Goal: Task Accomplishment & Management: Manage account settings

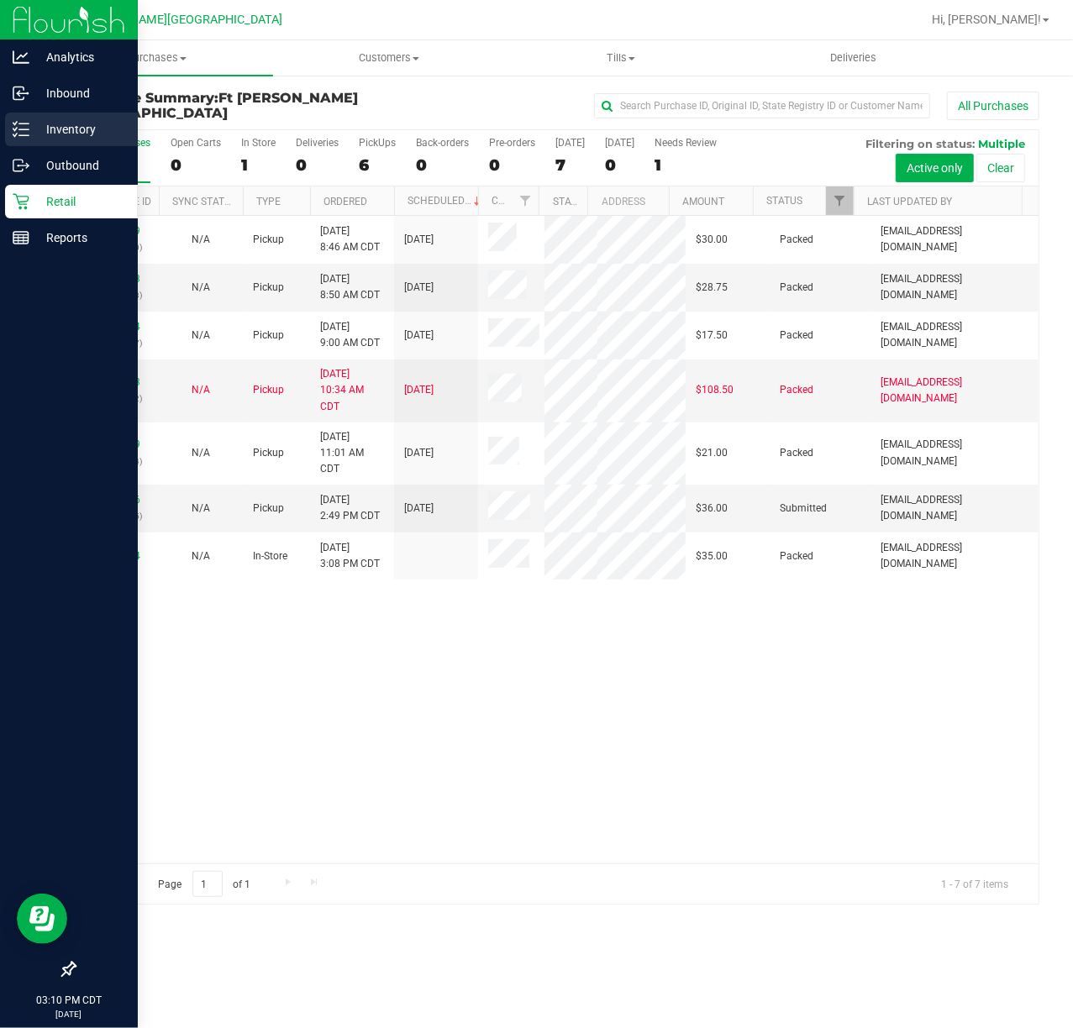
click at [27, 123] on line at bounding box center [23, 123] width 9 height 0
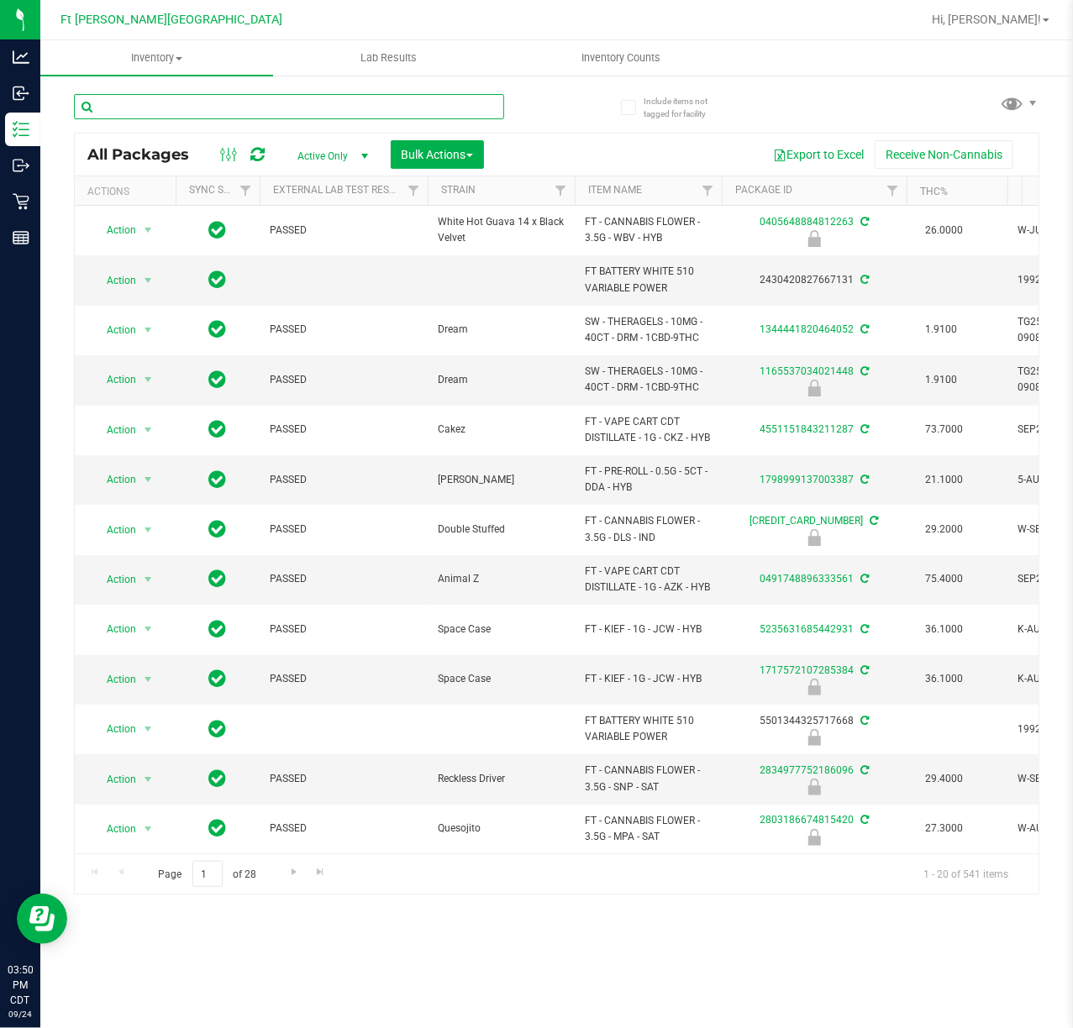
click at [347, 104] on input "text" at bounding box center [289, 106] width 430 height 25
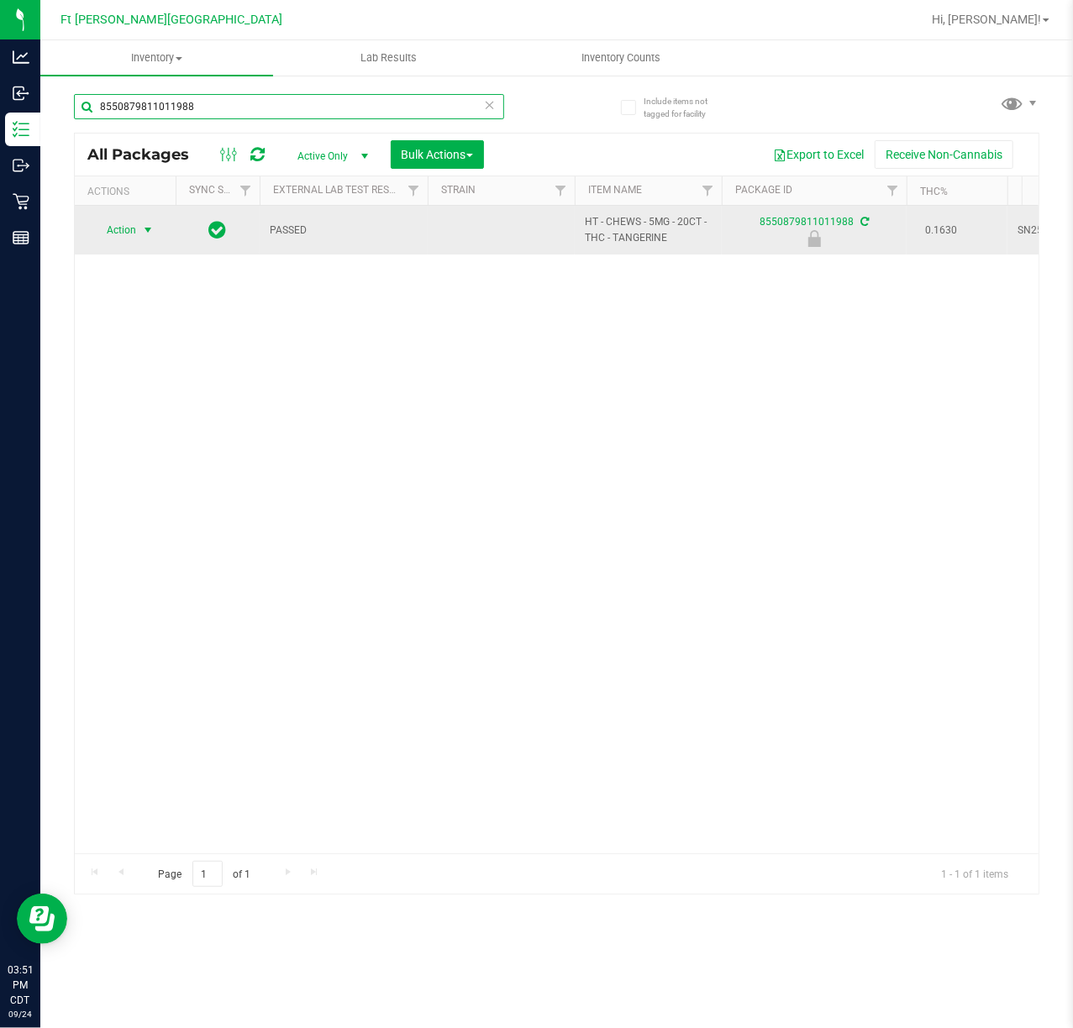
type input "8550879811011988"
click at [135, 232] on span "Action" at bounding box center [114, 230] width 45 height 24
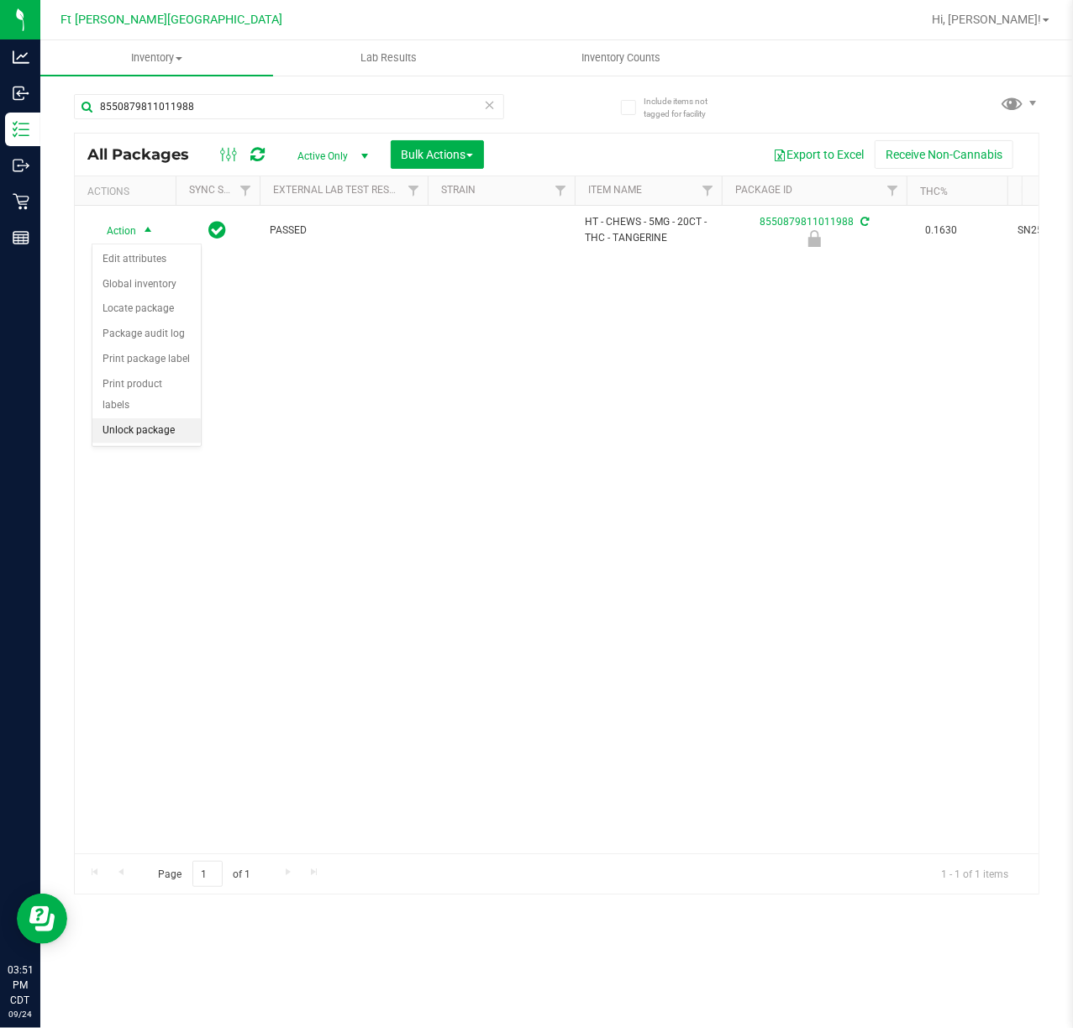
click at [158, 431] on li "Unlock package" at bounding box center [146, 430] width 108 height 25
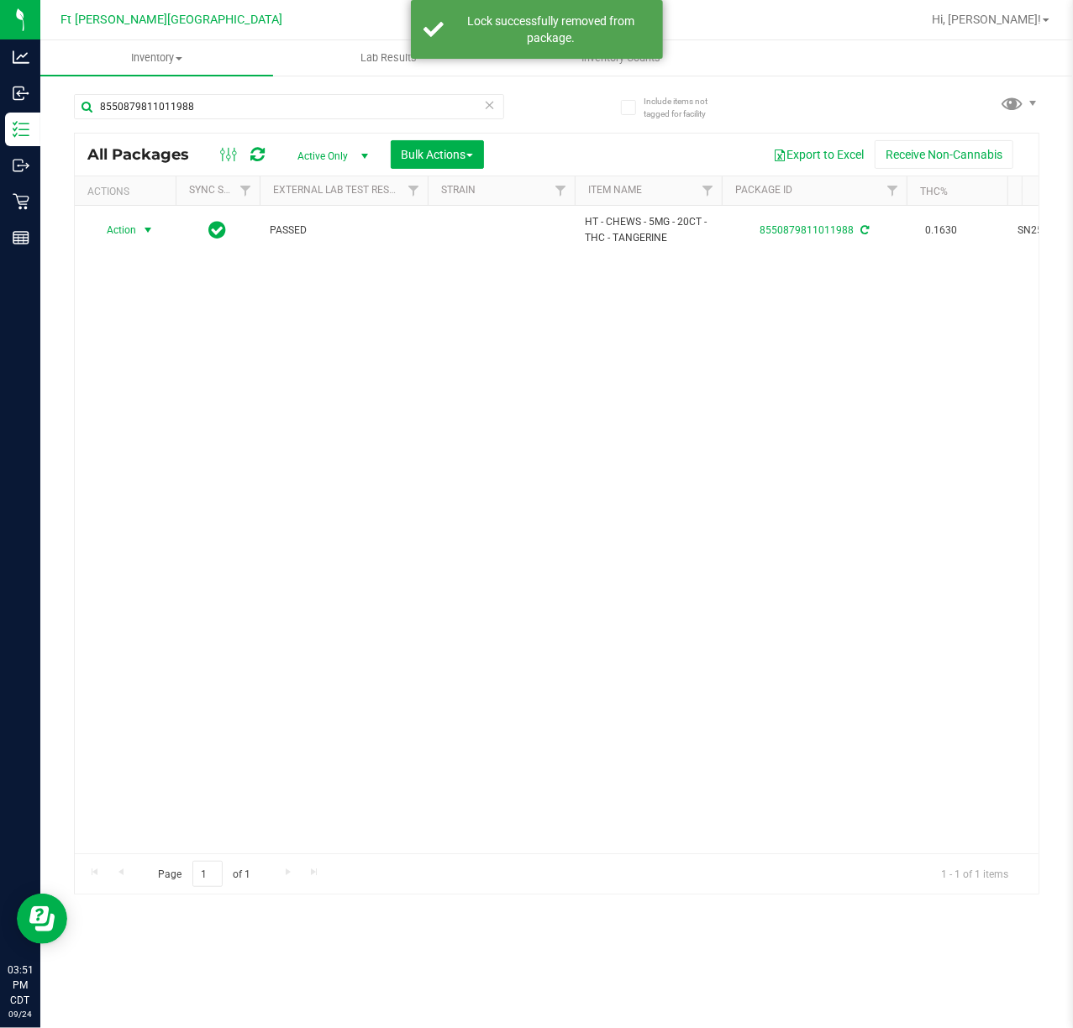
click at [141, 233] on span "select" at bounding box center [147, 229] width 13 height 13
click at [160, 435] on li "Print package label" at bounding box center [157, 434] width 130 height 25
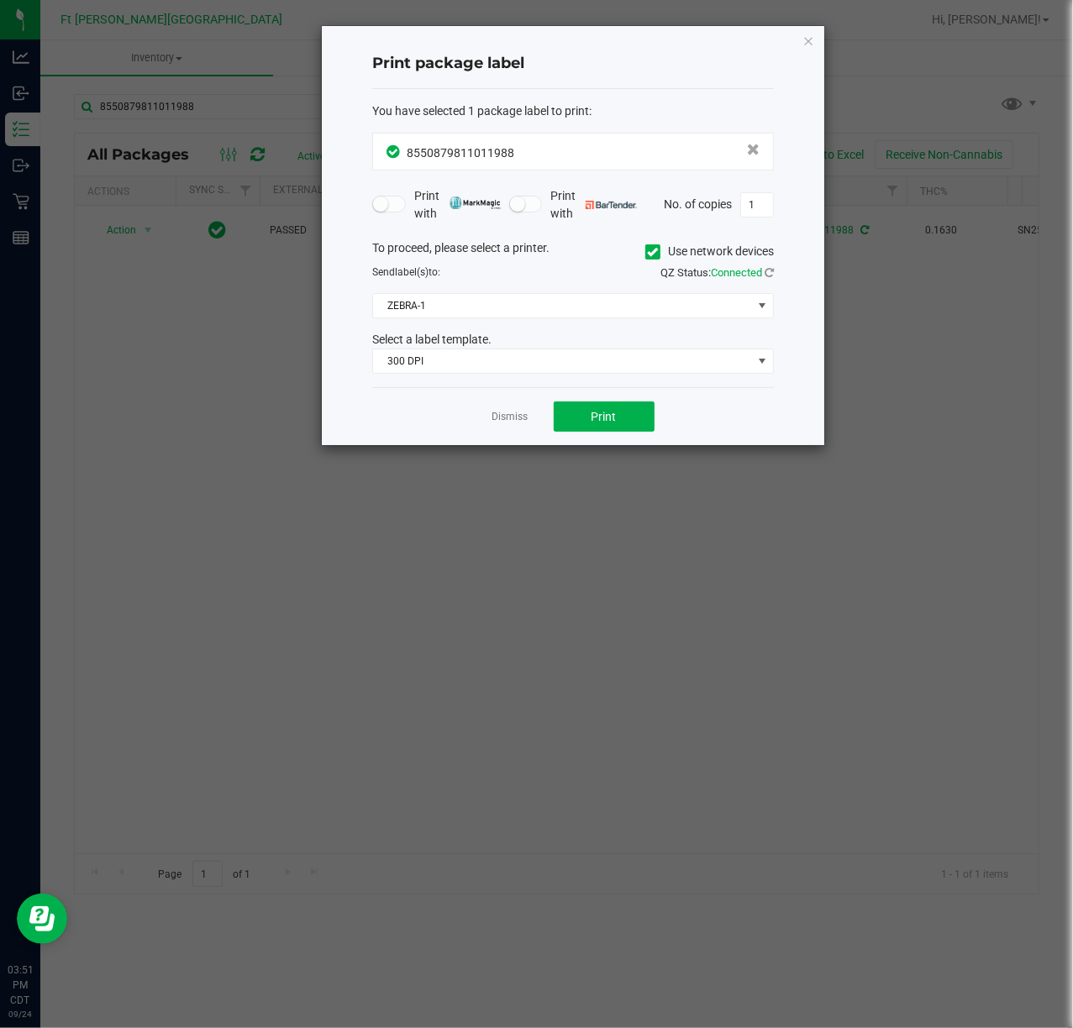
click at [610, 434] on div "Dismiss Print" at bounding box center [572, 416] width 401 height 58
click at [454, 349] on span "300 DPI" at bounding box center [572, 361] width 401 height 25
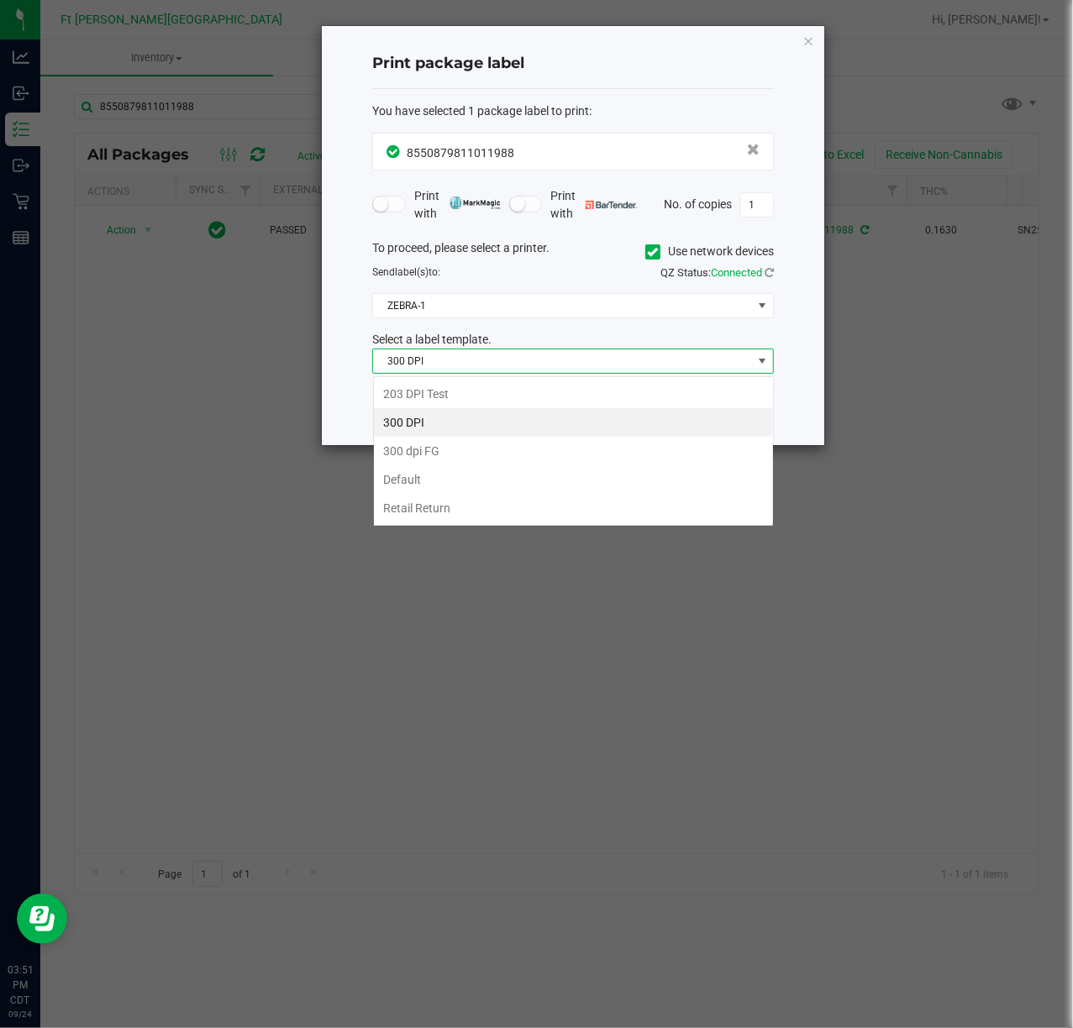
scroll to position [25, 401]
click at [435, 390] on li "203 DPI Test" at bounding box center [573, 394] width 399 height 29
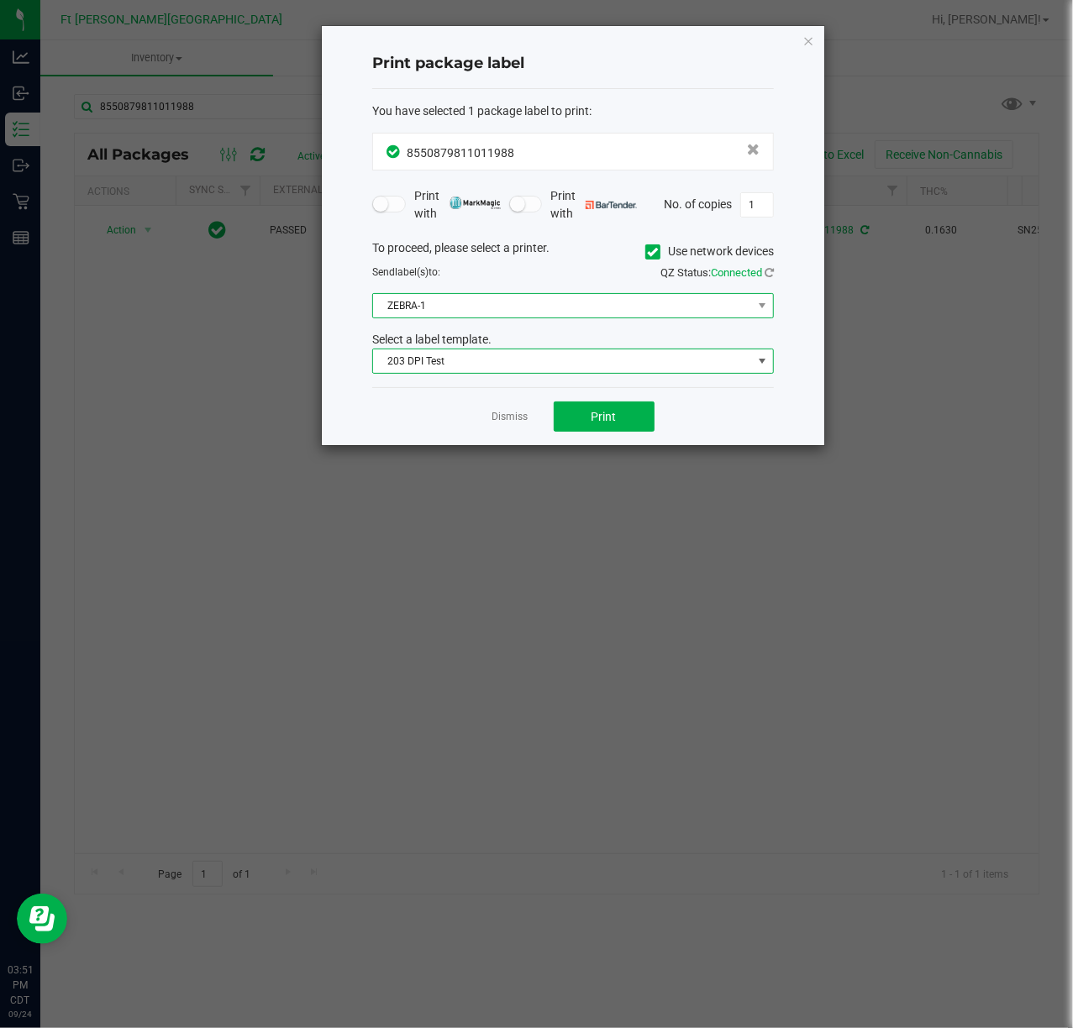
click at [498, 299] on span "ZEBRA-1" at bounding box center [562, 306] width 379 height 24
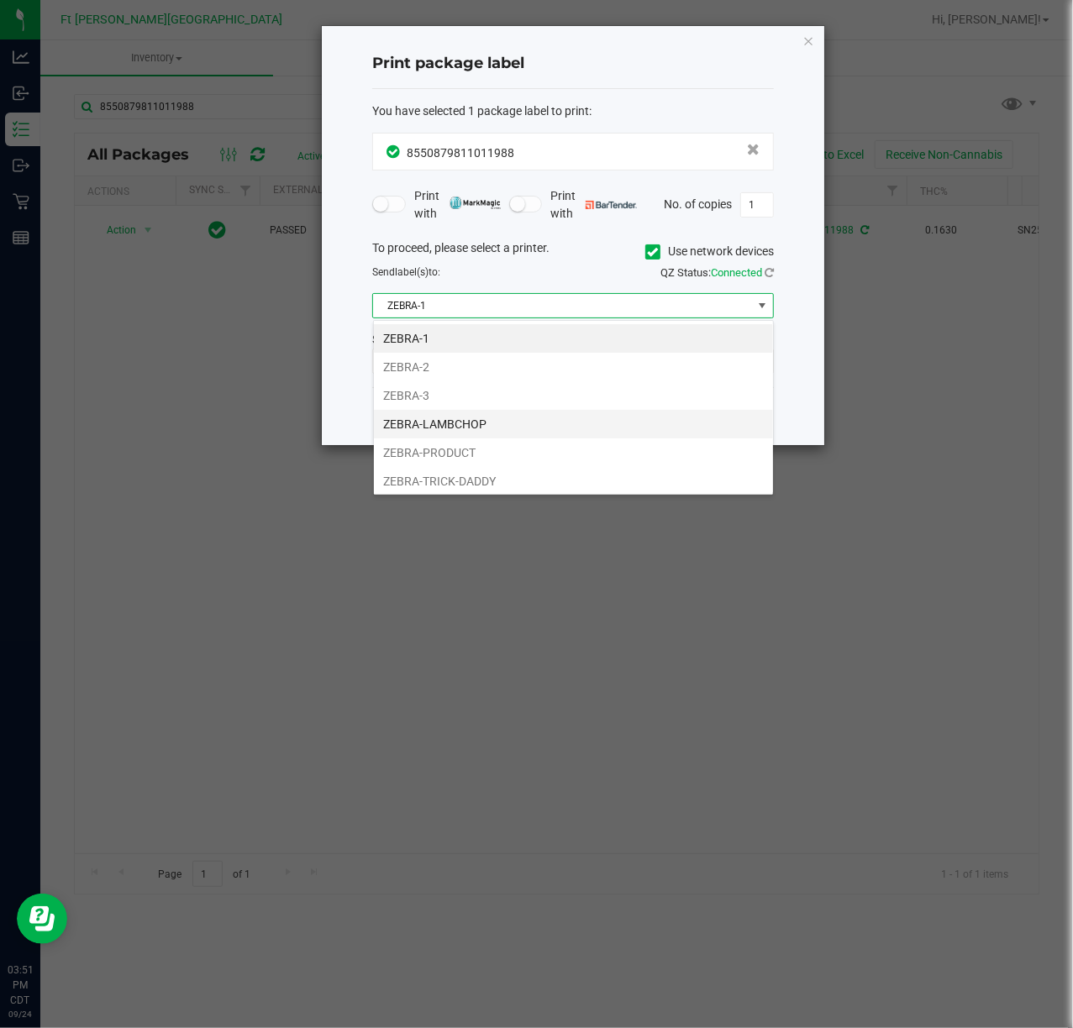
scroll to position [35, 0]
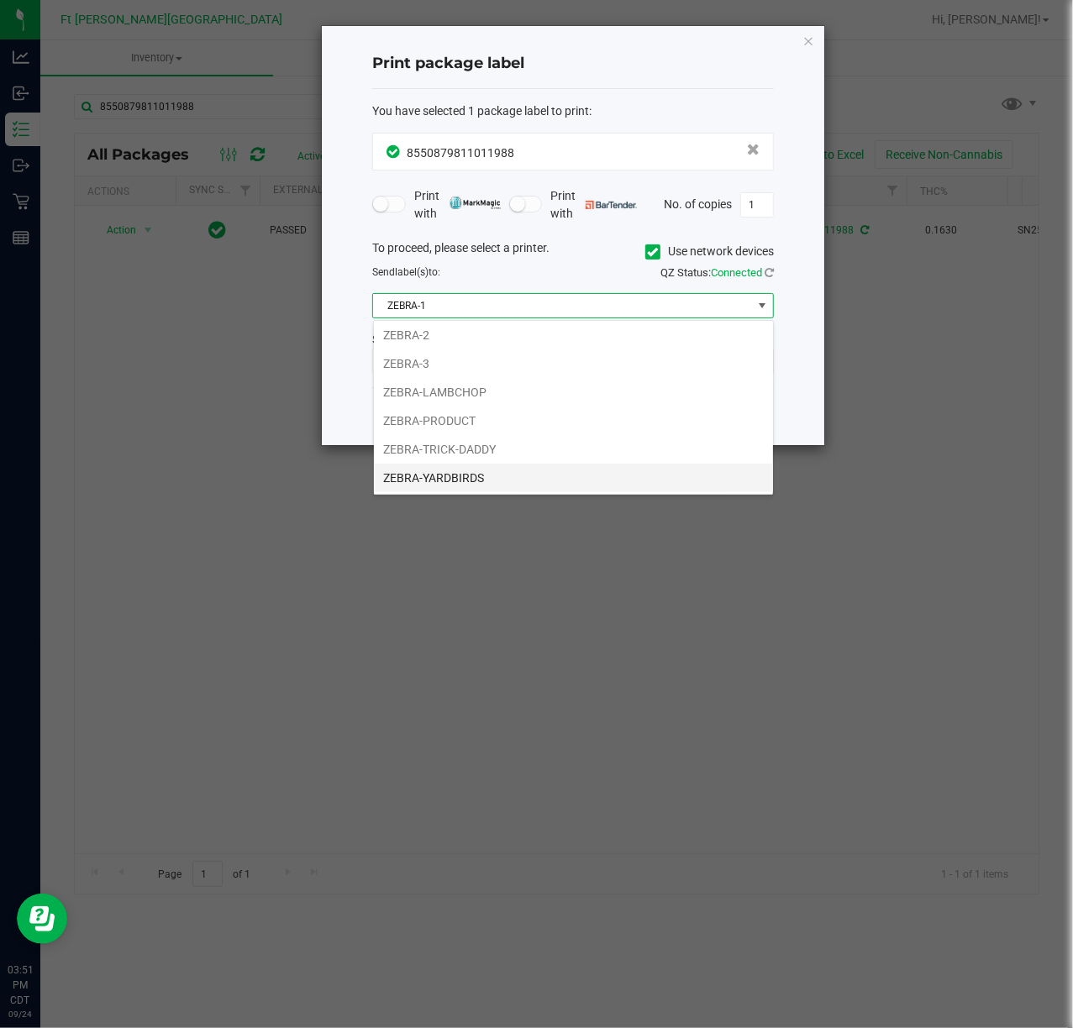
click at [506, 472] on li "ZEBRA-YARDBIRDS" at bounding box center [573, 478] width 399 height 29
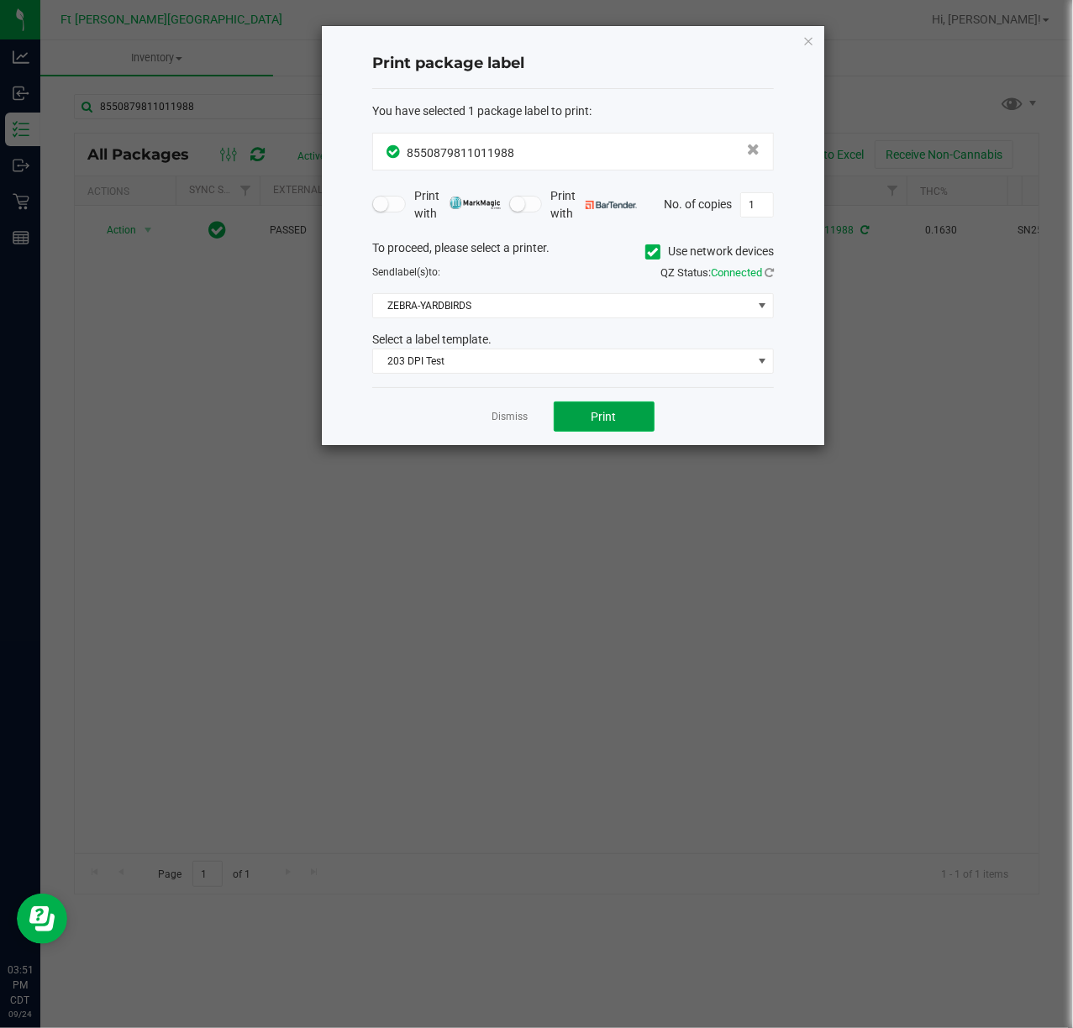
click at [608, 410] on button "Print" at bounding box center [603, 416] width 101 height 30
click at [518, 404] on div "Dismiss Print" at bounding box center [572, 416] width 401 height 58
click at [508, 417] on link "Dismiss" at bounding box center [510, 417] width 36 height 14
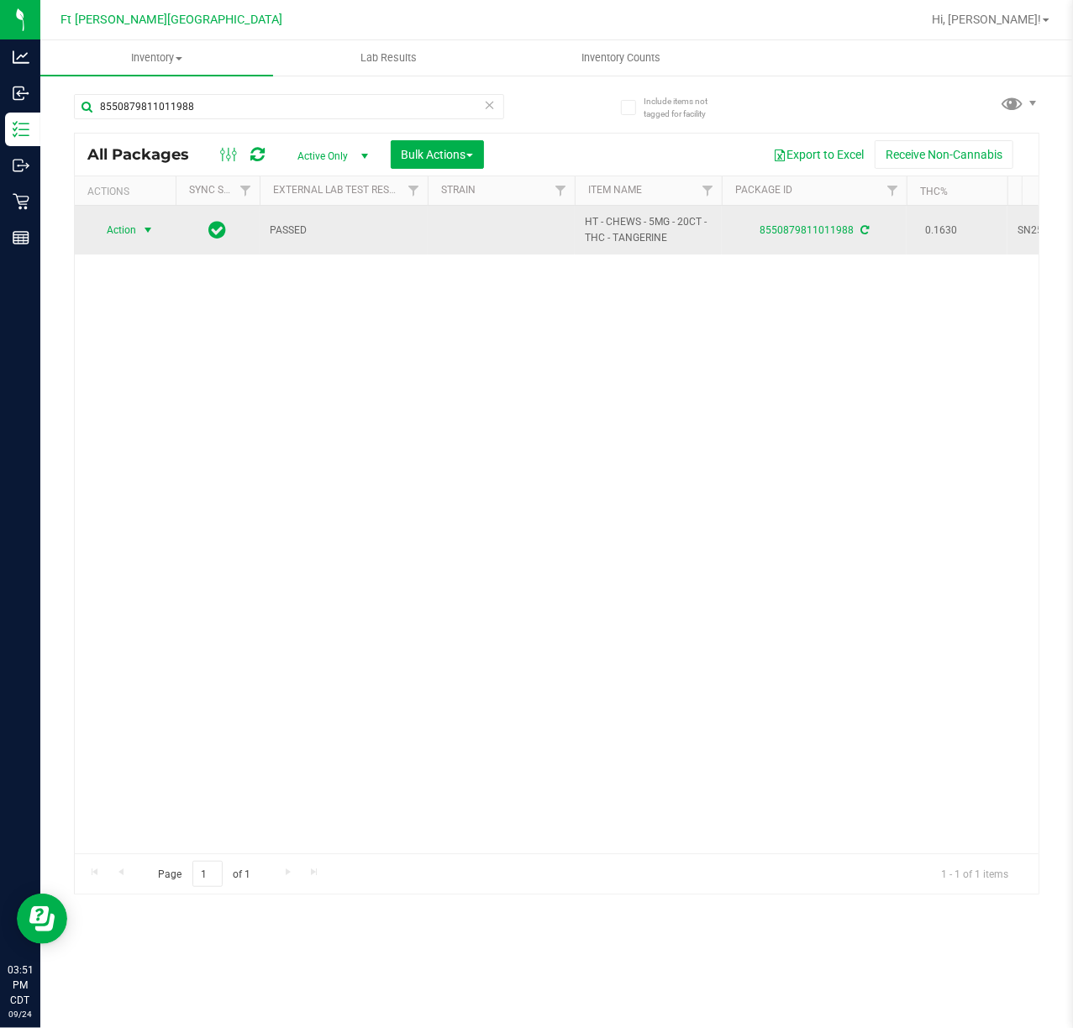
click at [115, 235] on span "Action" at bounding box center [114, 230] width 45 height 24
click at [115, 235] on span "Action" at bounding box center [114, 231] width 45 height 24
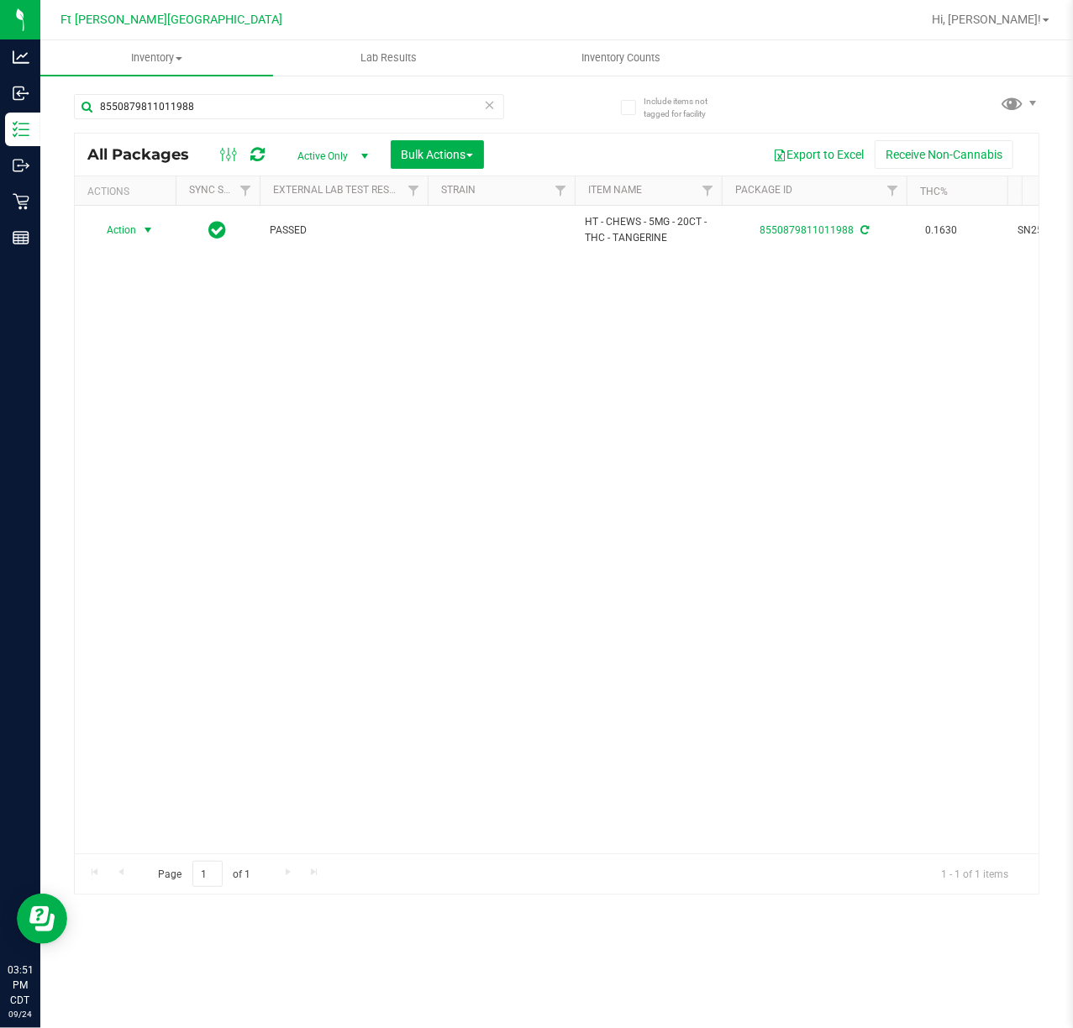
click at [404, 519] on div "Action Action Adjust qty Create package Edit attributes Global inventory Locate…" at bounding box center [556, 530] width 963 height 648
click at [380, 42] on uib-tab-heading "Lab Results" at bounding box center [389, 58] width 231 height 34
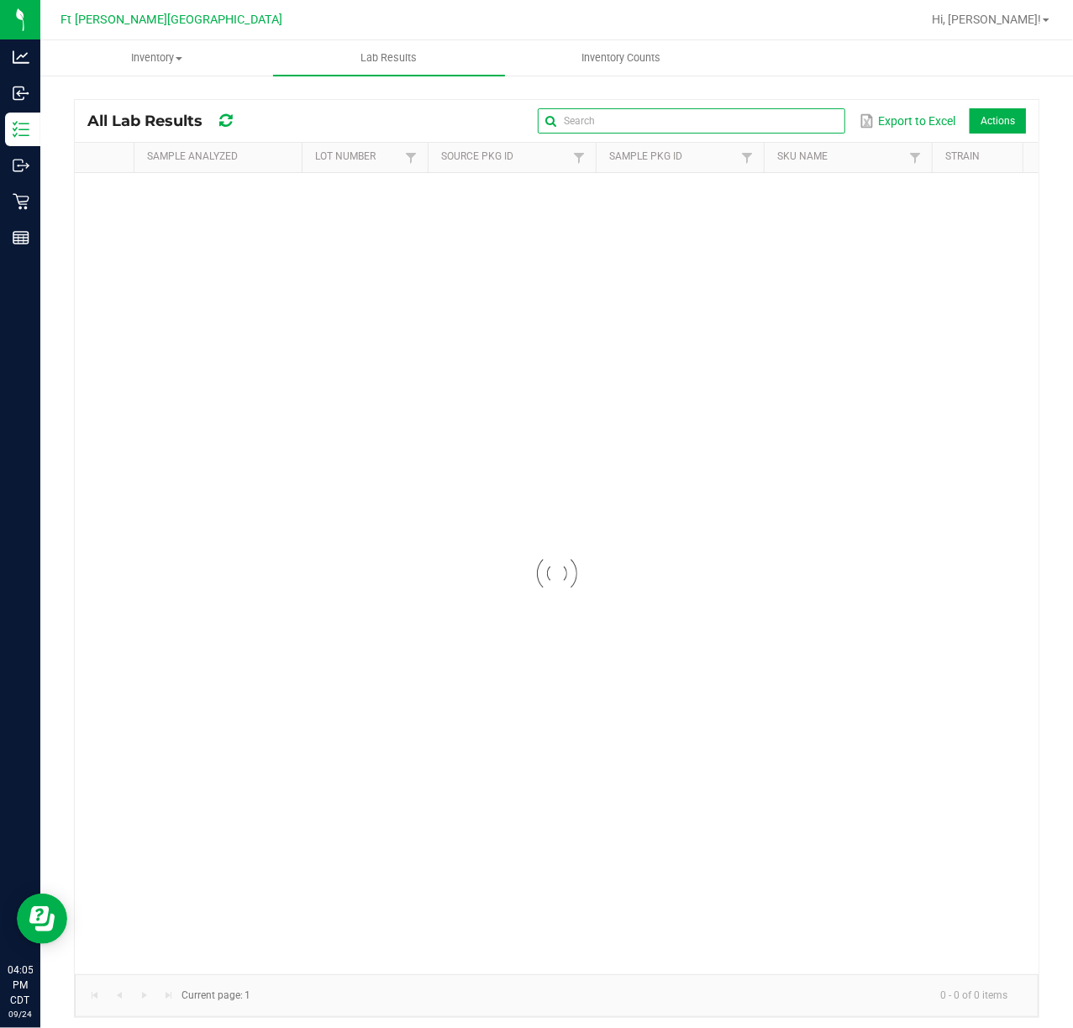
click at [791, 116] on input "text" at bounding box center [691, 120] width 307 height 25
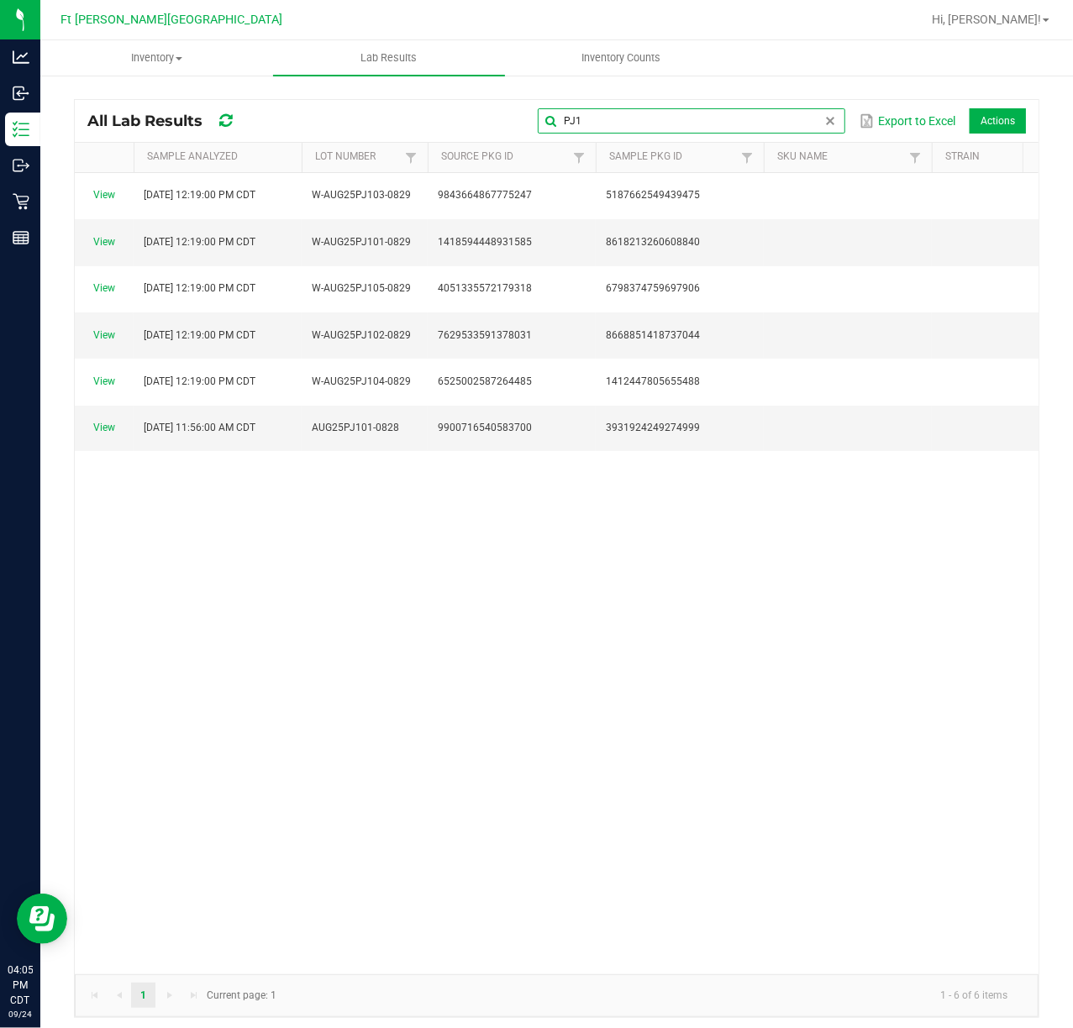
type input "PJ1"
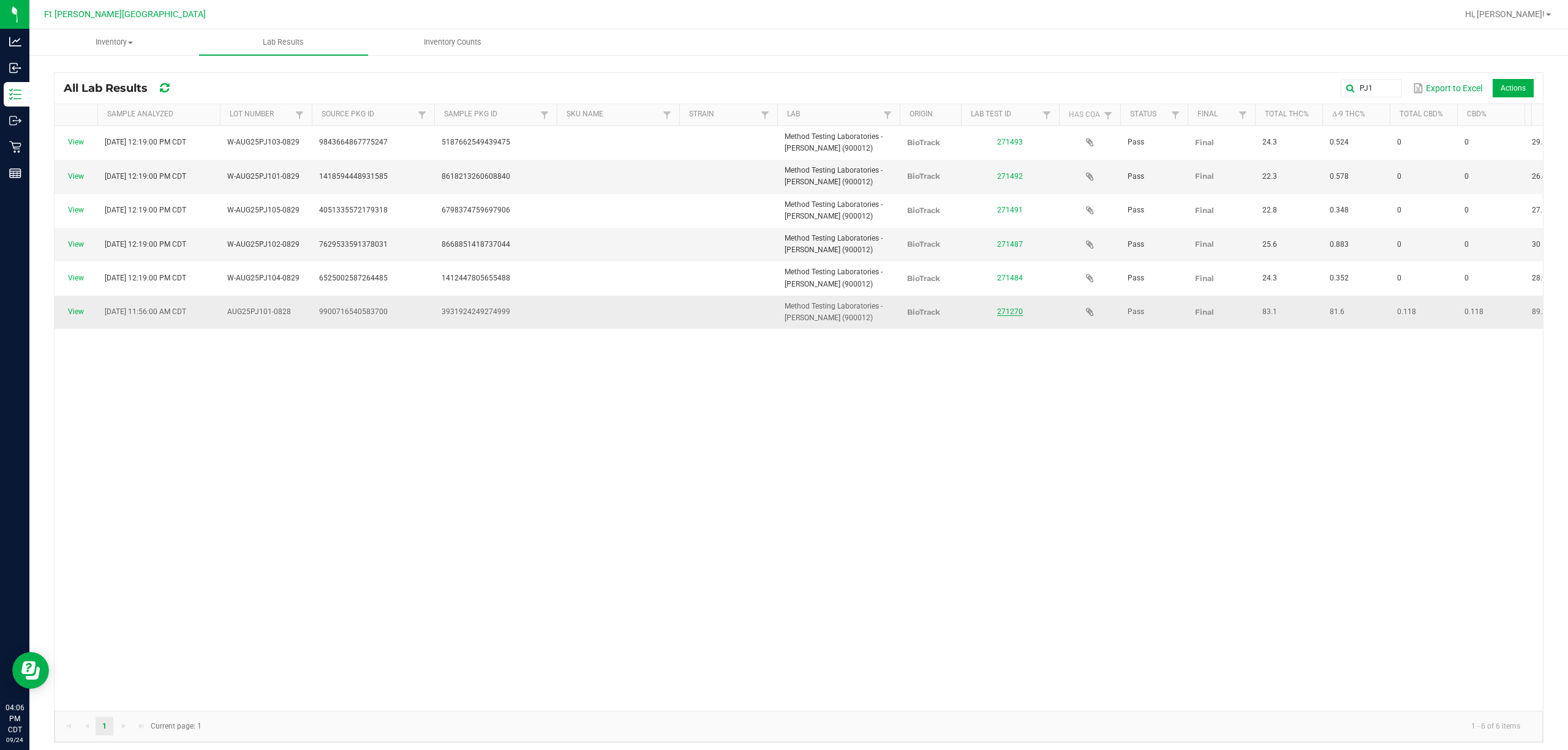
click at [782, 315] on link "271270" at bounding box center [1009, 312] width 26 height 9
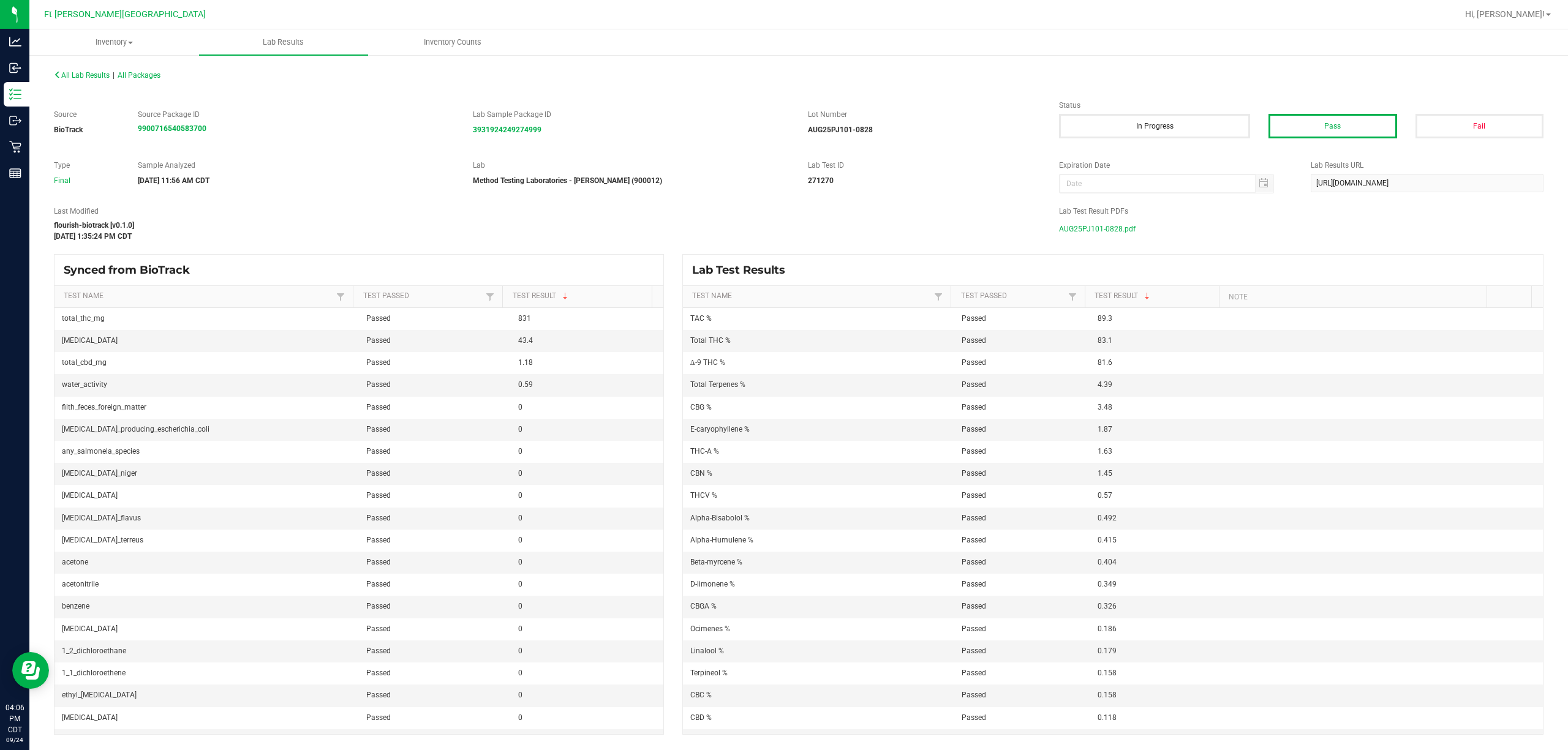
click at [782, 231] on span "AUG25PJ101-0828.pdf" at bounding box center [1097, 229] width 77 height 18
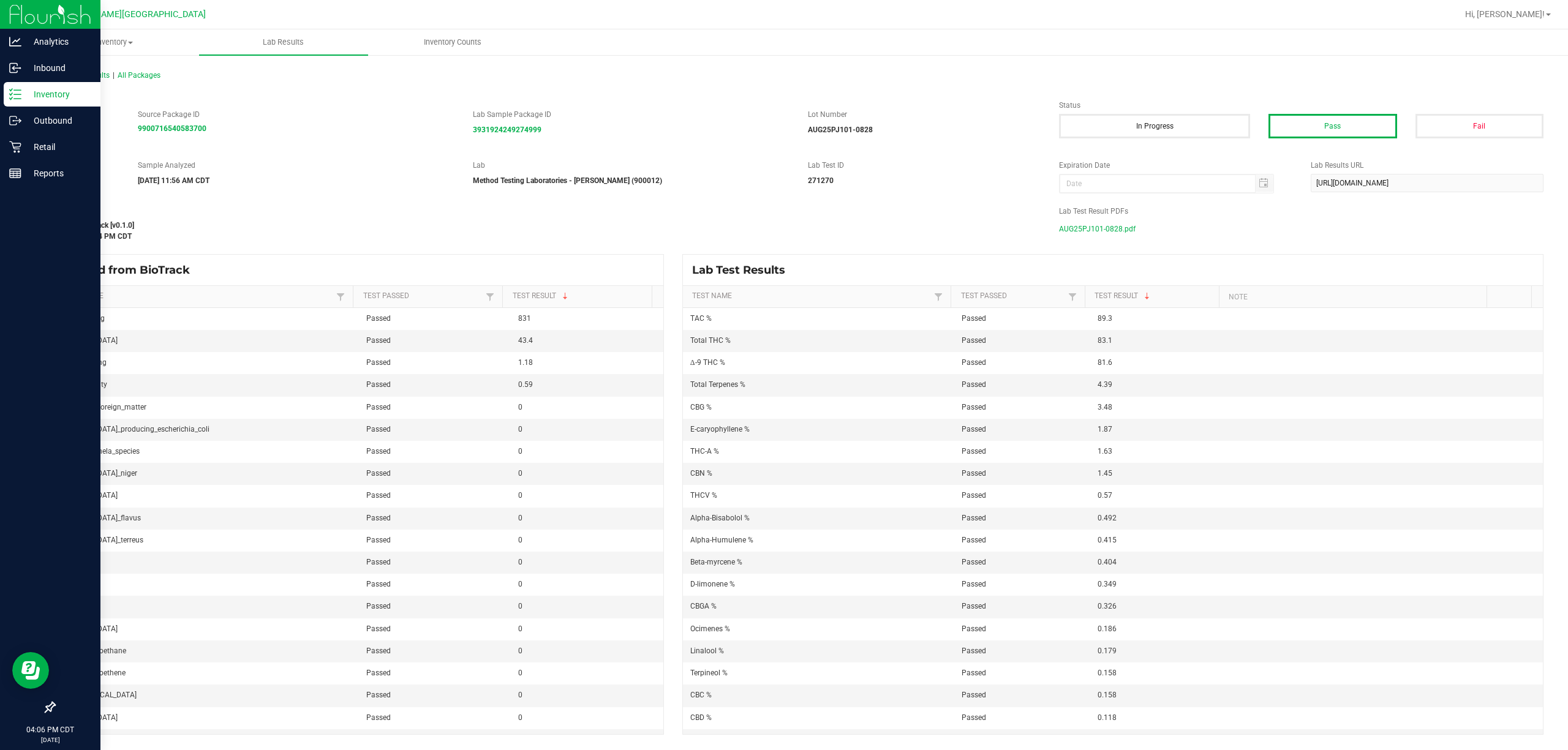
click at [47, 91] on p "Inventory" at bounding box center [58, 94] width 74 height 15
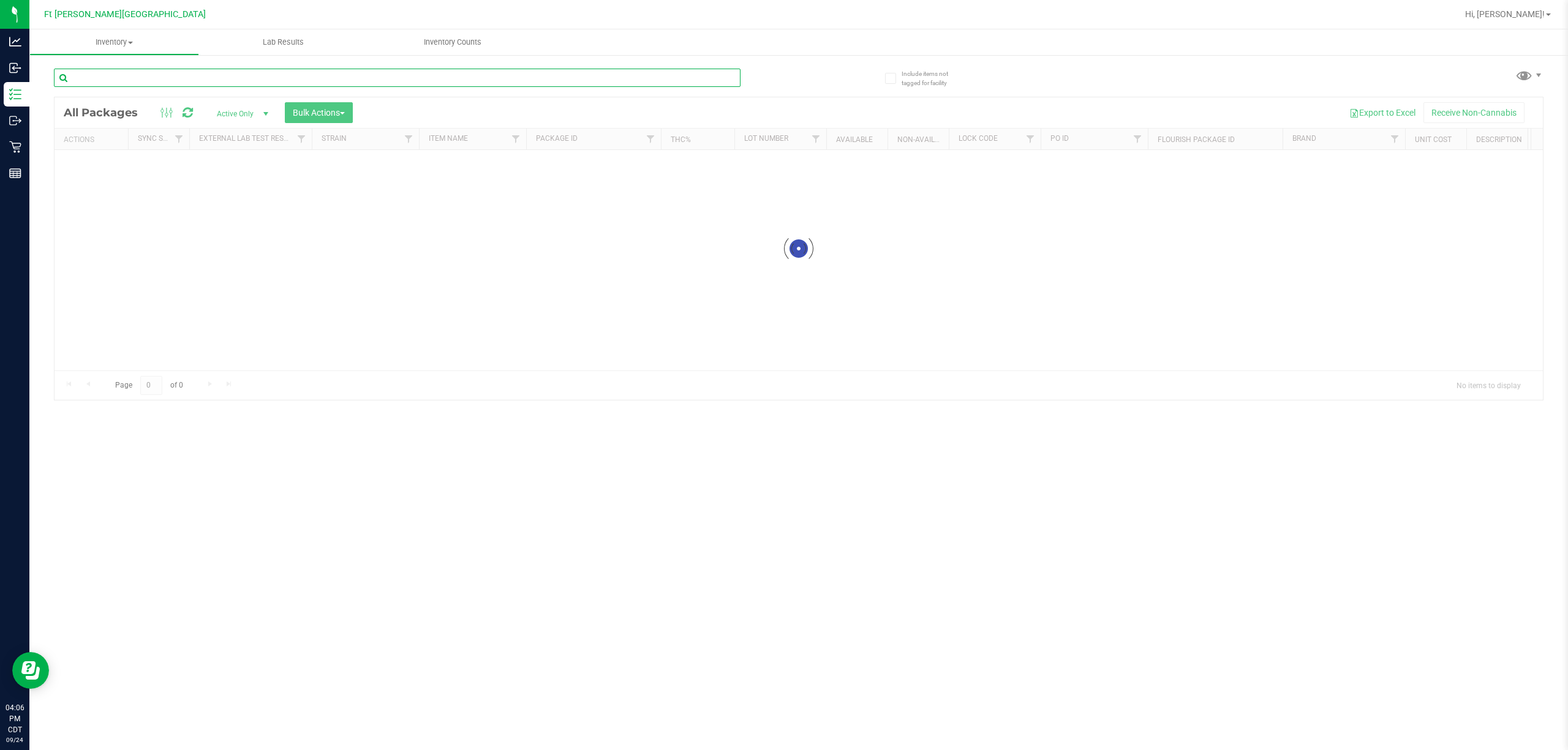
click at [443, 72] on input "text" at bounding box center [397, 77] width 687 height 18
click at [444, 72] on input "text" at bounding box center [397, 77] width 687 height 18
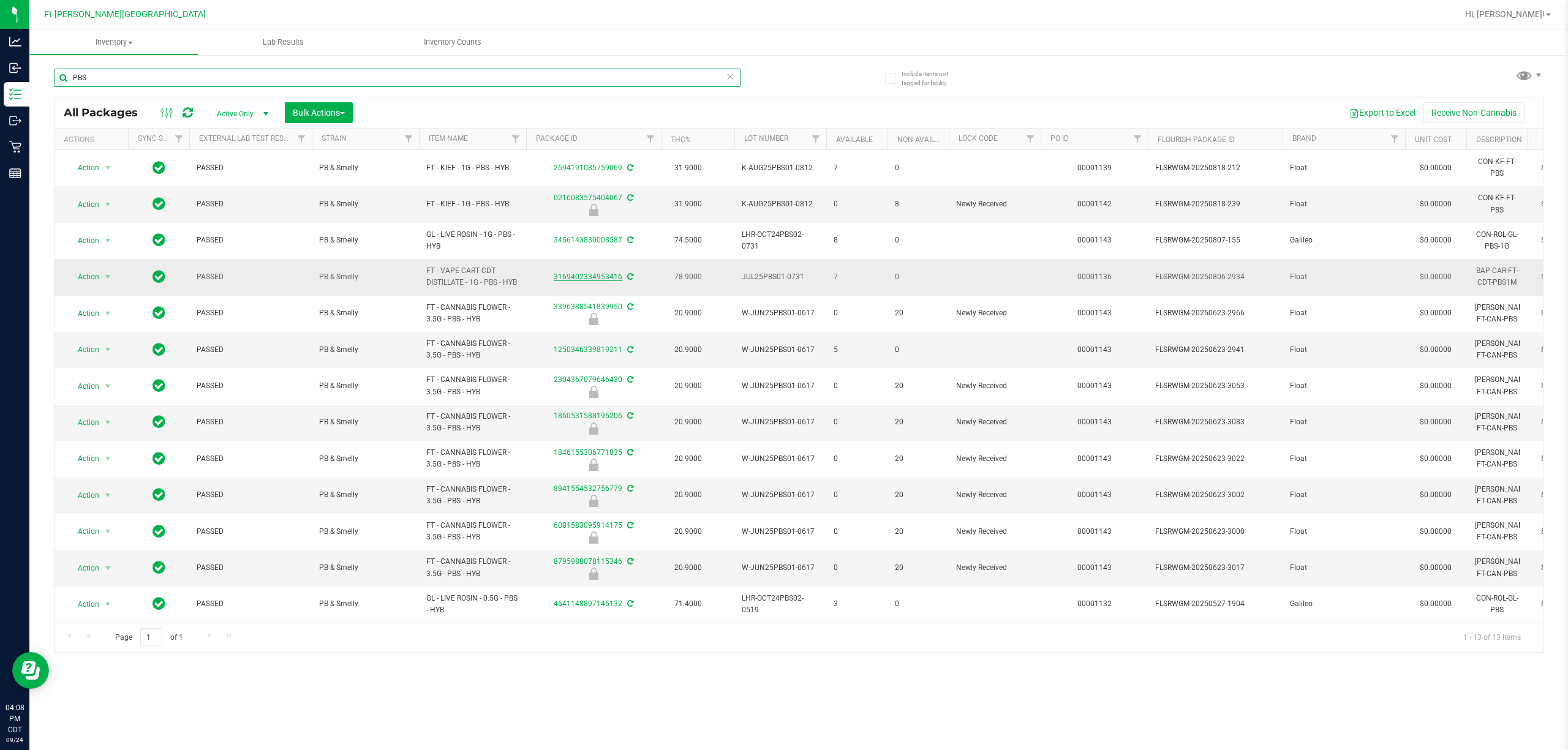
type input "PBS"
click at [583, 276] on link "3169402334953416" at bounding box center [588, 277] width 69 height 9
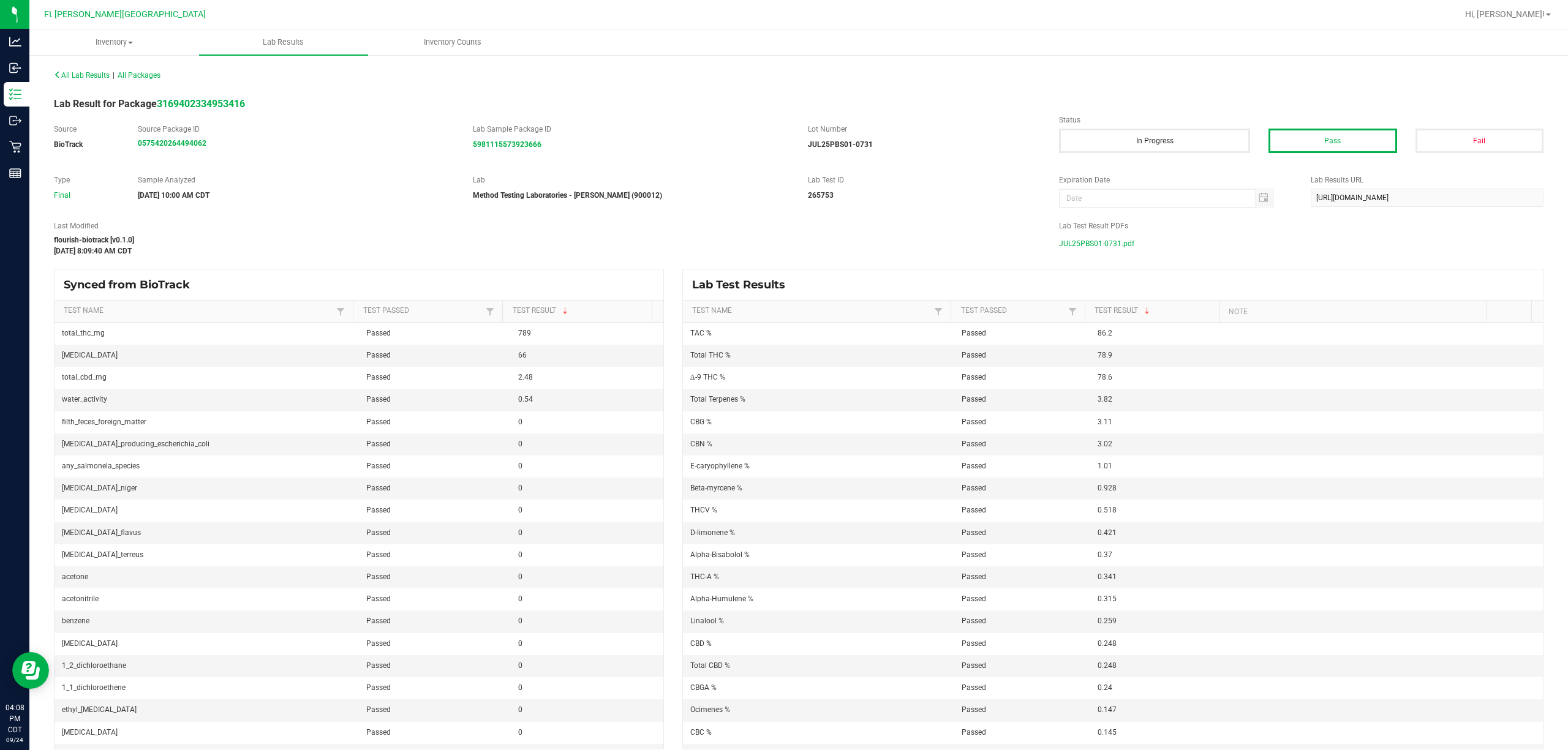
click at [782, 245] on span "JUL25PBS01-0731.pdf" at bounding box center [1096, 243] width 75 height 18
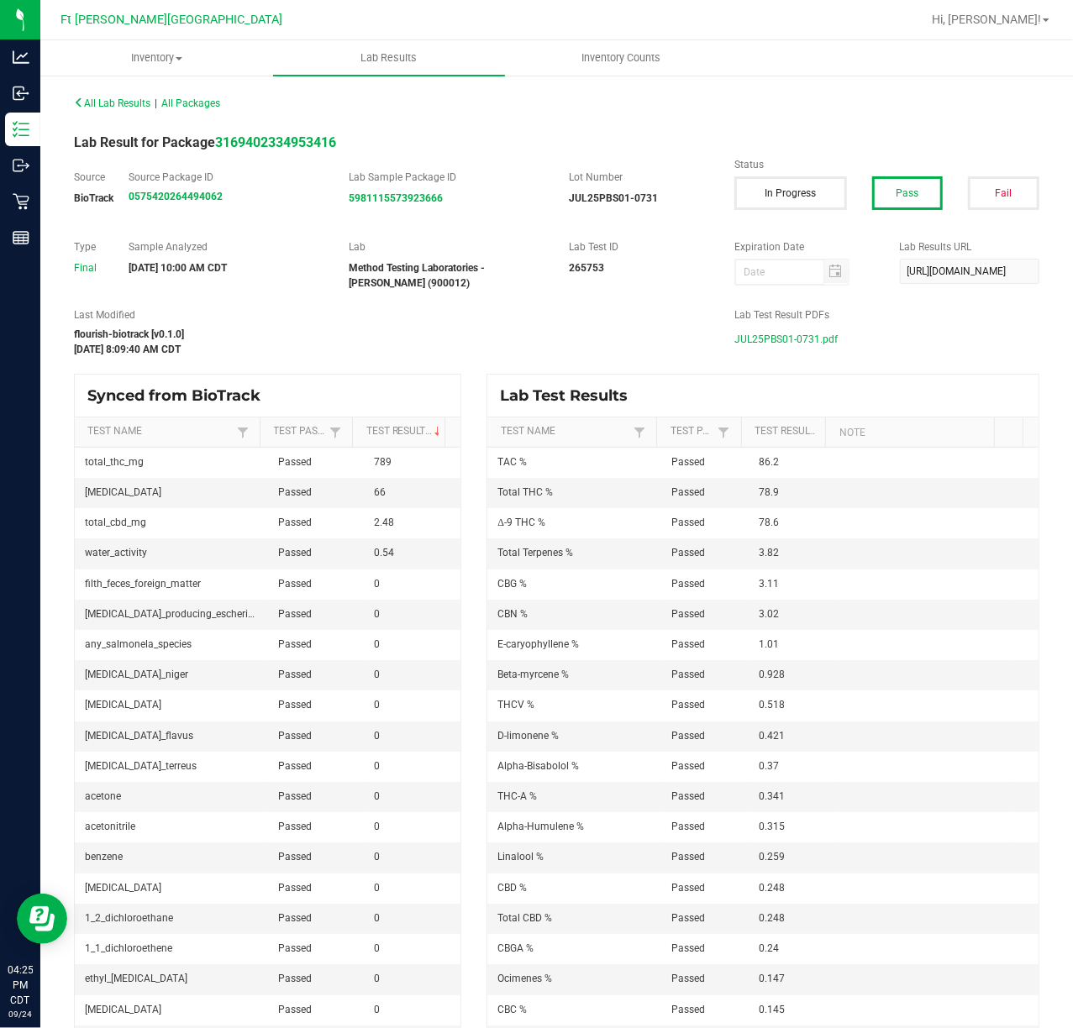
click at [40, 128] on div "All Lab Results | All Packages Lab Result for Package 3169402334953416 Source B…" at bounding box center [556, 562] width 1032 height 976
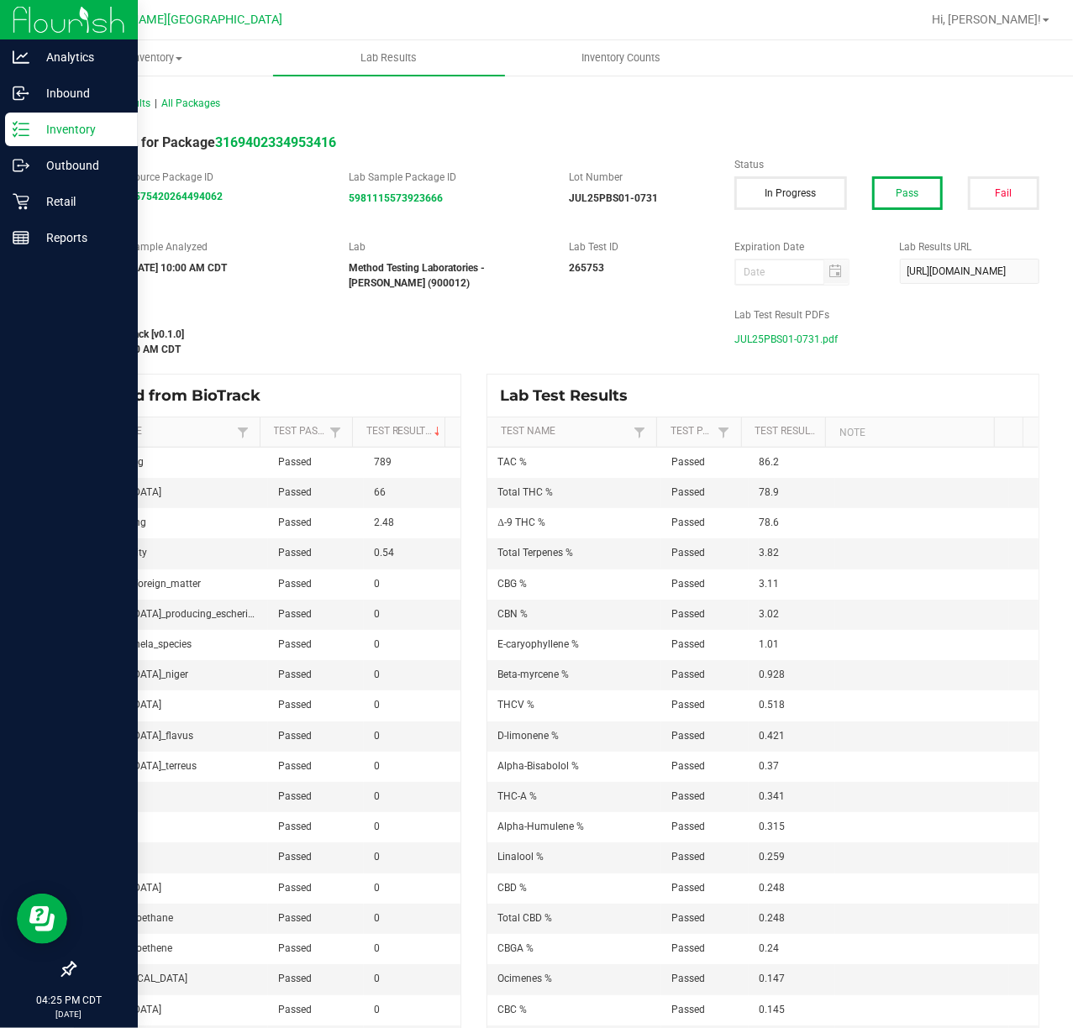
click at [34, 124] on p "Inventory" at bounding box center [79, 129] width 101 height 20
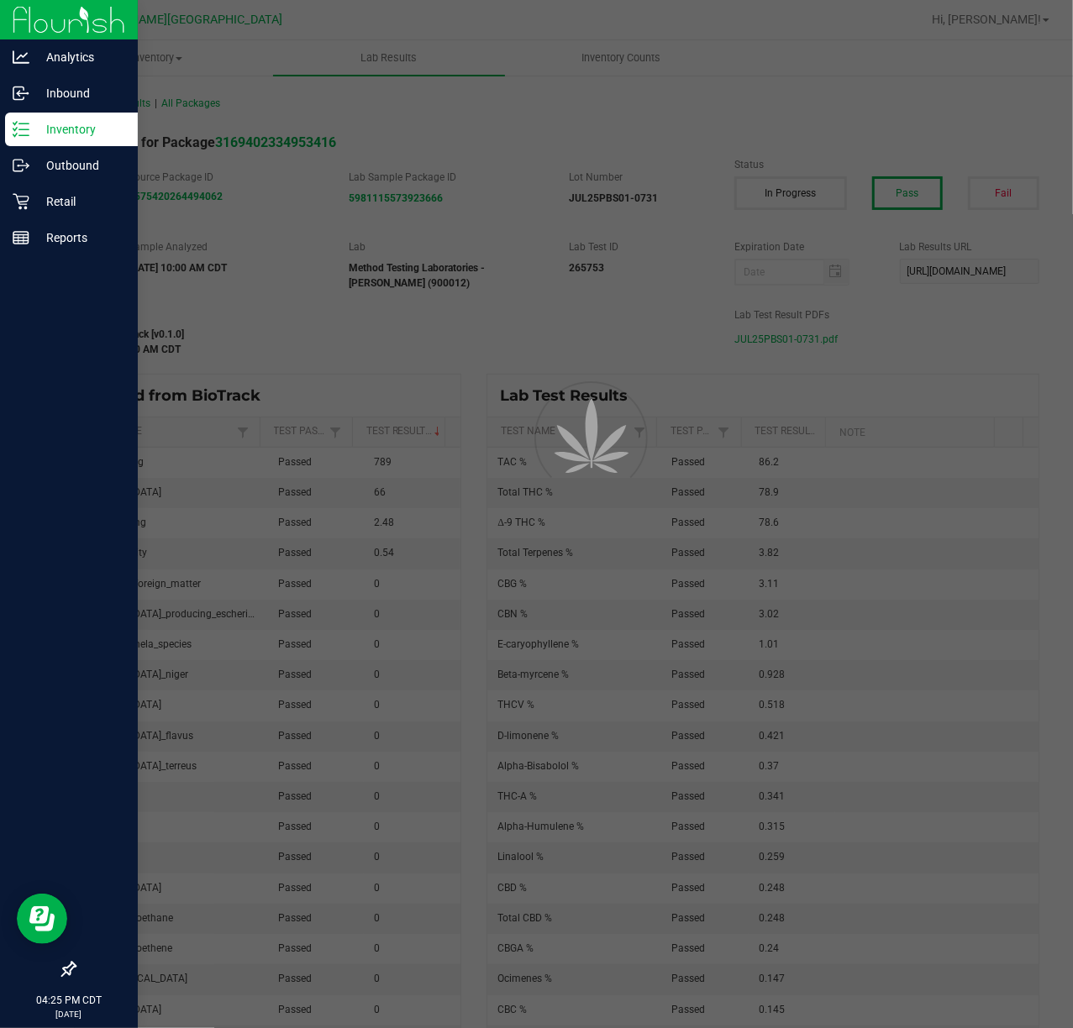
click at [34, 124] on p "Inventory" at bounding box center [79, 129] width 101 height 20
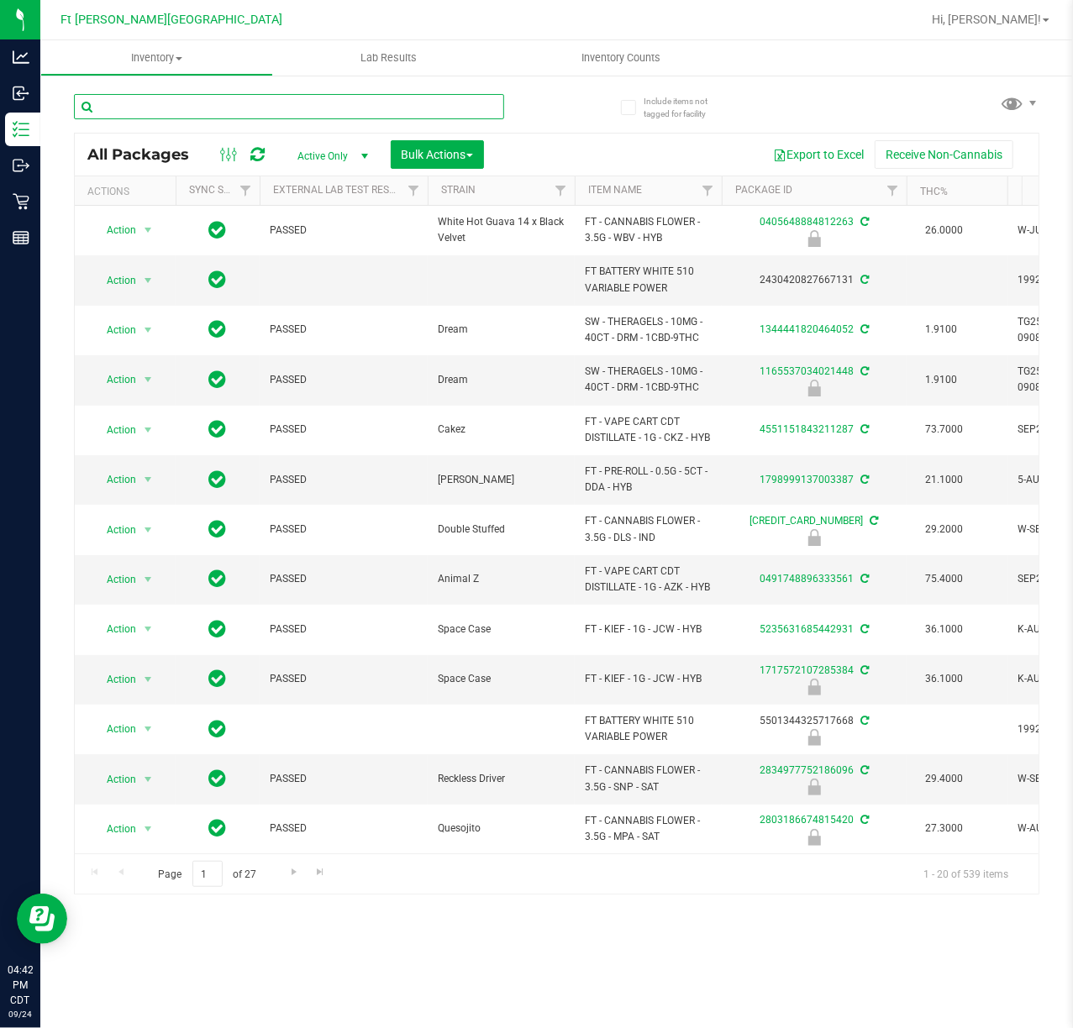
click at [287, 99] on input "text" at bounding box center [289, 106] width 430 height 25
type input "6242"
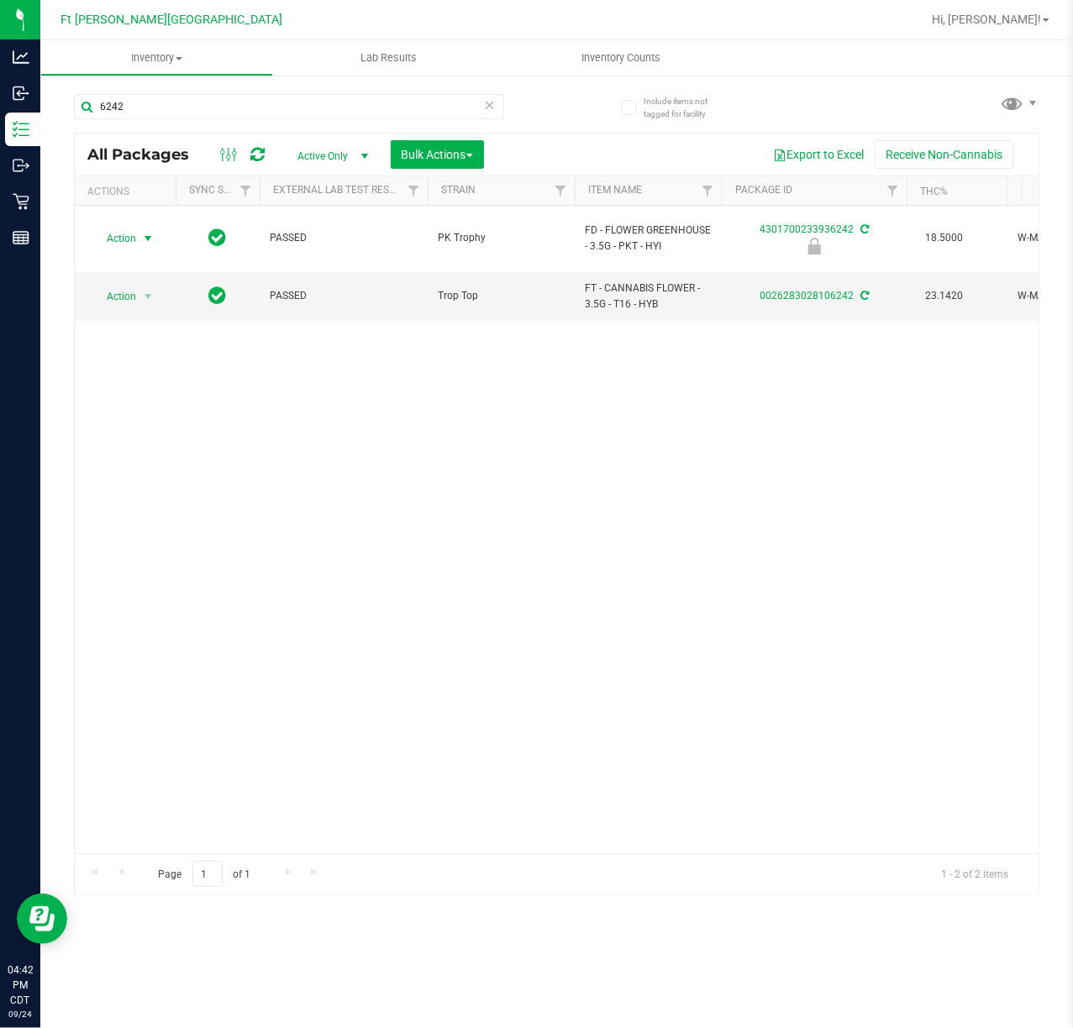
click at [124, 230] on span "Action" at bounding box center [114, 239] width 45 height 24
click at [159, 361] on li "Print package label" at bounding box center [146, 359] width 108 height 25
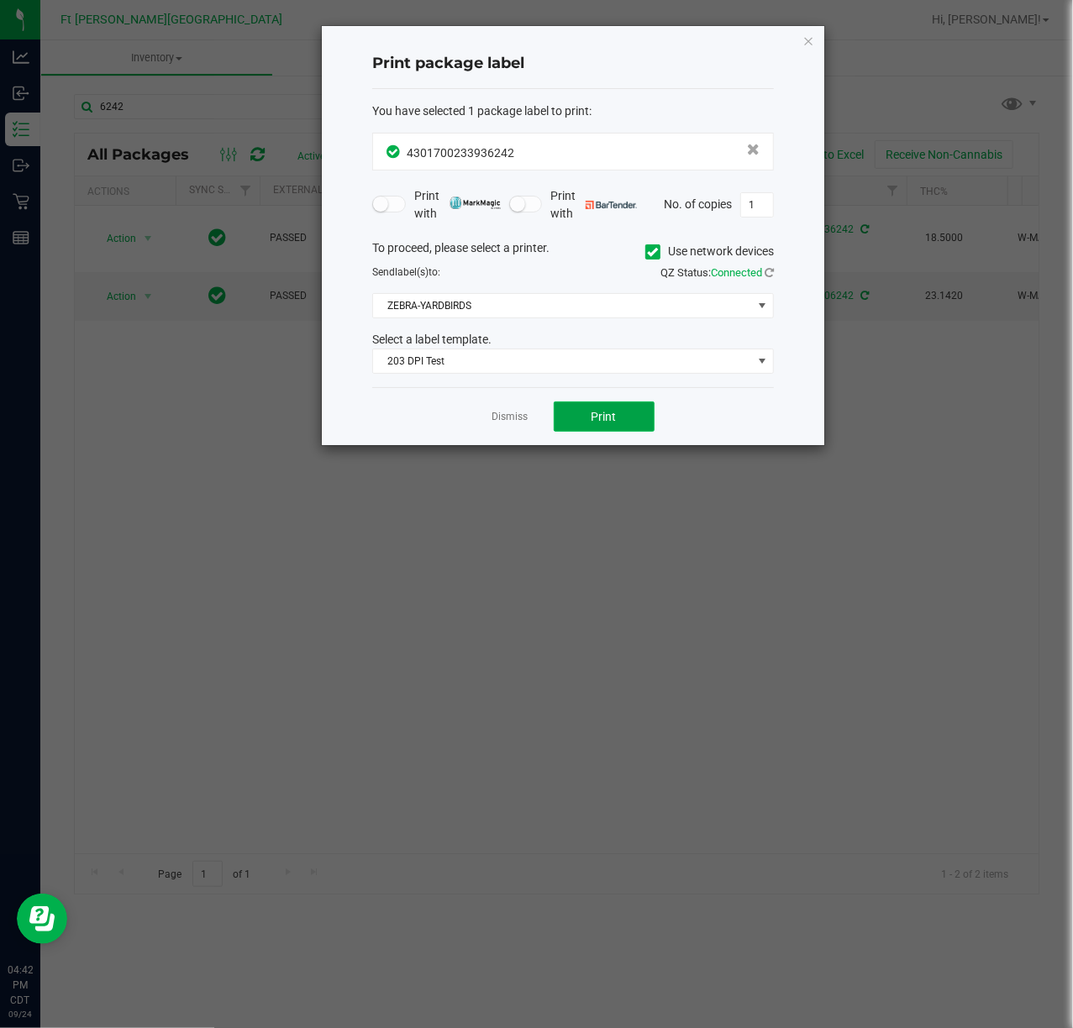
click at [566, 412] on button "Print" at bounding box center [603, 416] width 101 height 30
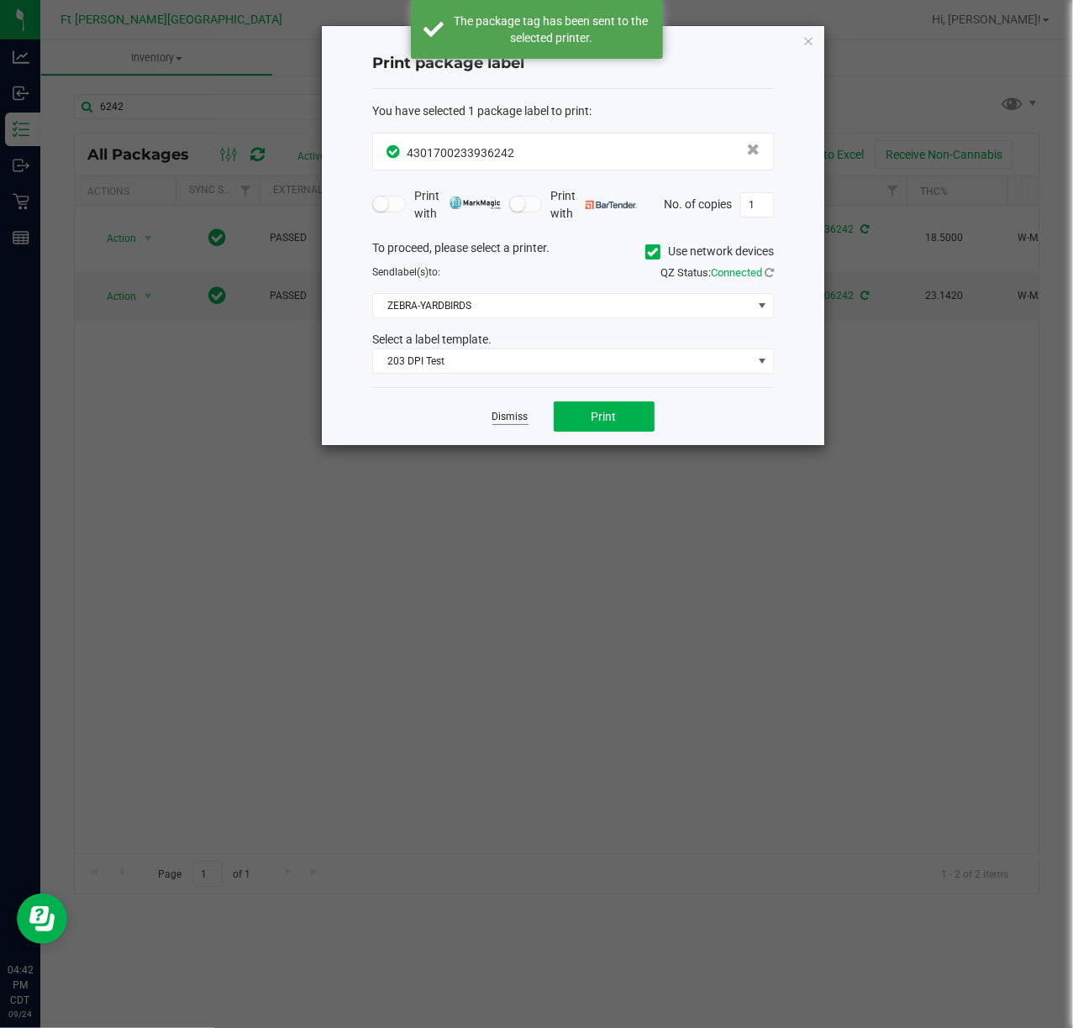
click at [498, 421] on link "Dismiss" at bounding box center [510, 417] width 36 height 14
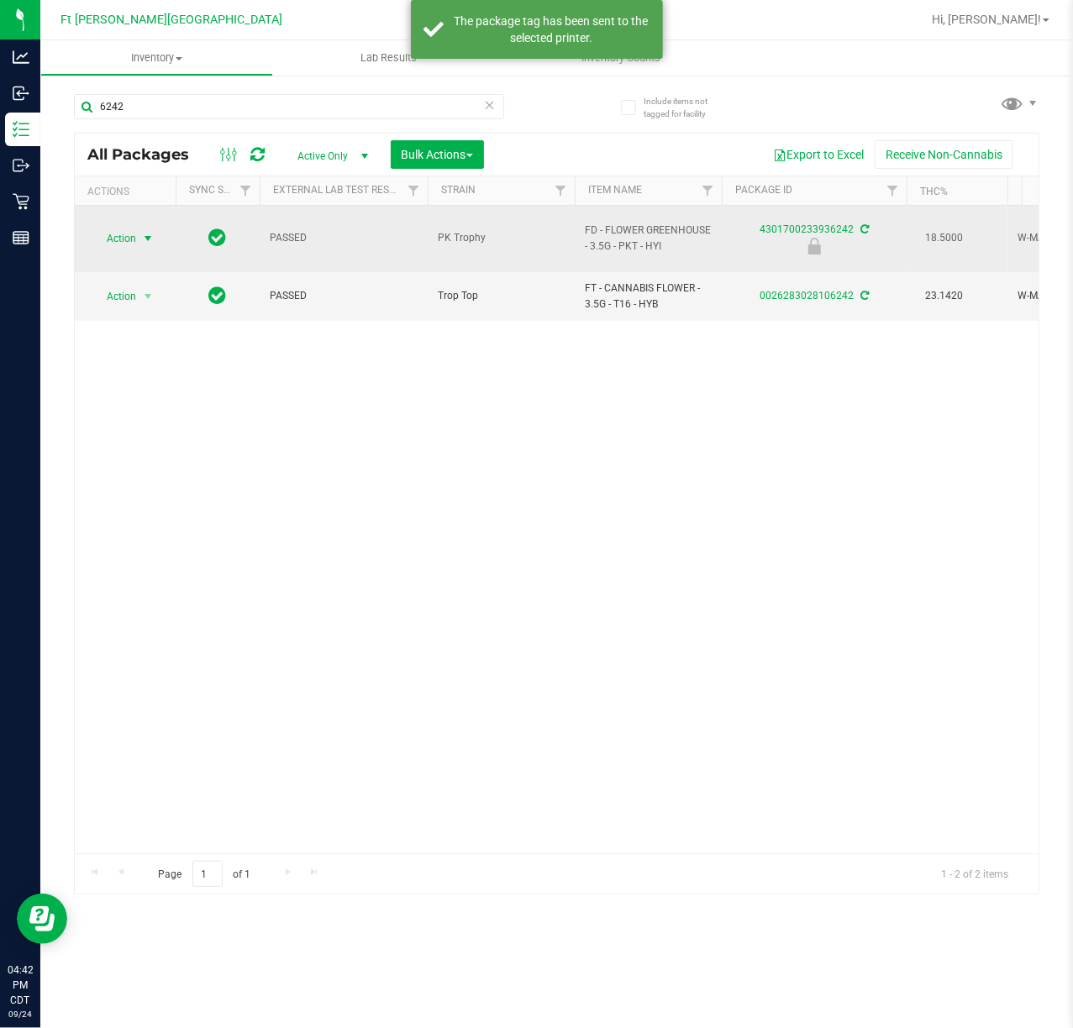
click at [141, 235] on span "select" at bounding box center [147, 238] width 13 height 13
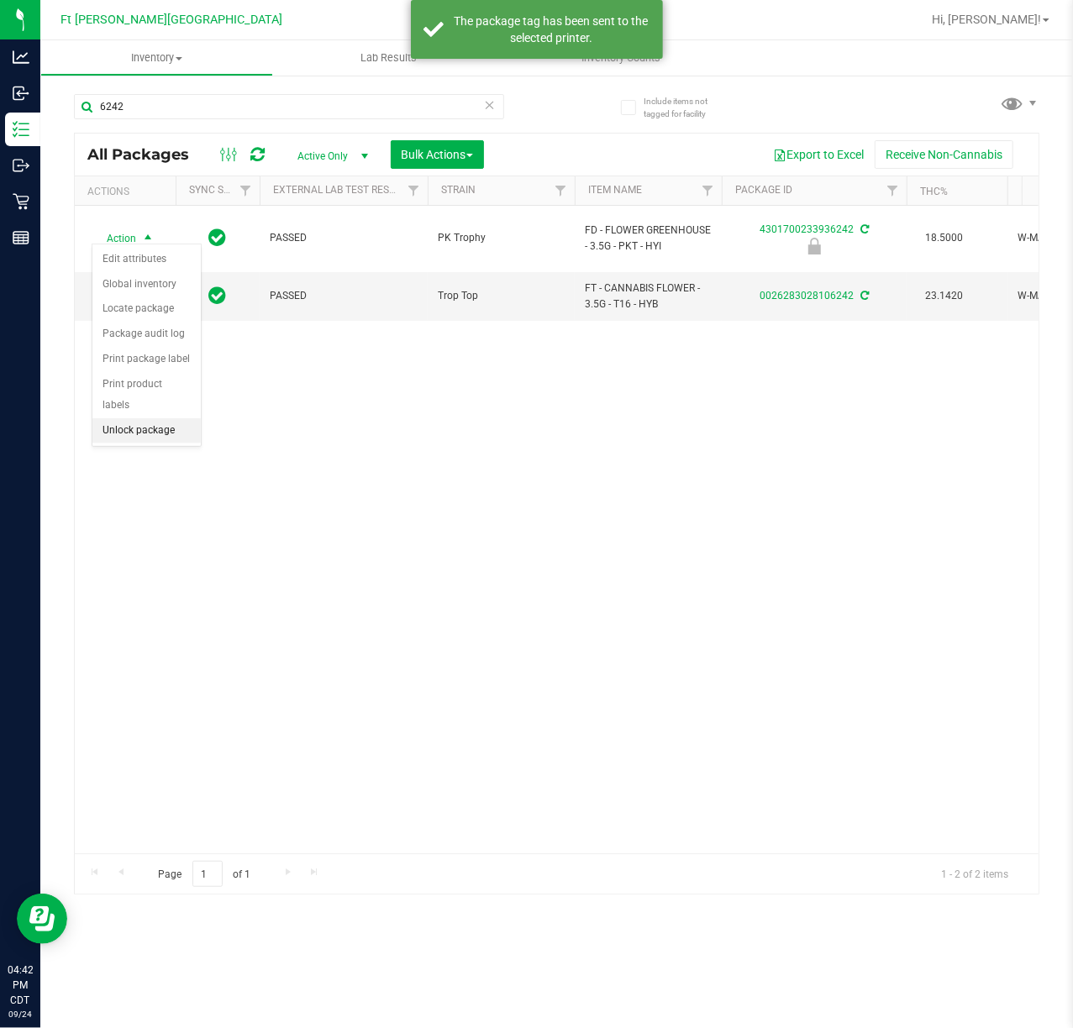
click at [186, 437] on li "Unlock package" at bounding box center [146, 430] width 108 height 25
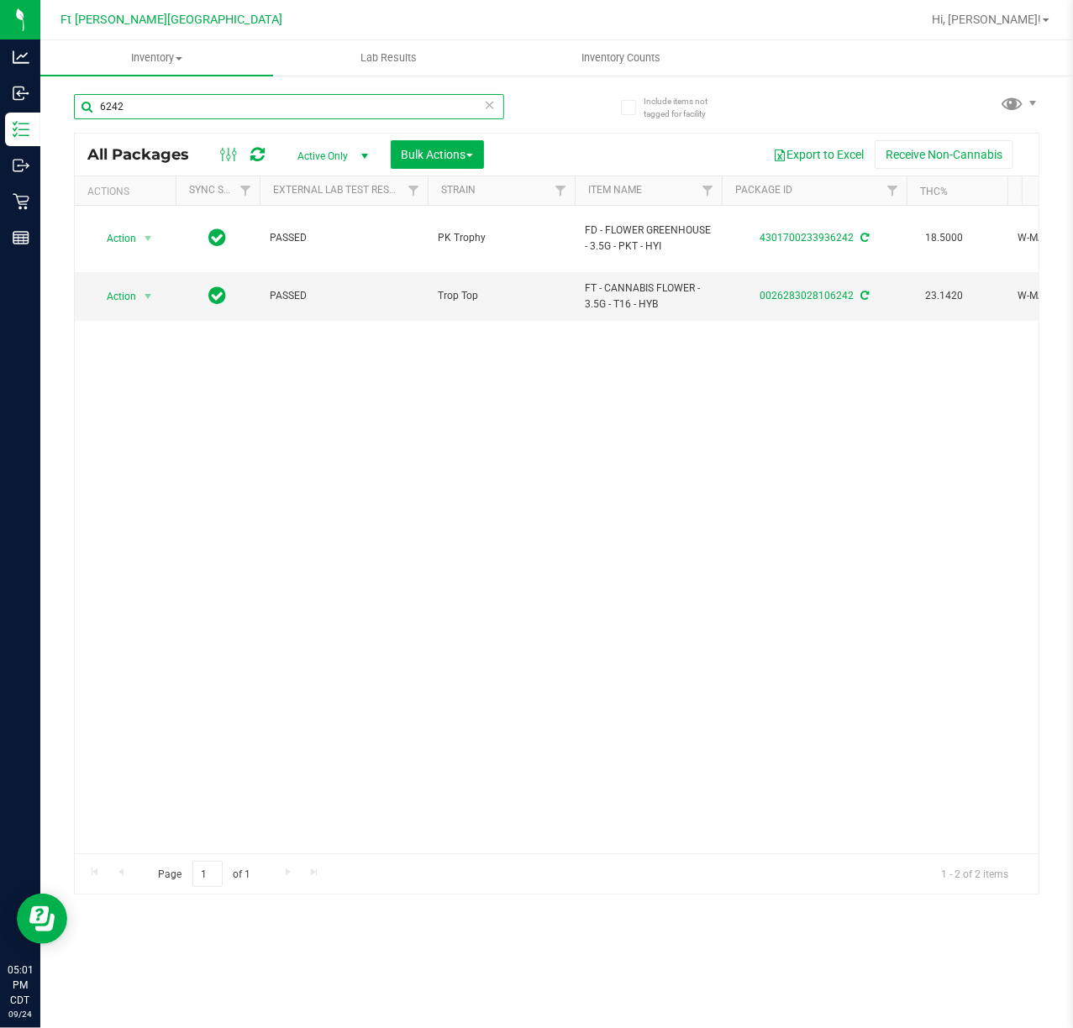
click at [219, 116] on input "6242" at bounding box center [289, 106] width 430 height 25
click at [220, 116] on input "6242" at bounding box center [289, 106] width 430 height 25
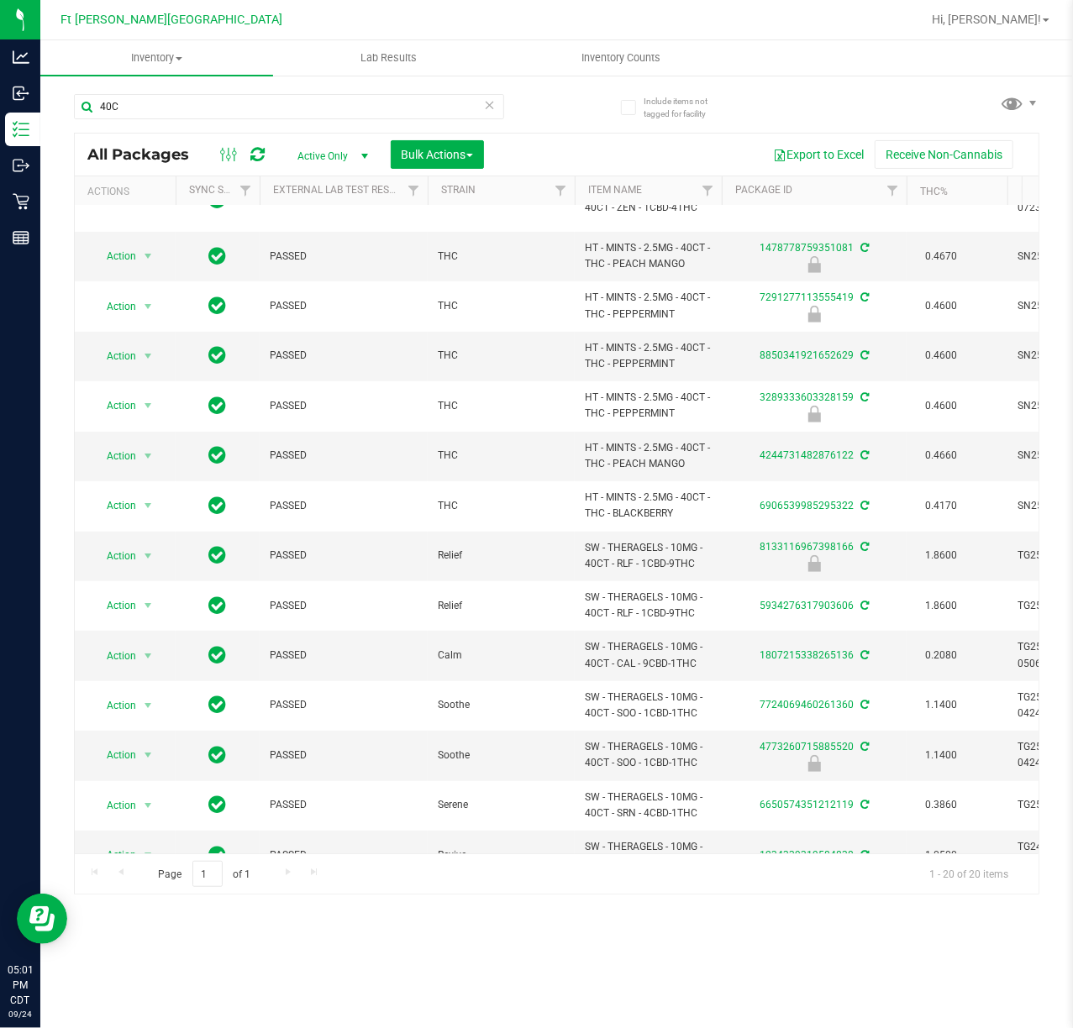
scroll to position [371, 0]
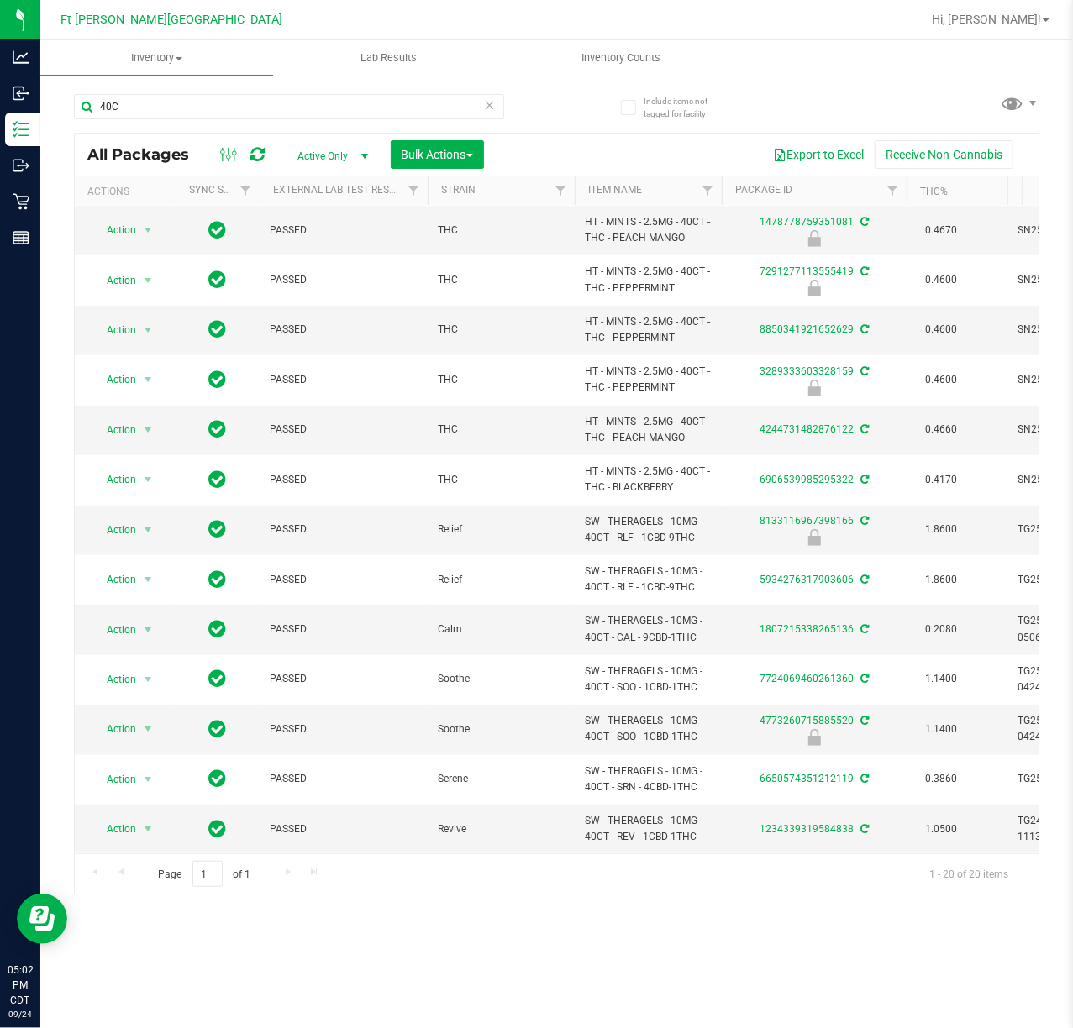
click at [850, 85] on div "40C All Packages Active Only Active Only Lab Samples Locked All External Intern…" at bounding box center [556, 486] width 965 height 816
click at [262, 99] on input "40C" at bounding box center [289, 106] width 430 height 25
click at [260, 99] on input "40C" at bounding box center [289, 106] width 430 height 25
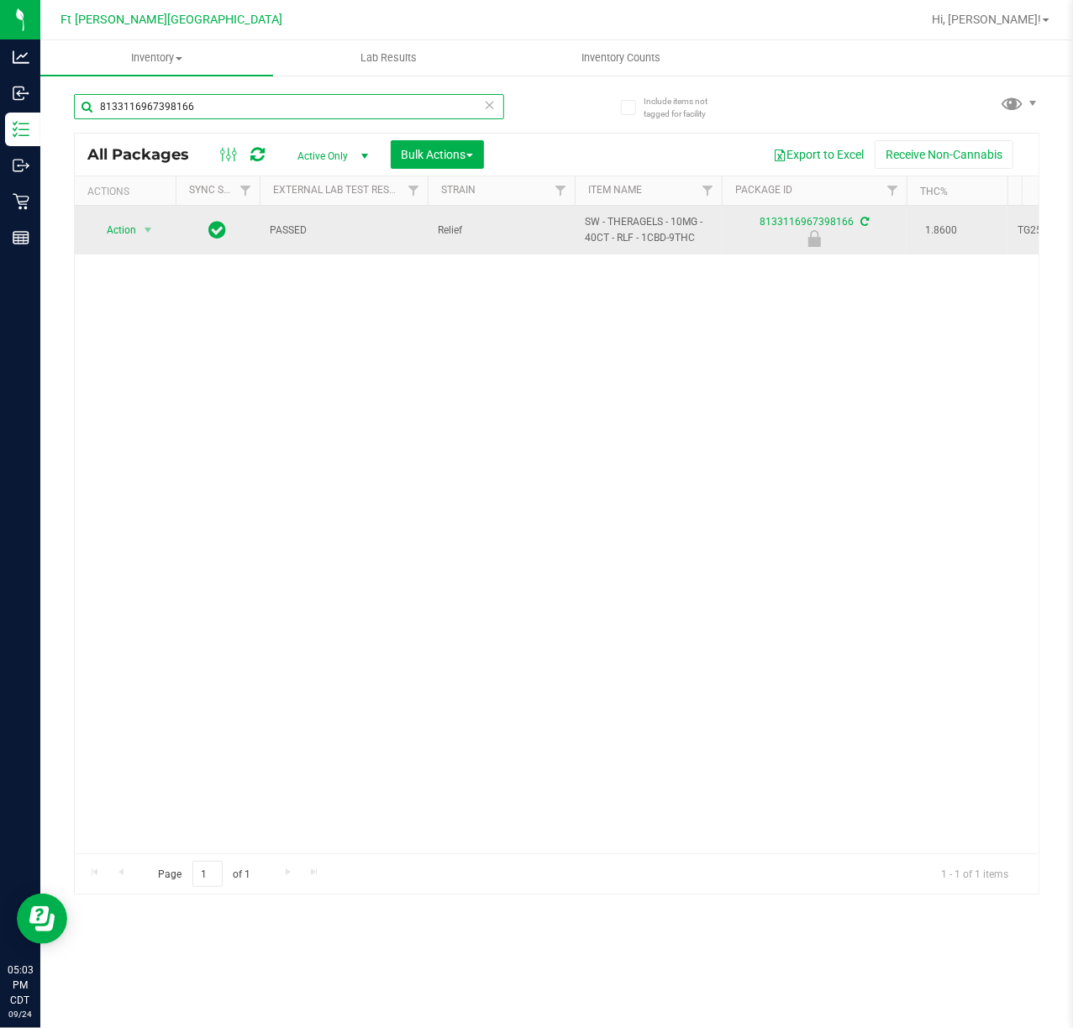
type input "8133116967398166"
click at [142, 244] on td "Action Action Edit attributes Global inventory Locate package Package audit log…" at bounding box center [125, 230] width 101 height 49
click at [129, 232] on span "Action" at bounding box center [114, 230] width 45 height 24
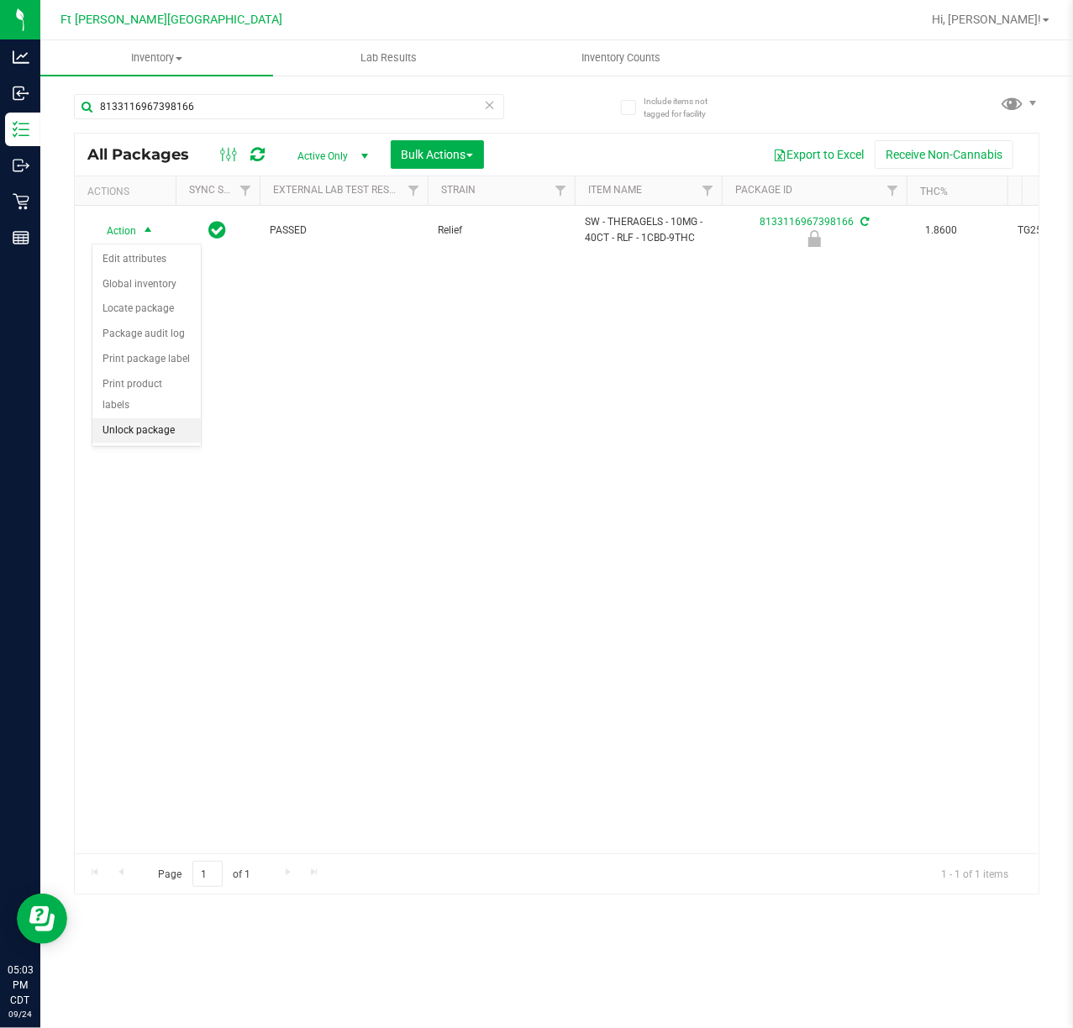
drag, startPoint x: 170, startPoint y: 433, endPoint x: 139, endPoint y: 388, distance: 54.5
click at [169, 433] on li "Unlock package" at bounding box center [146, 430] width 108 height 25
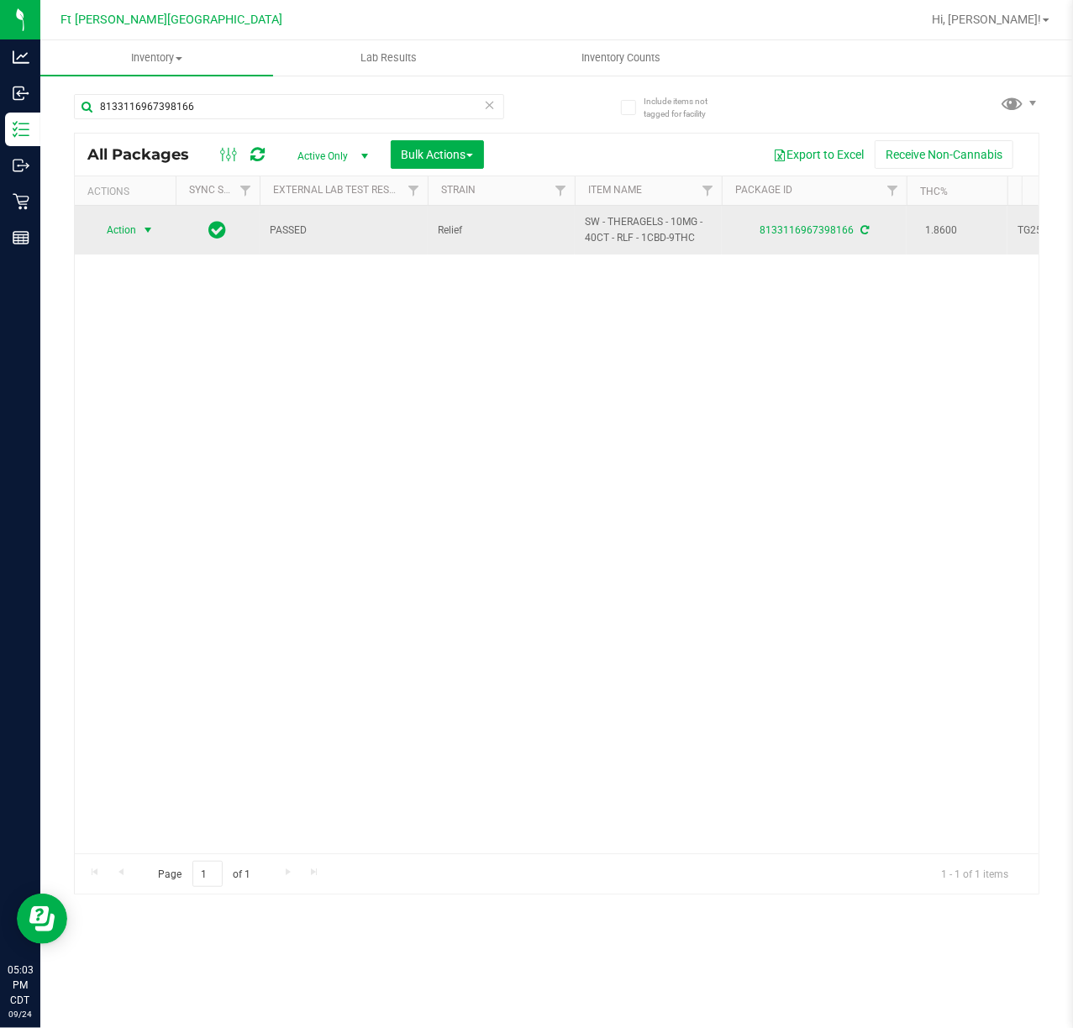
click at [129, 227] on span "Action" at bounding box center [114, 230] width 45 height 24
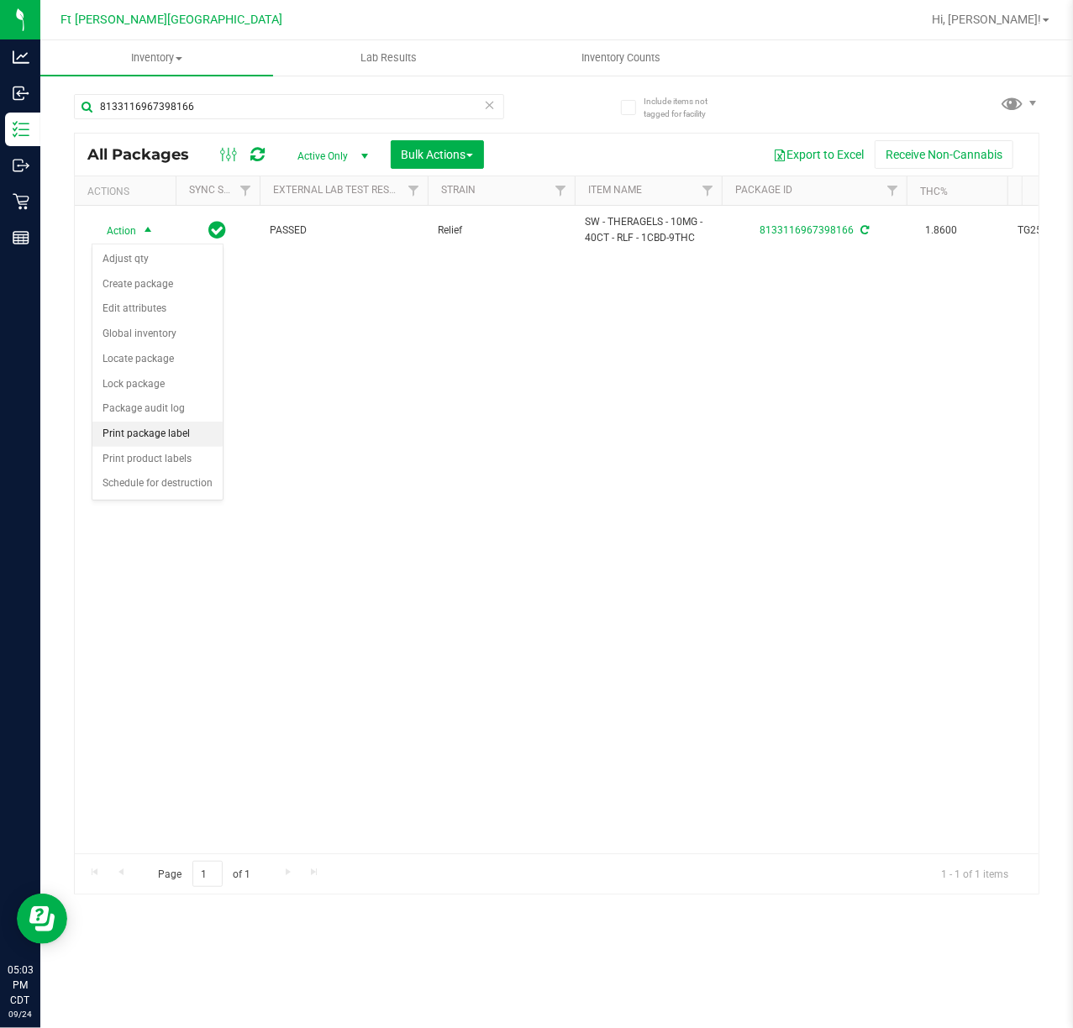
click at [141, 443] on li "Print package label" at bounding box center [157, 434] width 130 height 25
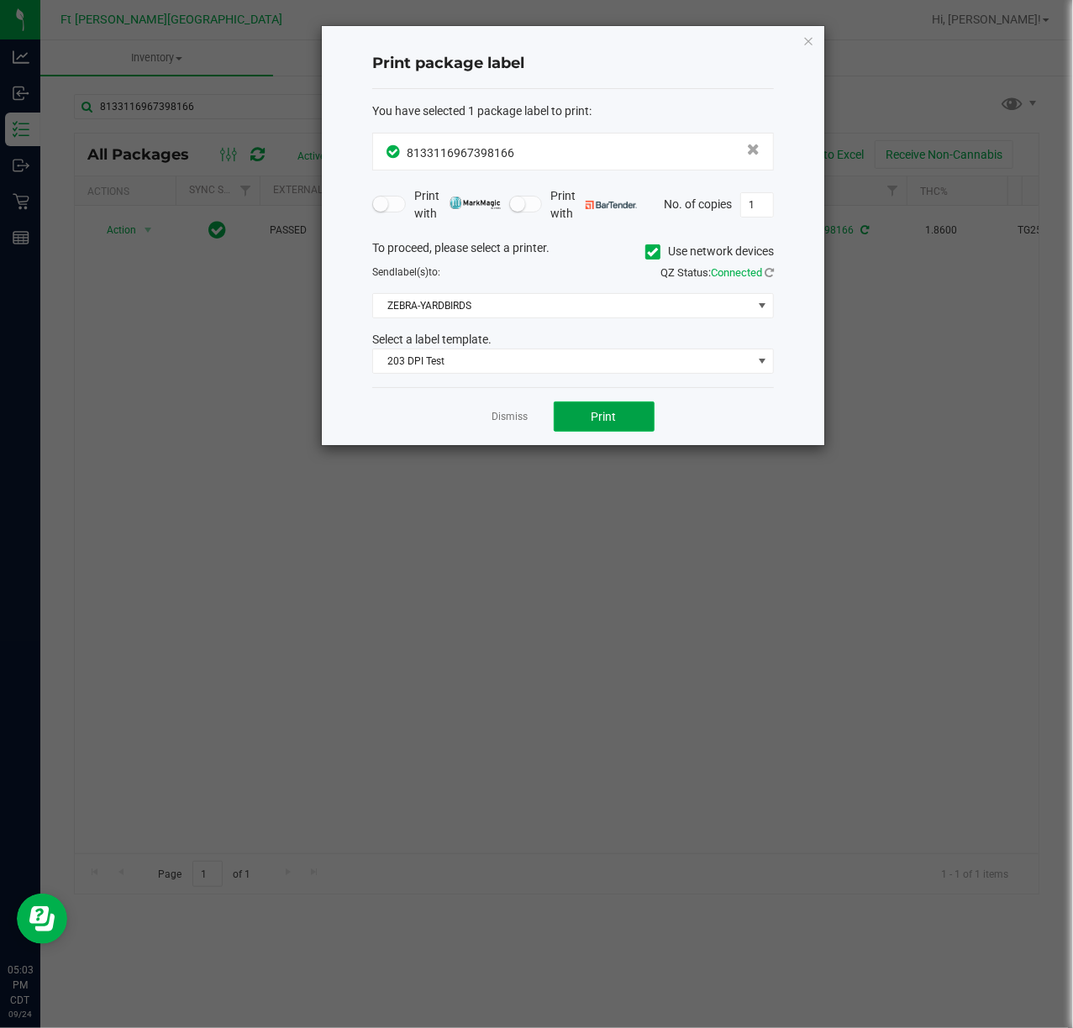
click at [608, 413] on span "Print" at bounding box center [603, 416] width 25 height 13
click at [521, 421] on link "Dismiss" at bounding box center [510, 417] width 36 height 14
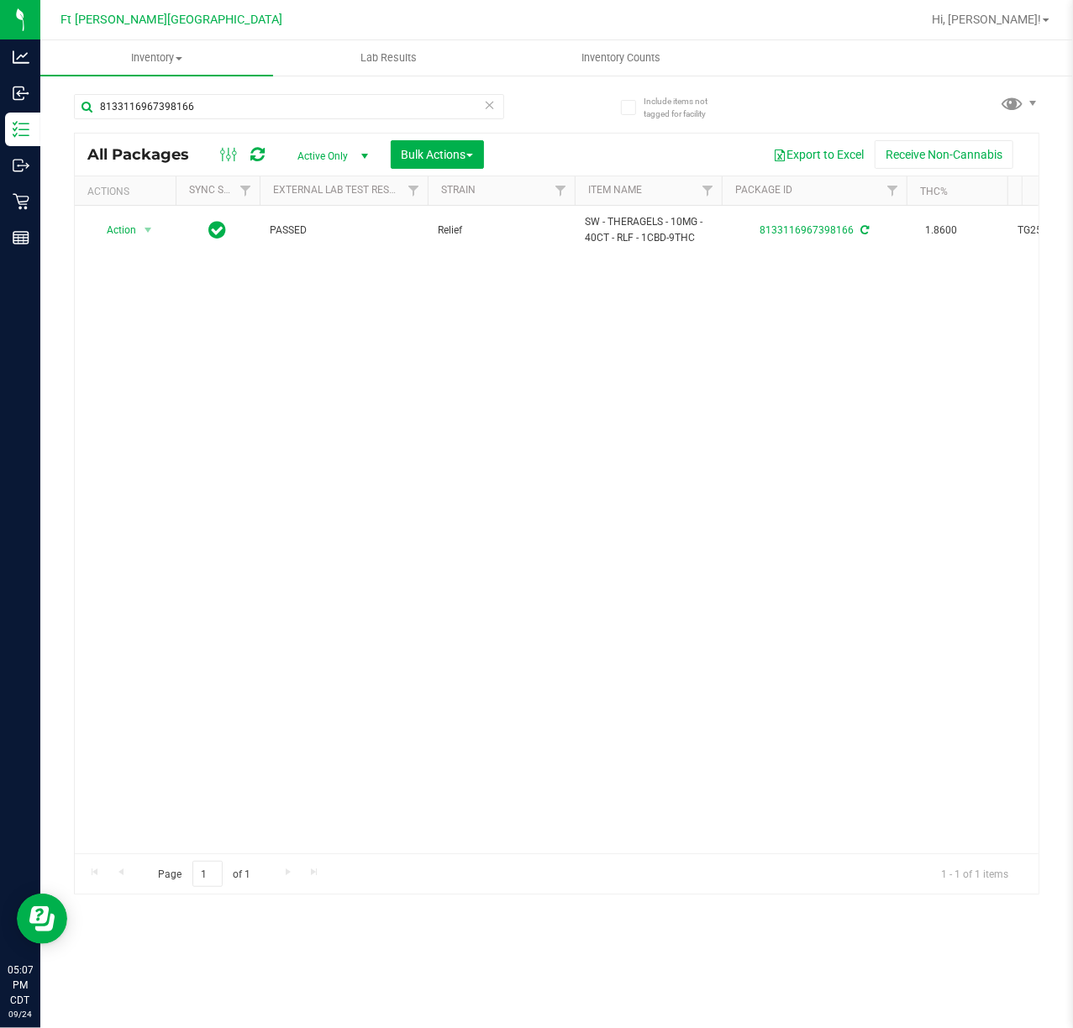
click at [491, 109] on icon at bounding box center [490, 104] width 12 height 20
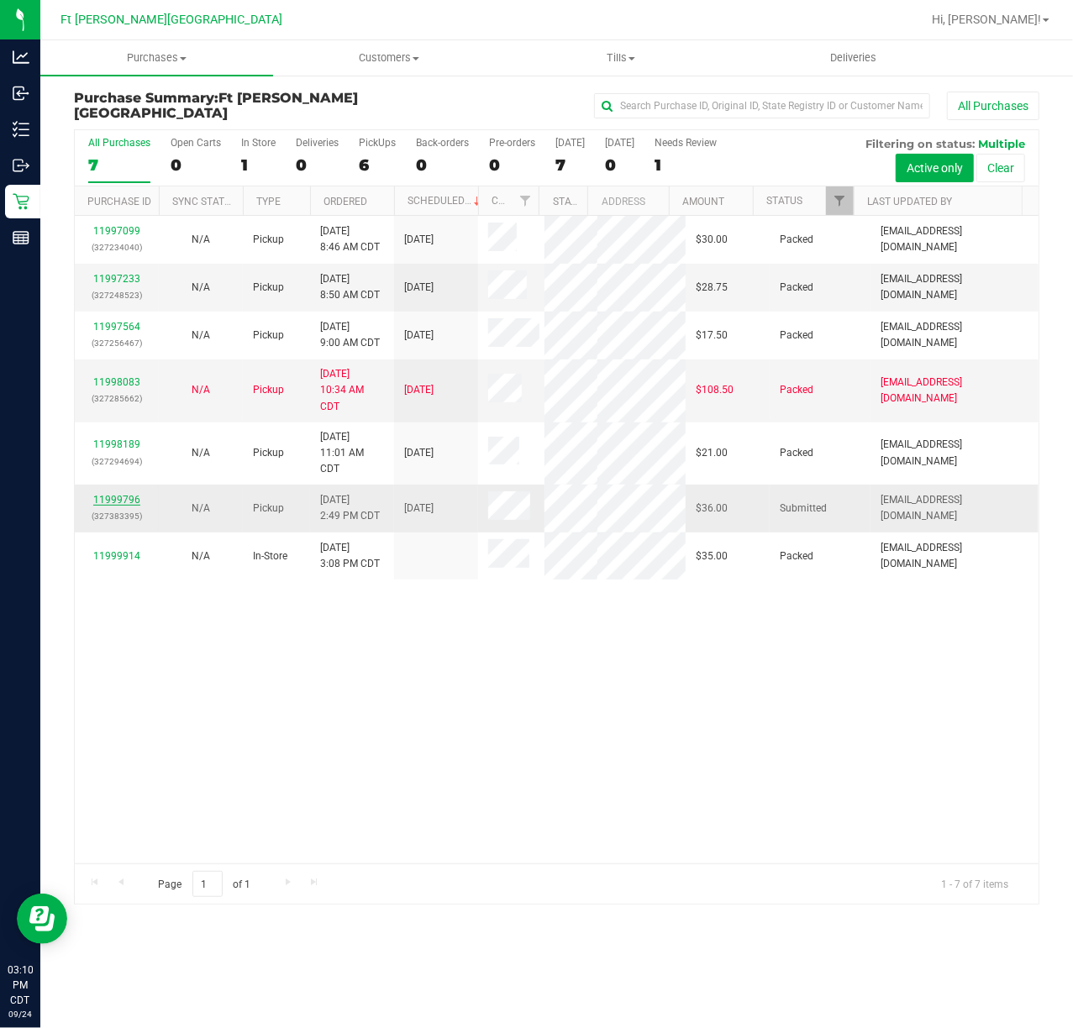
click at [115, 497] on link "11999796" at bounding box center [116, 500] width 47 height 12
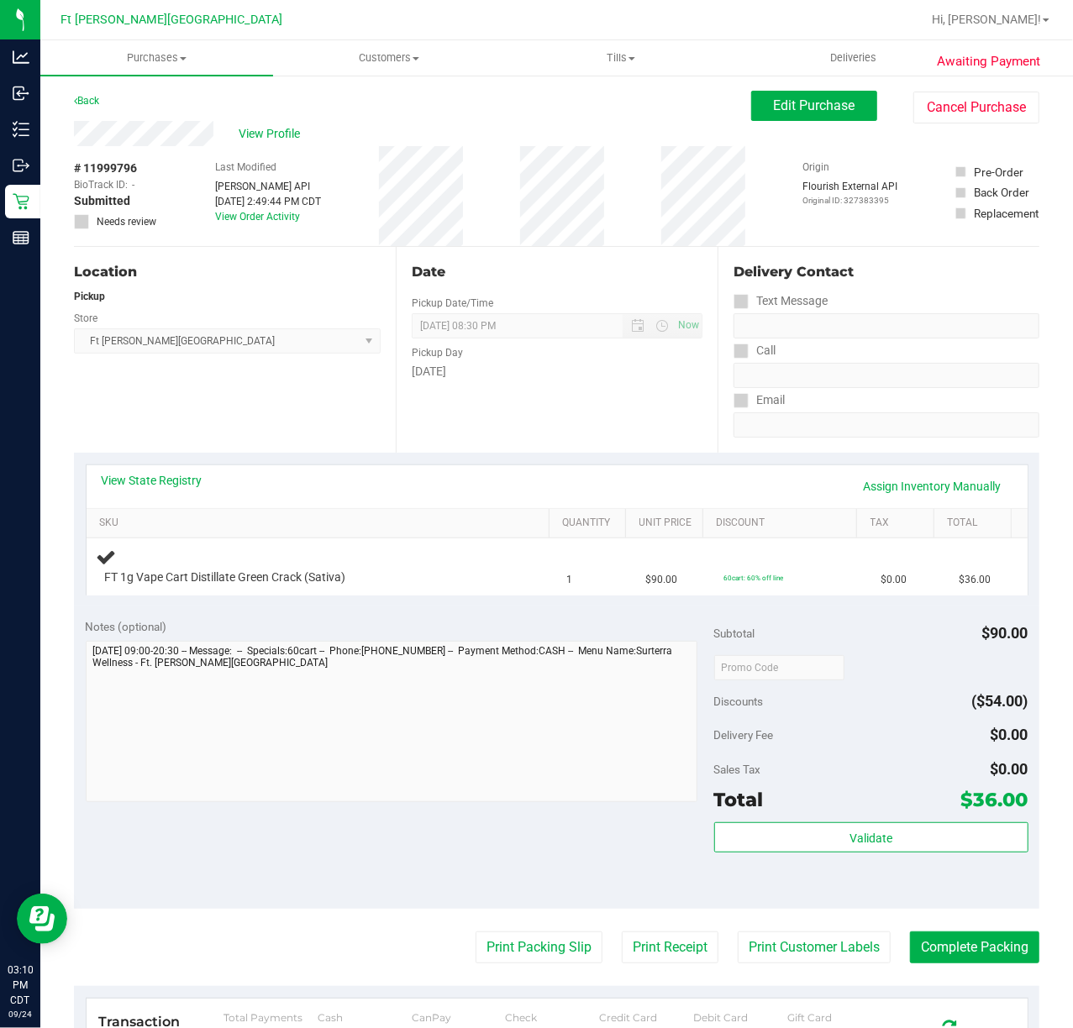
drag, startPoint x: 421, startPoint y: 611, endPoint x: 413, endPoint y: 606, distance: 9.1
click at [414, 608] on div "Notes (optional) Subtotal $90.00 Discounts ($54.00) Delivery Fee $0.00 Sales Ta…" at bounding box center [556, 757] width 965 height 302
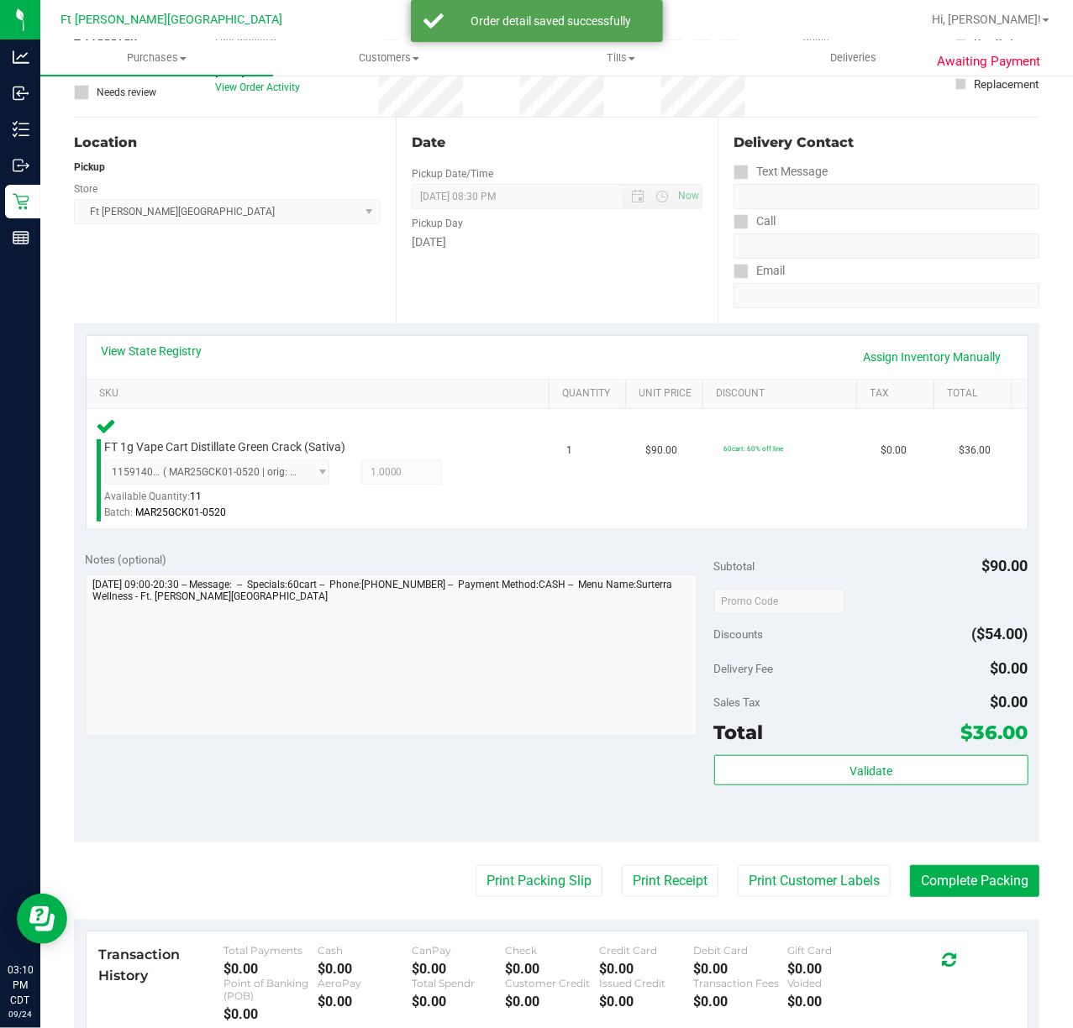
scroll to position [336, 0]
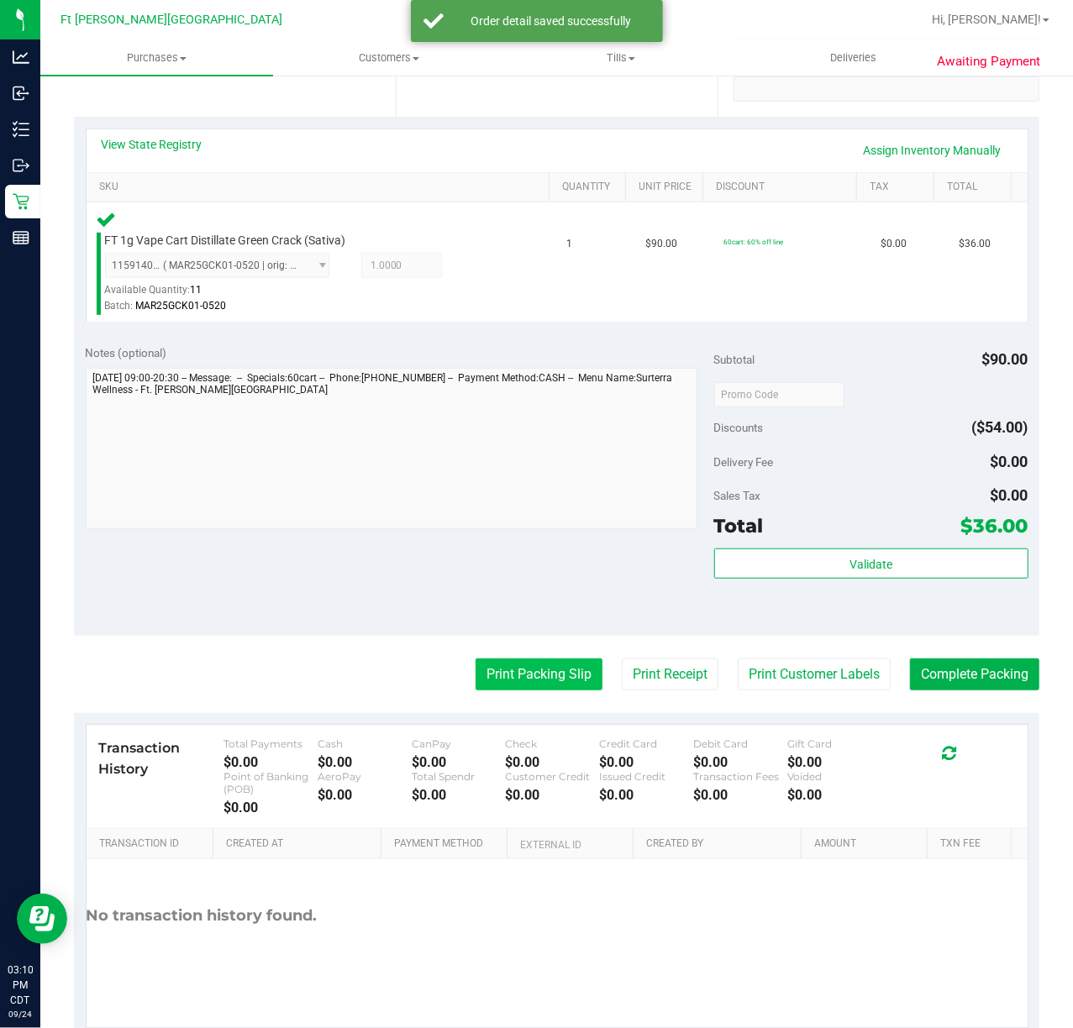
click at [529, 683] on button "Print Packing Slip" at bounding box center [538, 674] width 127 height 32
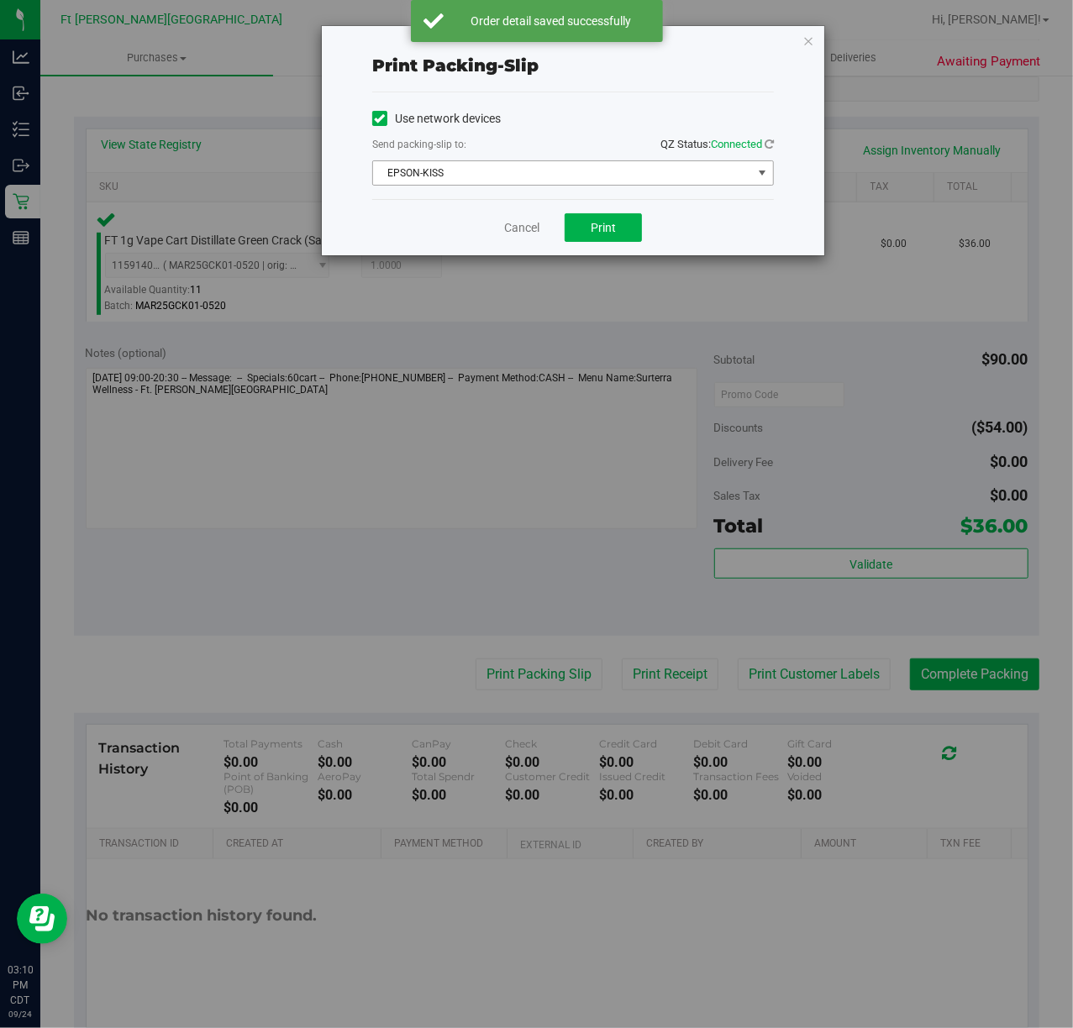
click at [628, 165] on span "EPSON-KISS" at bounding box center [562, 173] width 379 height 24
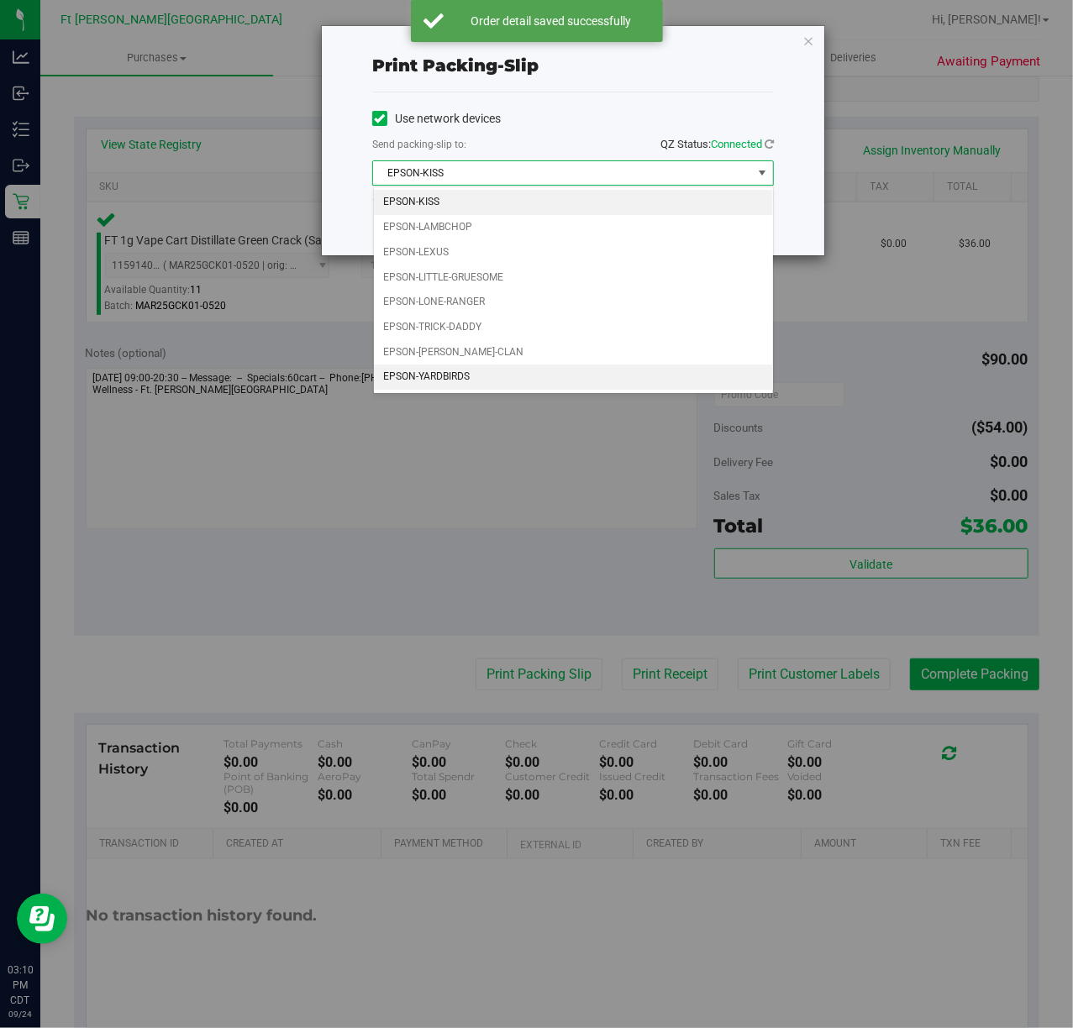
click at [521, 381] on li "EPSON-YARDBIRDS" at bounding box center [573, 377] width 399 height 25
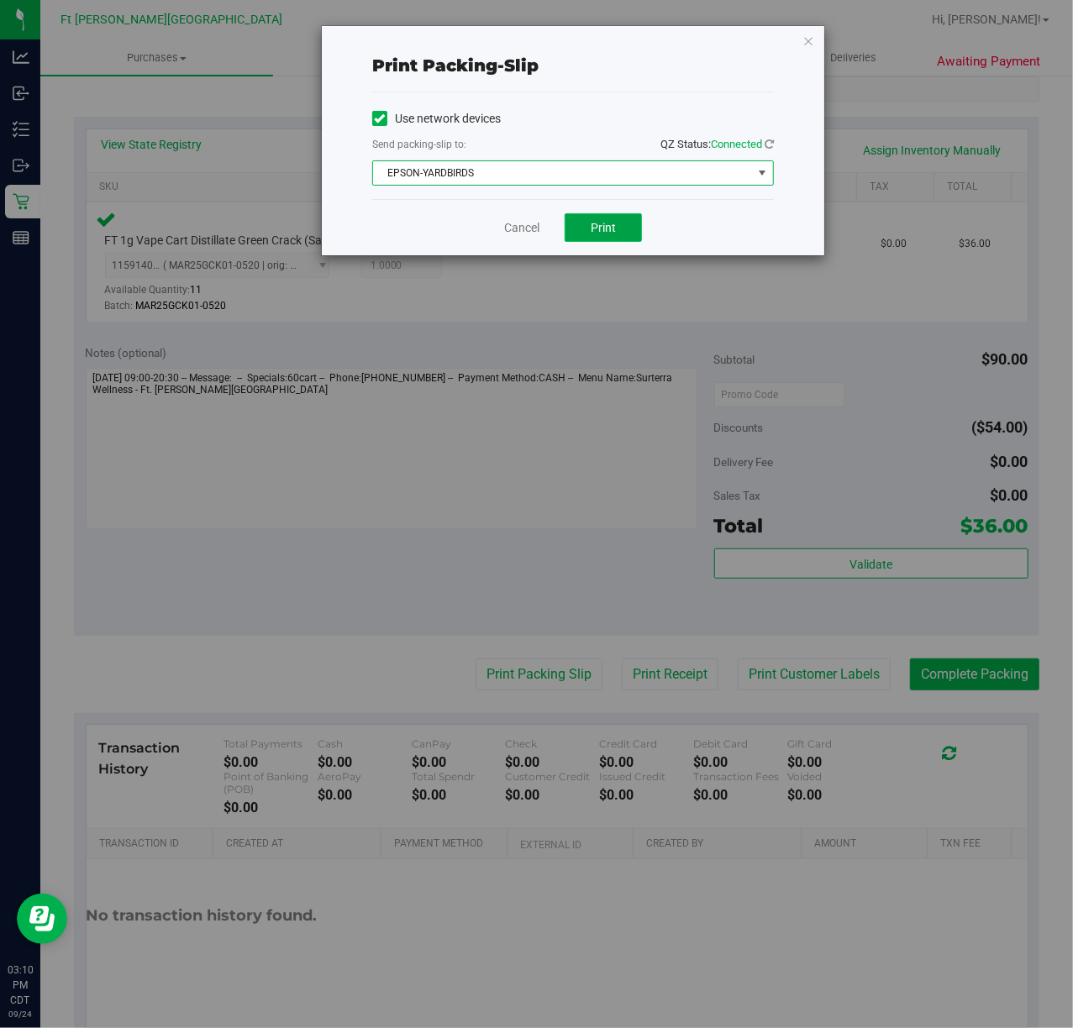
click at [610, 227] on span "Print" at bounding box center [602, 227] width 25 height 13
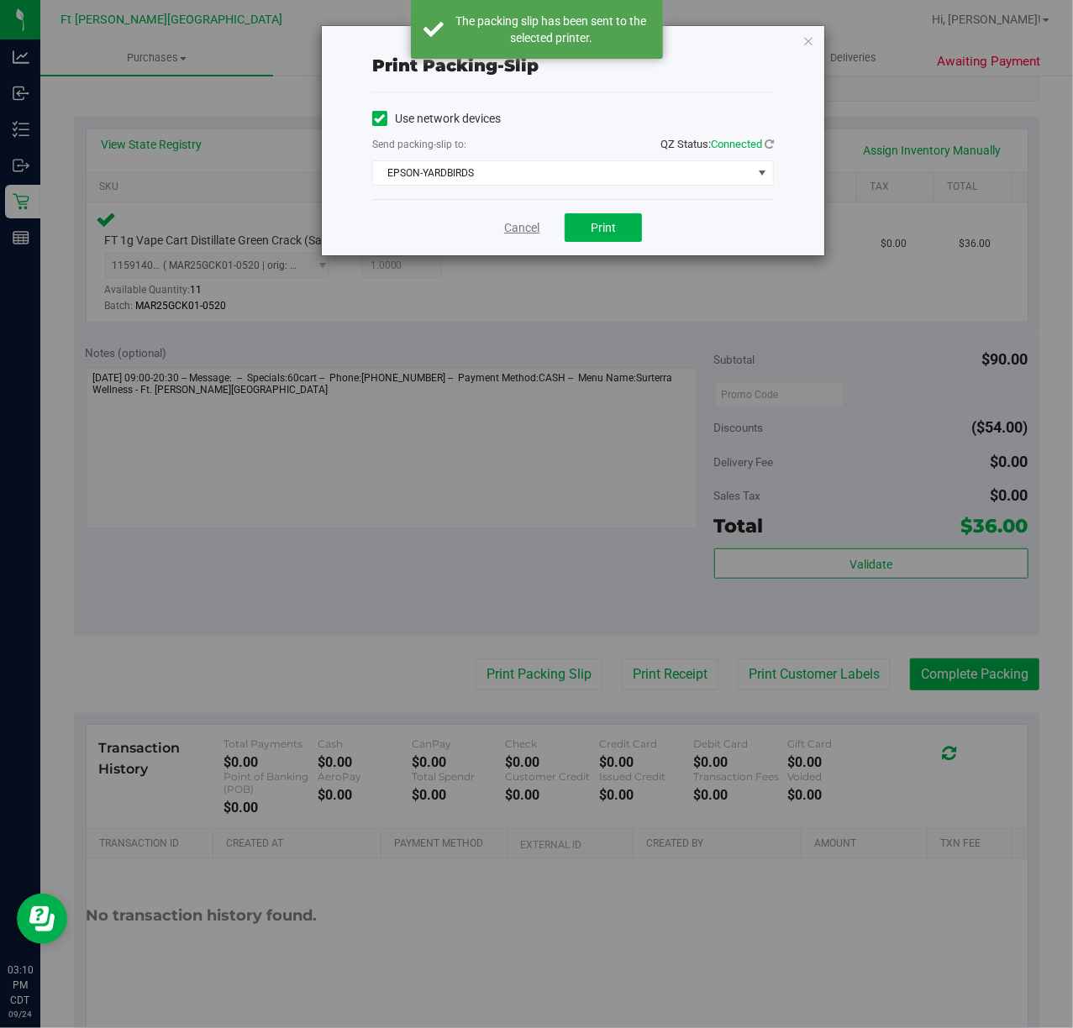
click at [524, 226] on link "Cancel" at bounding box center [521, 228] width 35 height 18
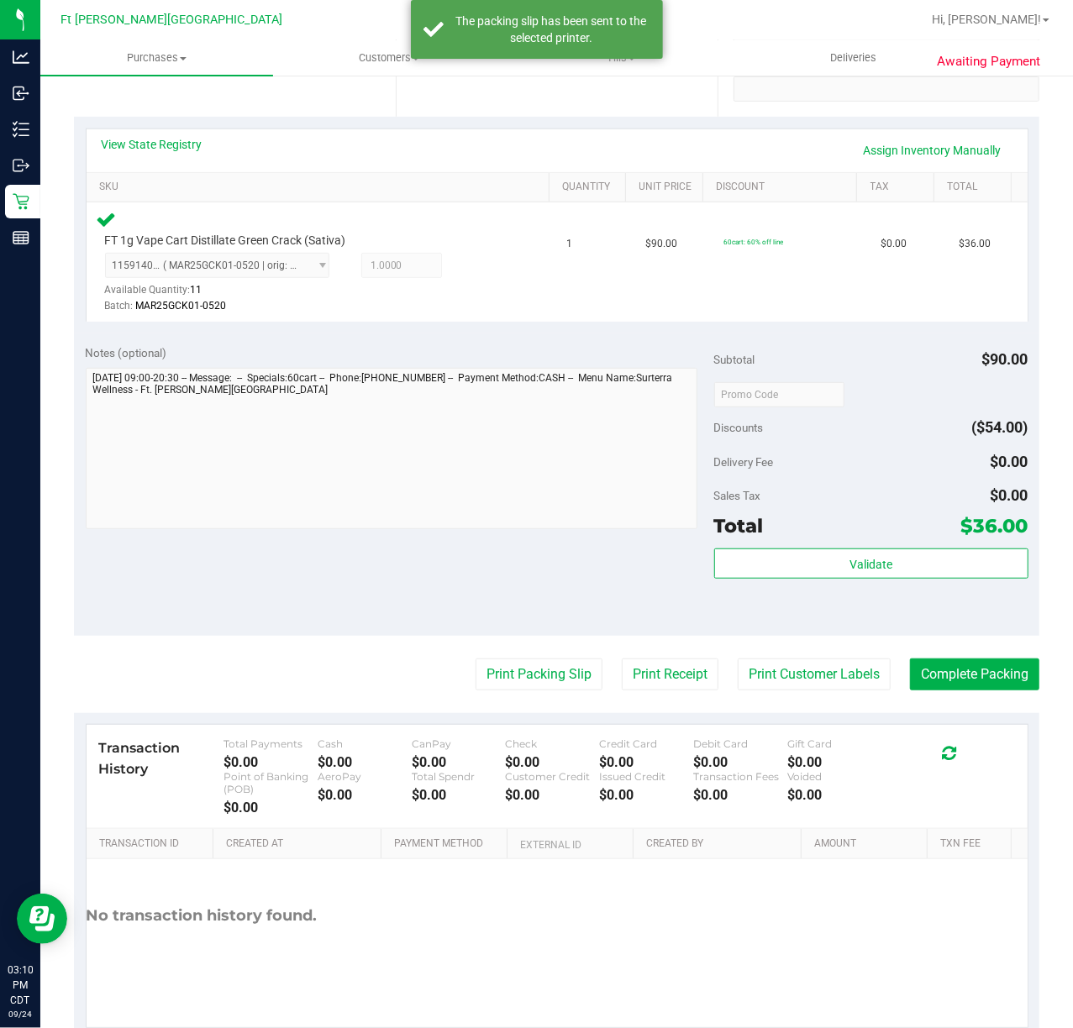
click at [884, 585] on div "Validate" at bounding box center [871, 586] width 314 height 76
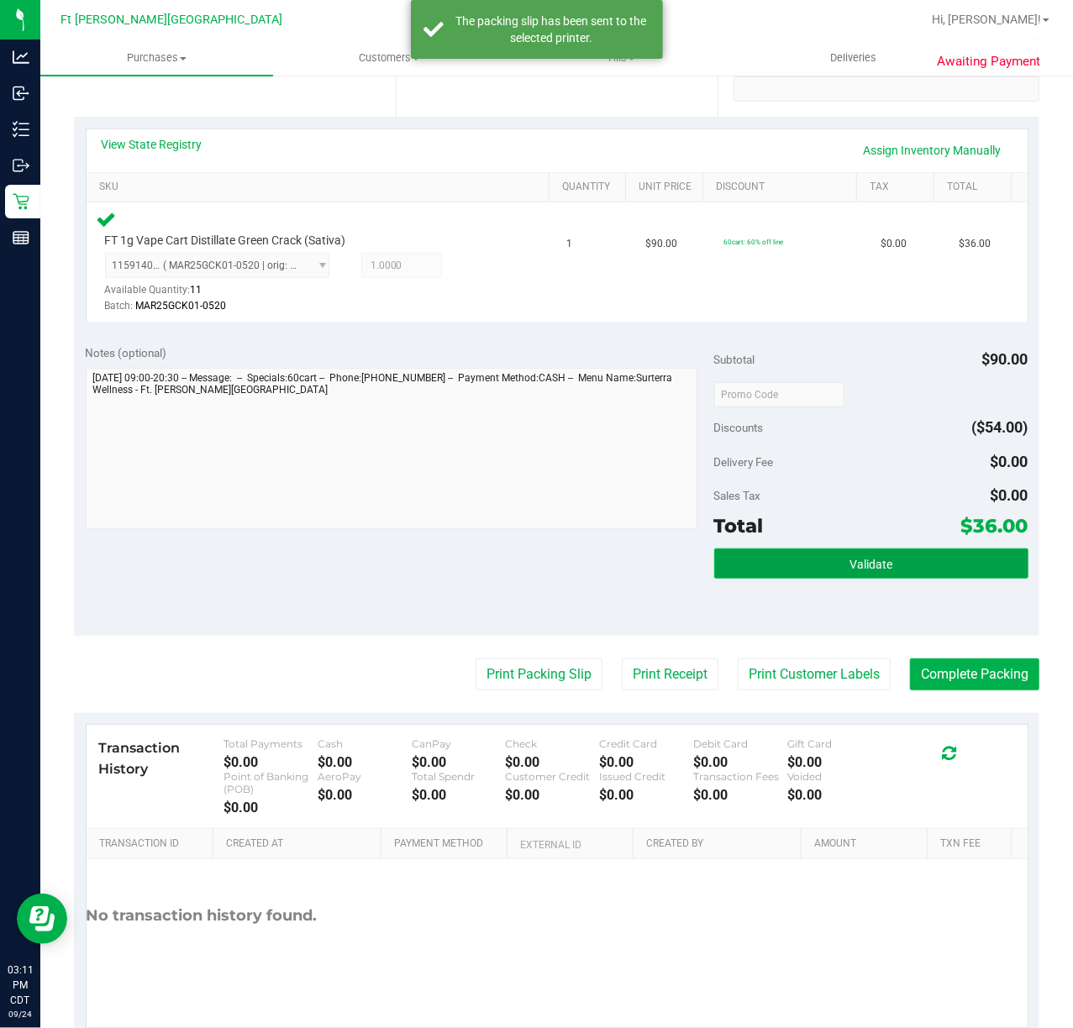
click at [875, 566] on span "Validate" at bounding box center [870, 564] width 43 height 13
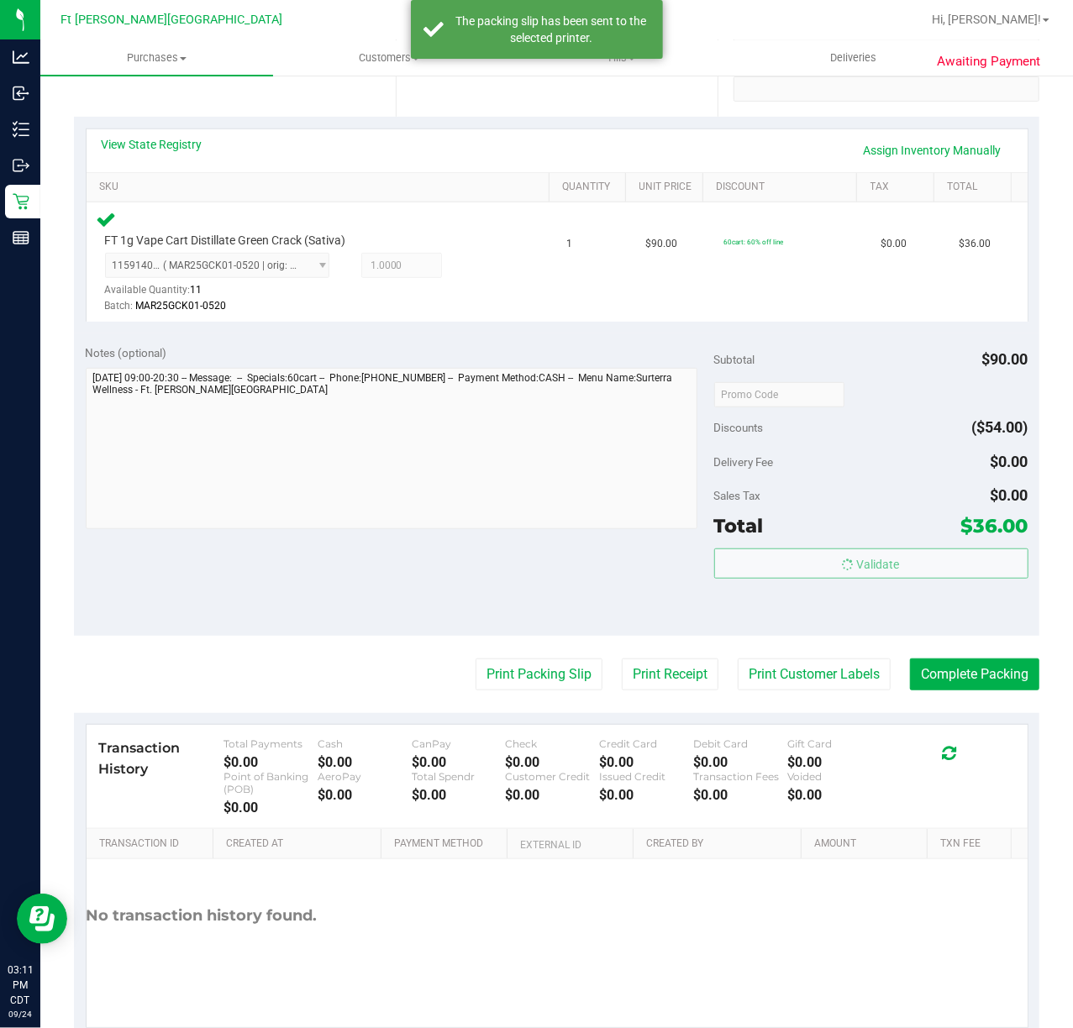
click at [956, 657] on purchase-details "Back Edit Purchase Cancel Purchase View Profile # 11999796 BioTrack ID: - Submi…" at bounding box center [556, 397] width 965 height 1285
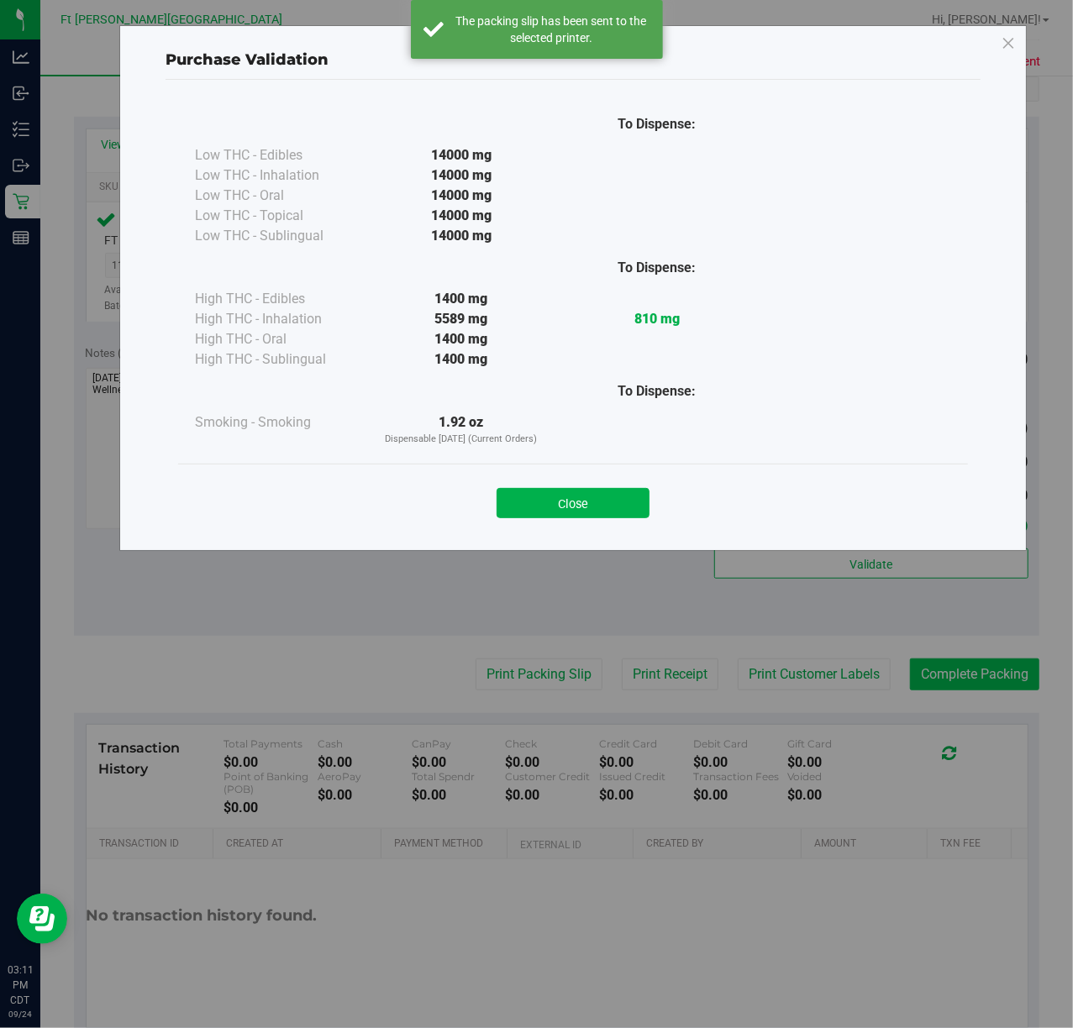
click at [959, 686] on div "Purchase Validation To Dispense: Low THC - Edibles 14000 mg" at bounding box center [542, 514] width 1085 height 1028
click at [616, 506] on button "Close" at bounding box center [572, 503] width 153 height 30
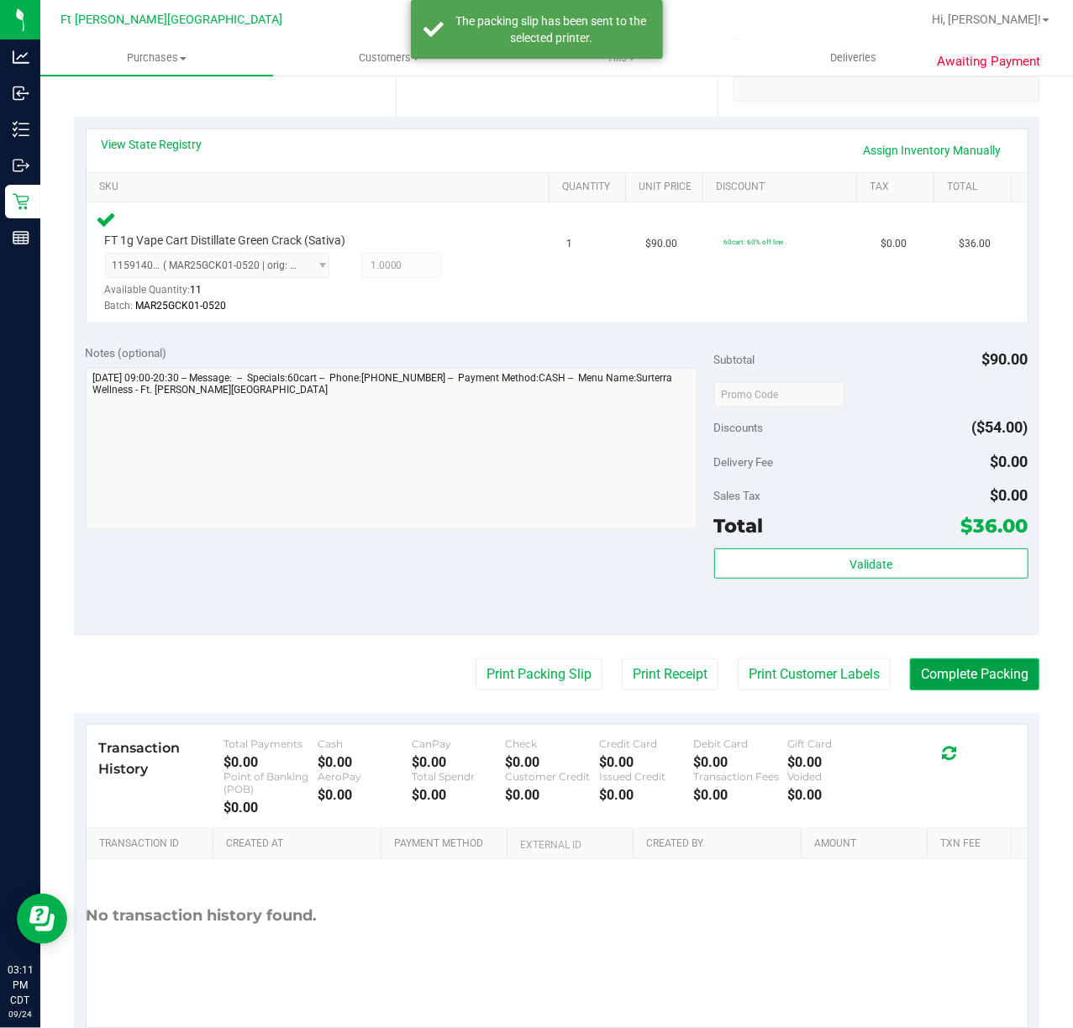
drag, startPoint x: 974, startPoint y: 684, endPoint x: 962, endPoint y: 685, distance: 12.7
click at [973, 684] on button "Complete Packing" at bounding box center [974, 674] width 129 height 32
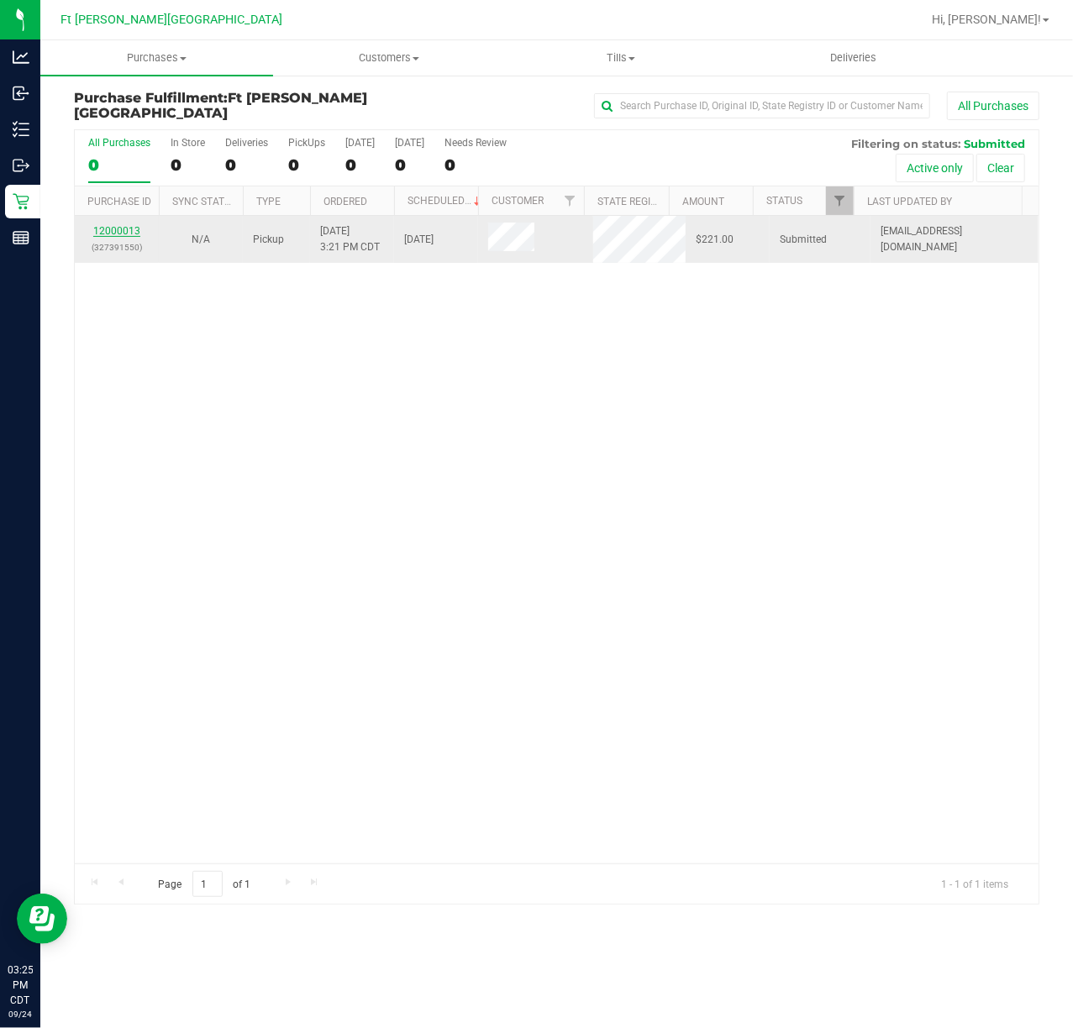
click at [121, 230] on link "12000013" at bounding box center [116, 231] width 47 height 12
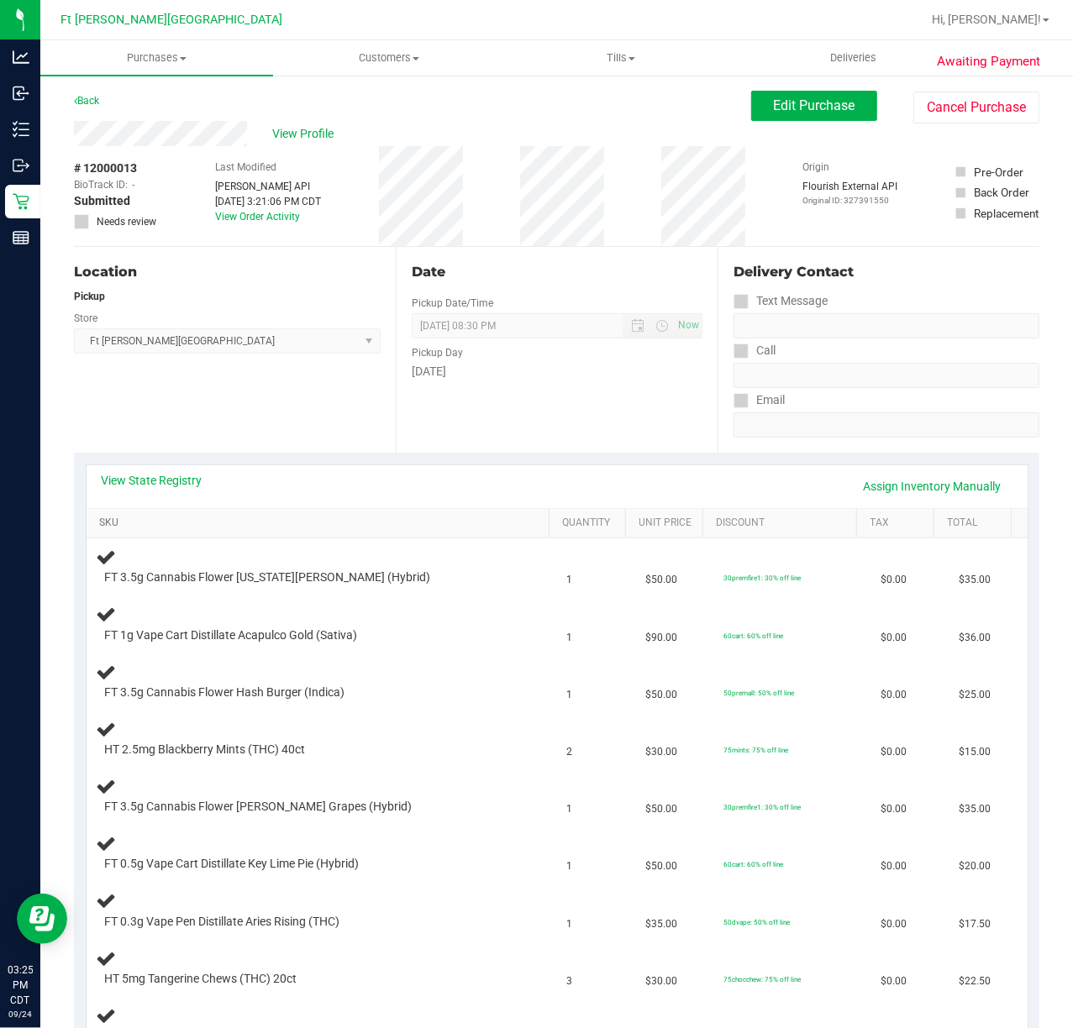
click at [111, 518] on link "SKU" at bounding box center [320, 523] width 443 height 13
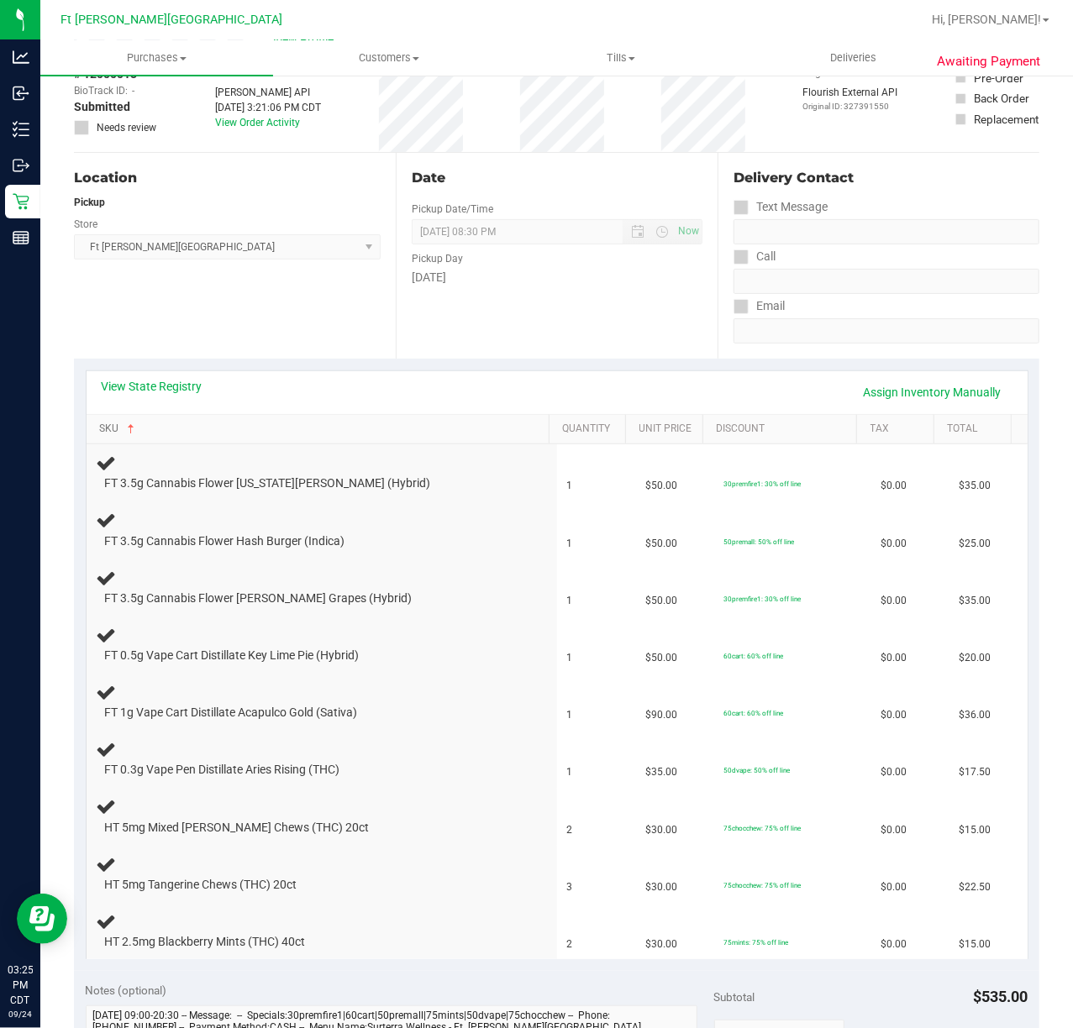
scroll to position [223, 0]
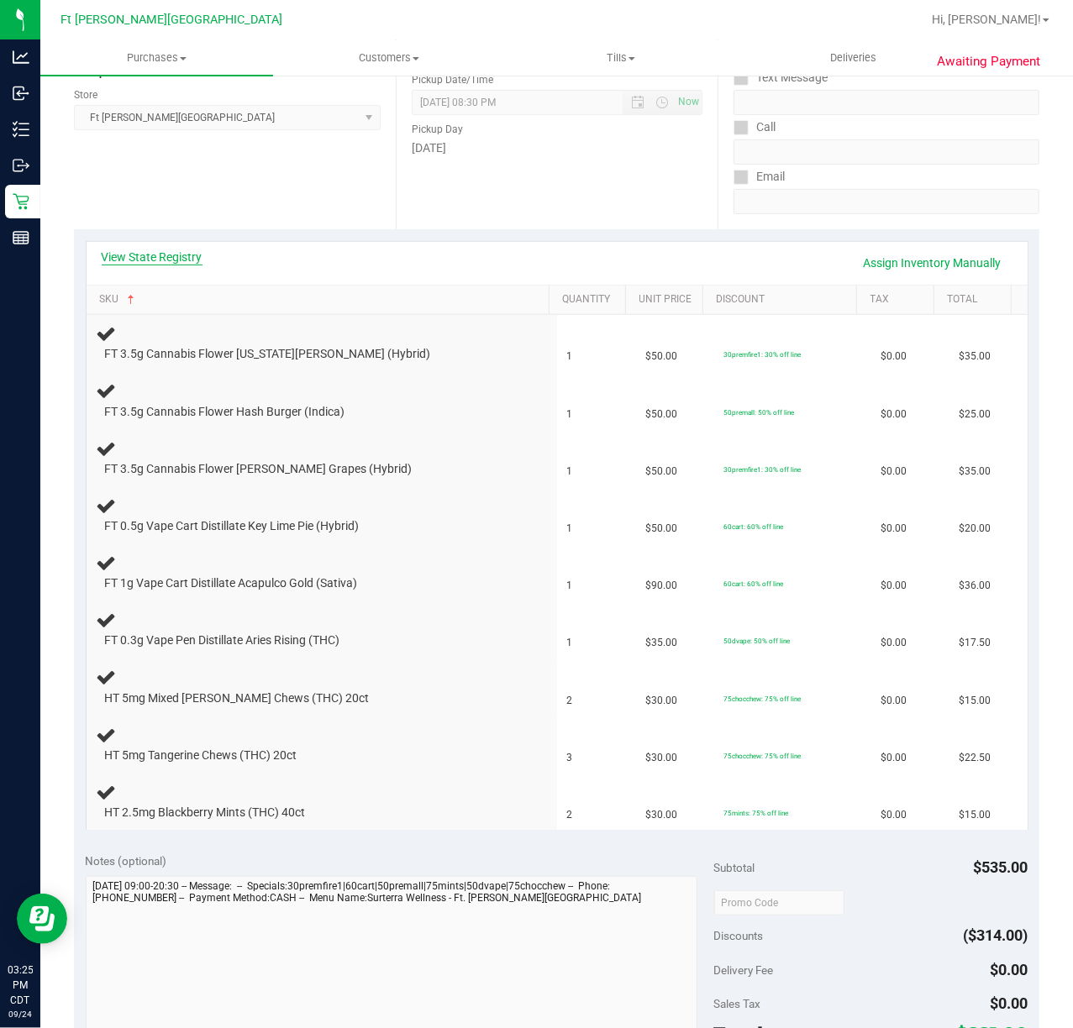
click at [153, 252] on link "View State Registry" at bounding box center [152, 257] width 101 height 17
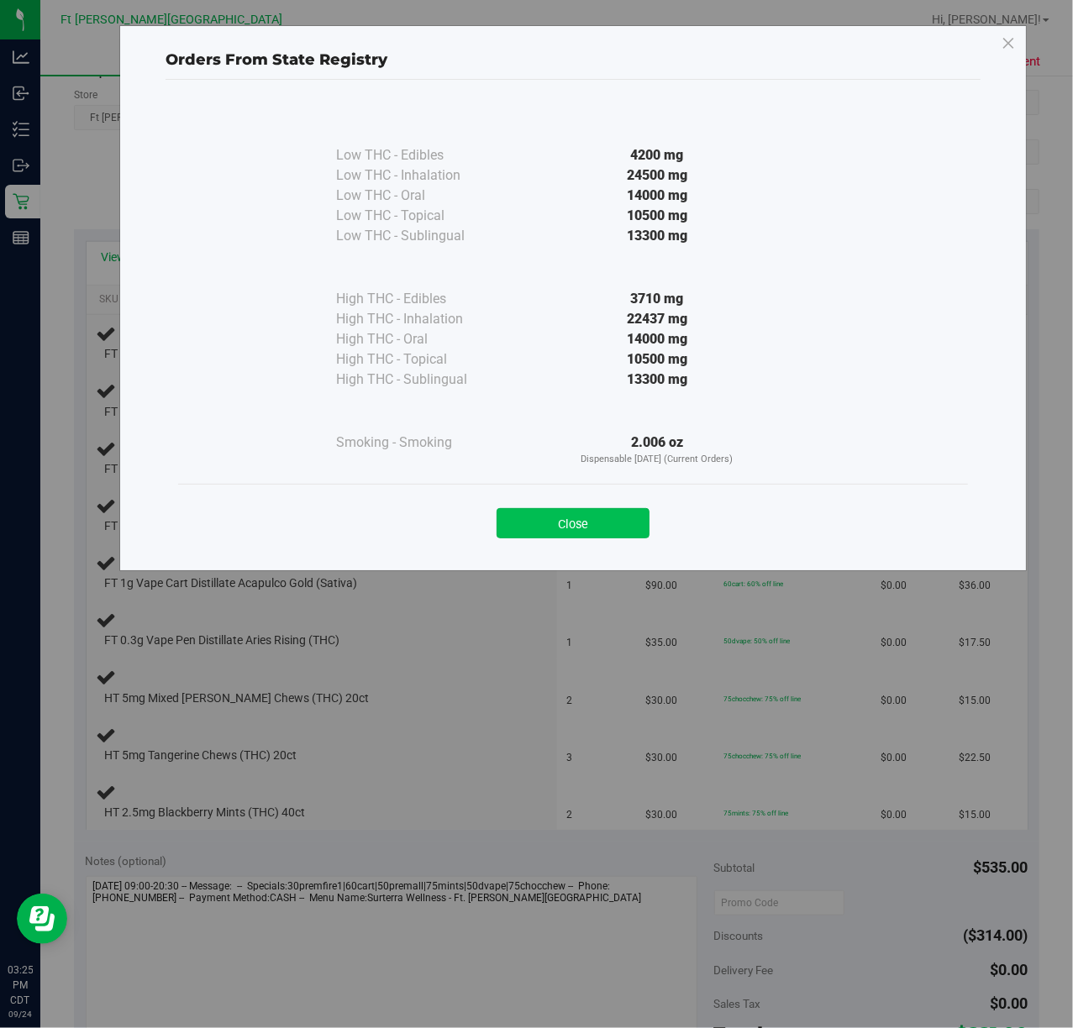
click at [544, 538] on button "Close" at bounding box center [572, 523] width 153 height 30
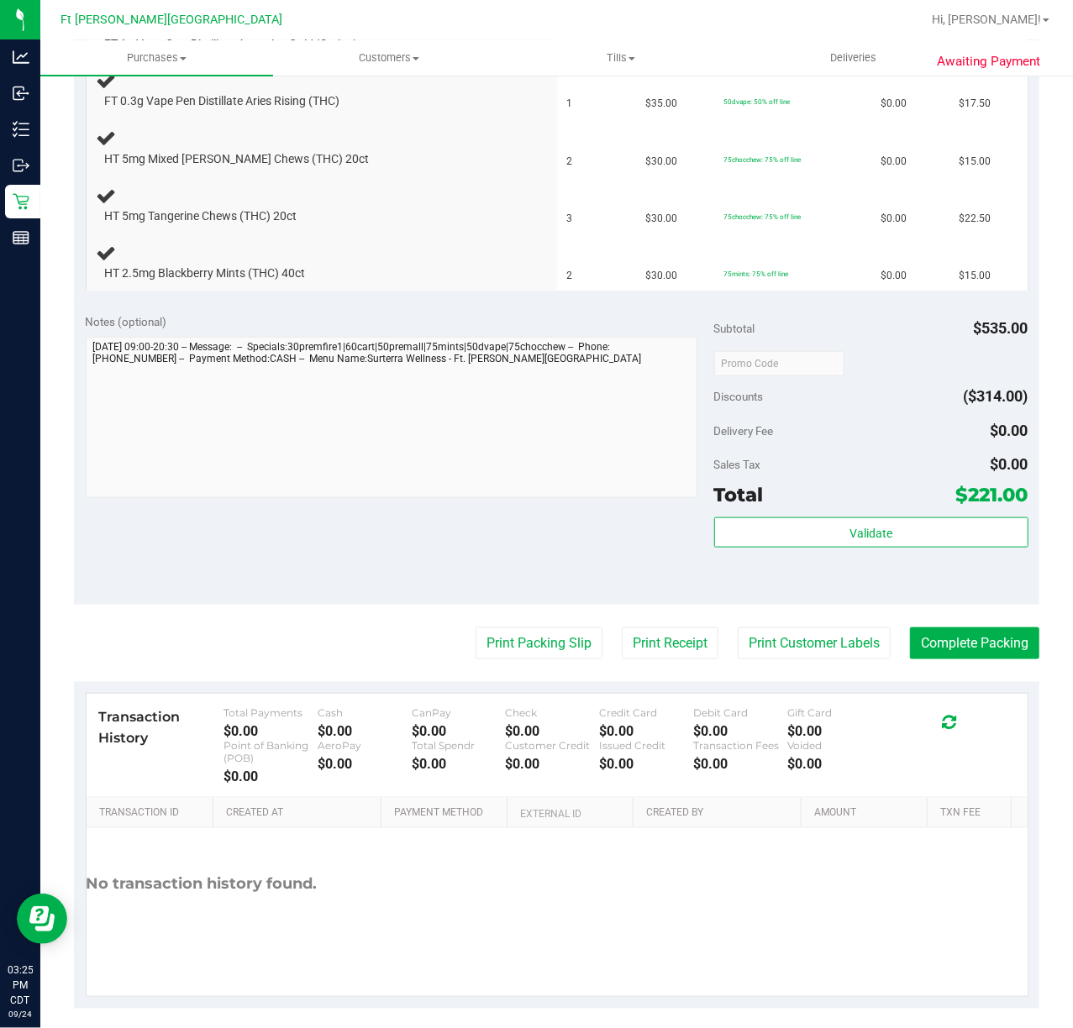
scroll to position [780, 0]
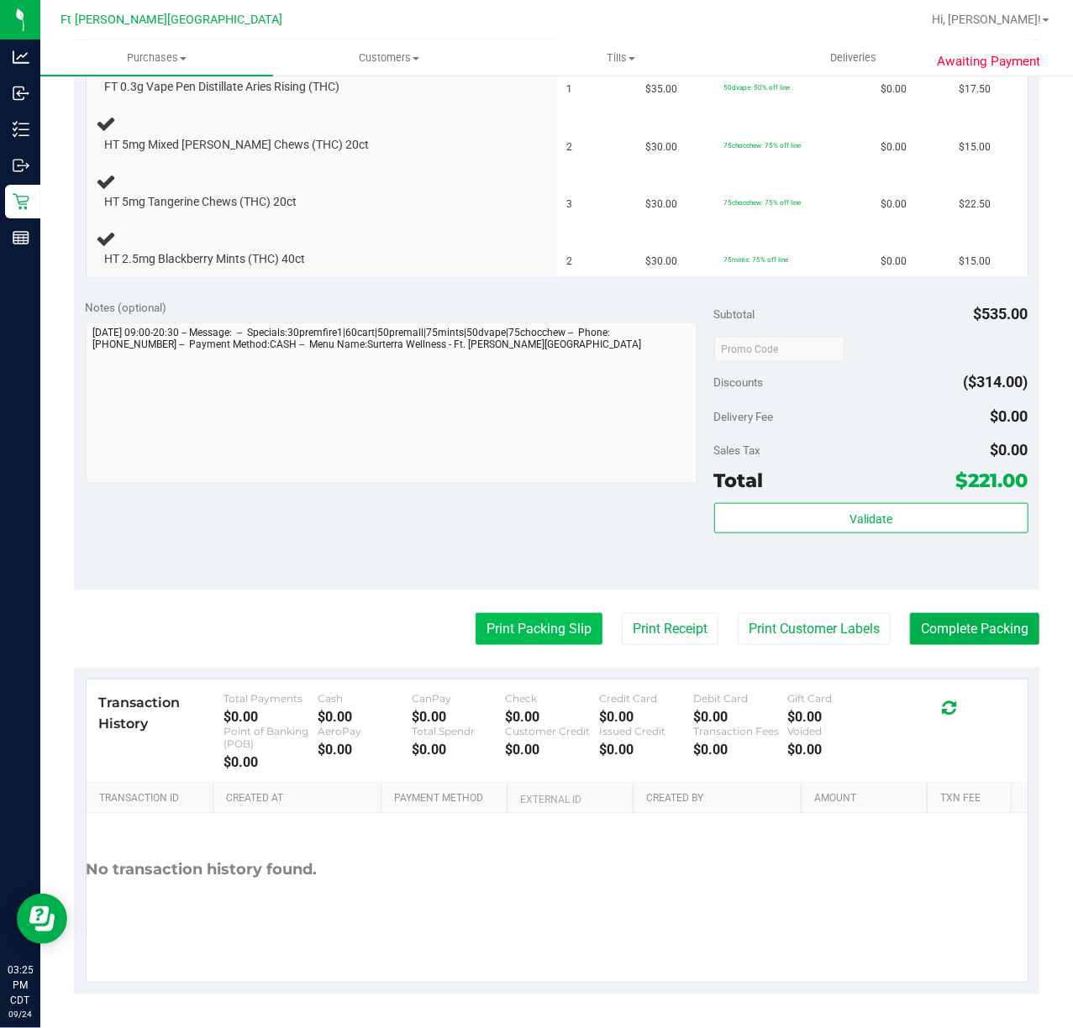
click at [528, 629] on button "Print Packing Slip" at bounding box center [538, 629] width 127 height 32
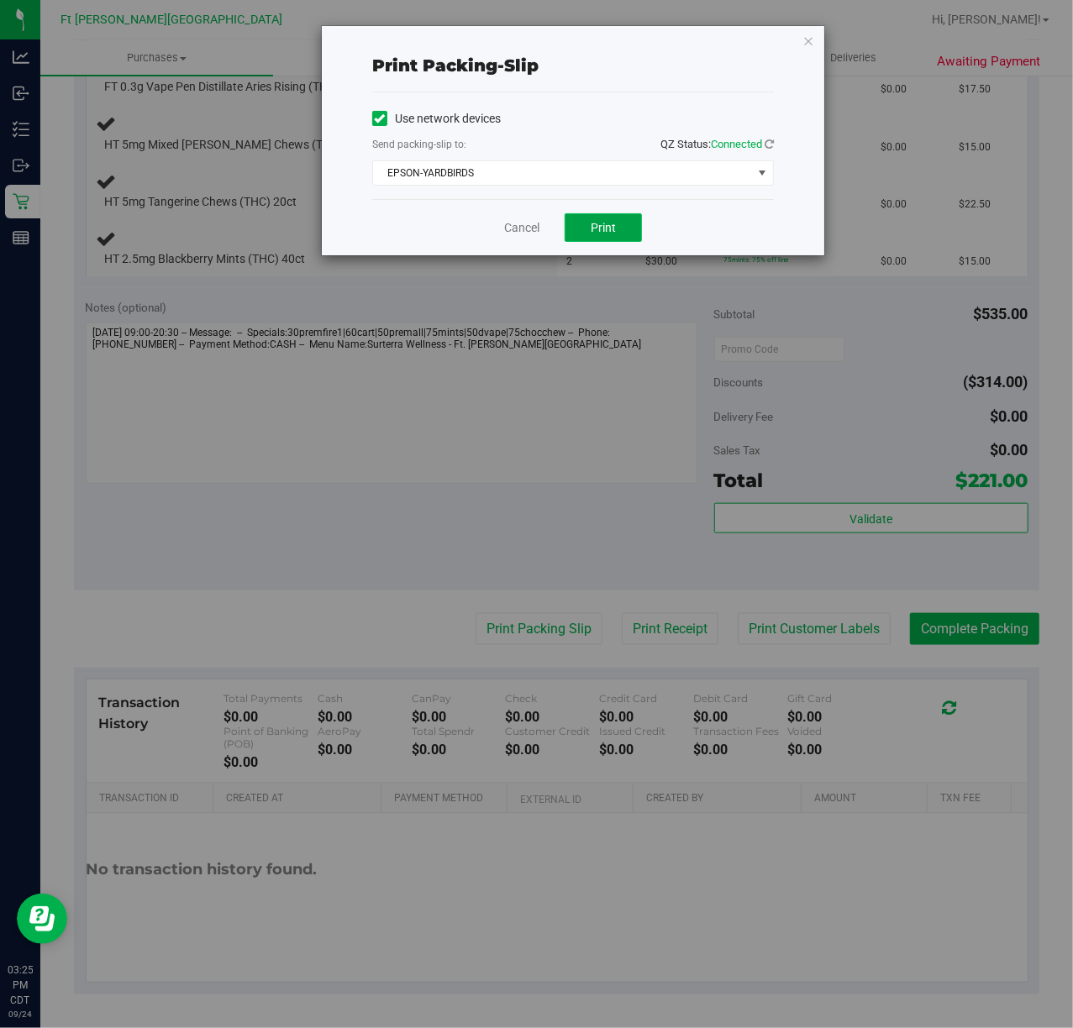
click at [616, 223] on button "Print" at bounding box center [602, 227] width 77 height 29
click at [514, 228] on link "Cancel" at bounding box center [521, 228] width 35 height 18
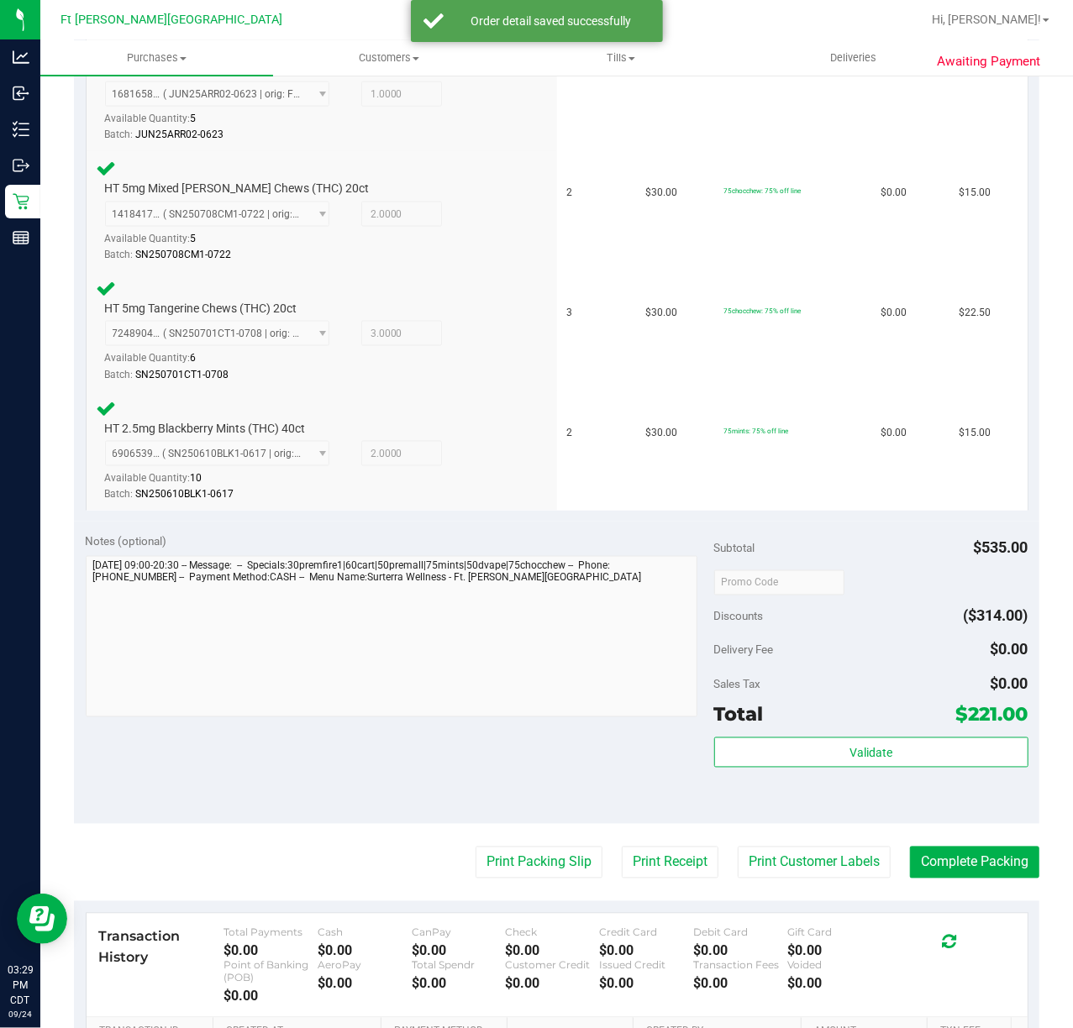
scroll to position [1339, 0]
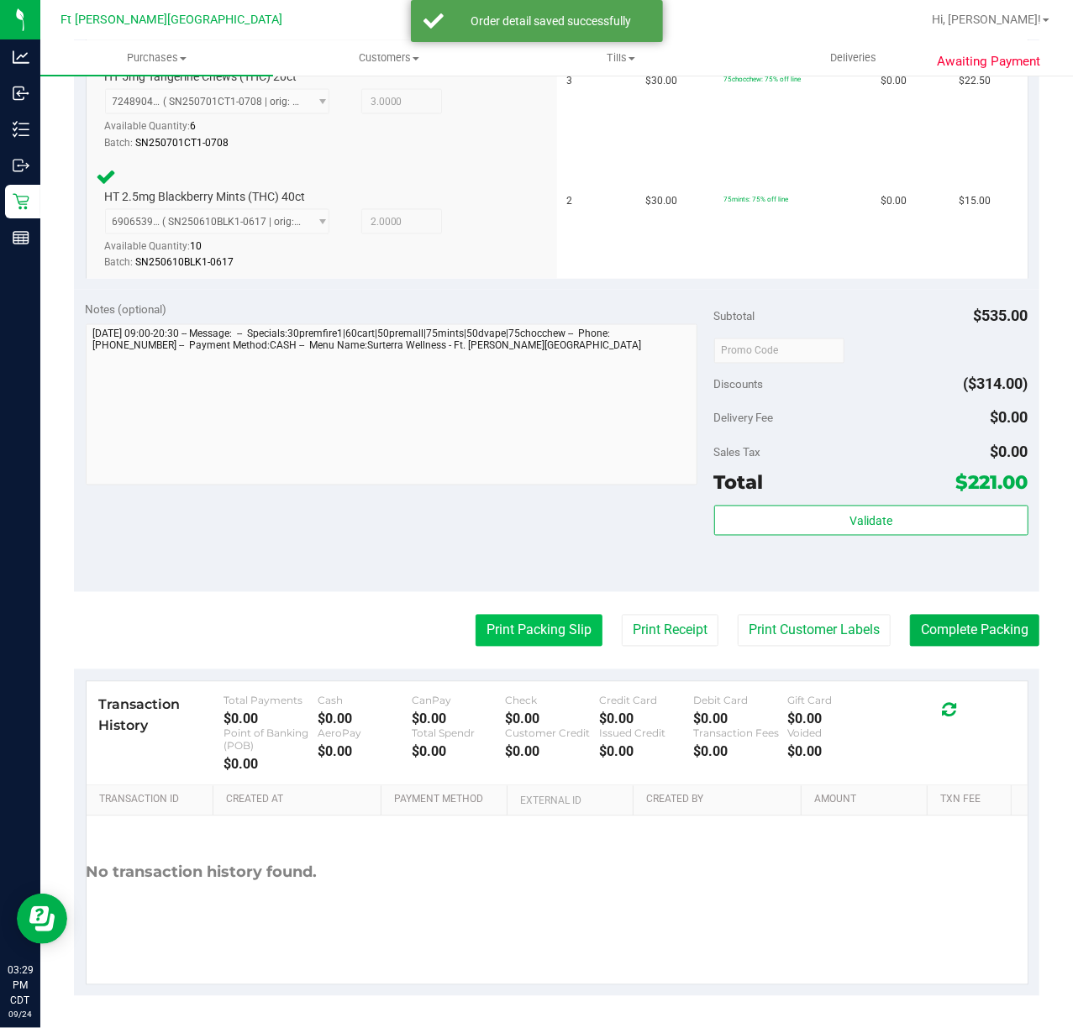
click at [521, 627] on button "Print Packing Slip" at bounding box center [538, 631] width 127 height 32
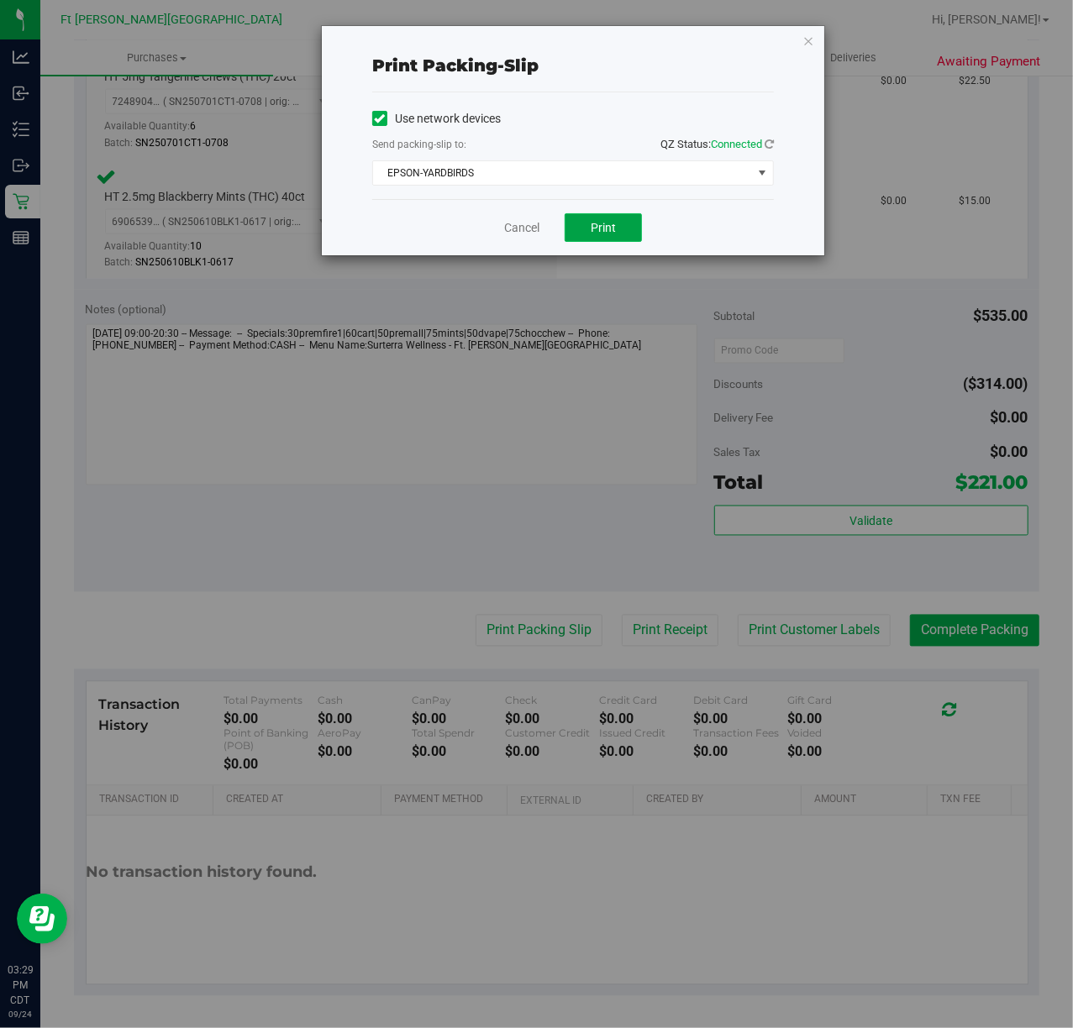
click at [608, 225] on span "Print" at bounding box center [602, 227] width 25 height 13
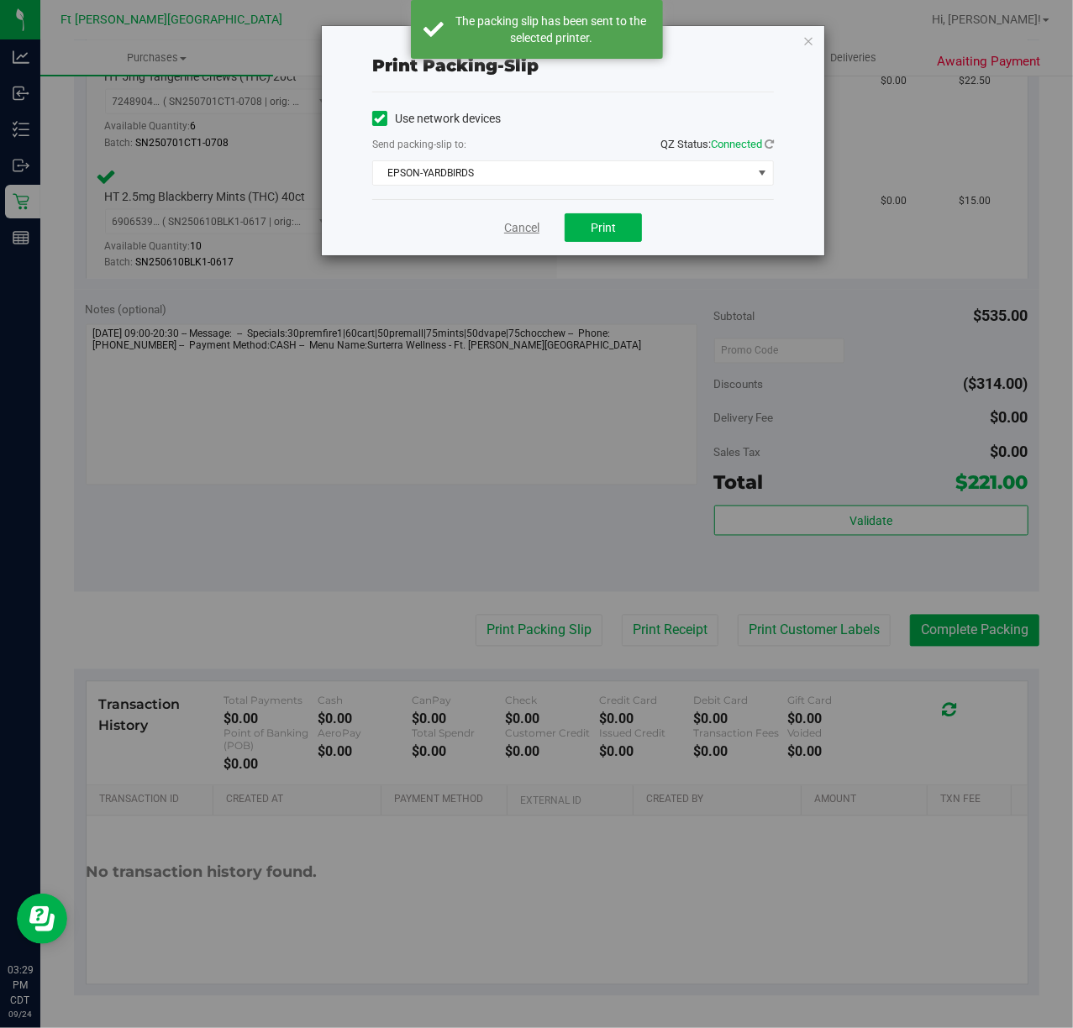
click at [518, 233] on link "Cancel" at bounding box center [521, 228] width 35 height 18
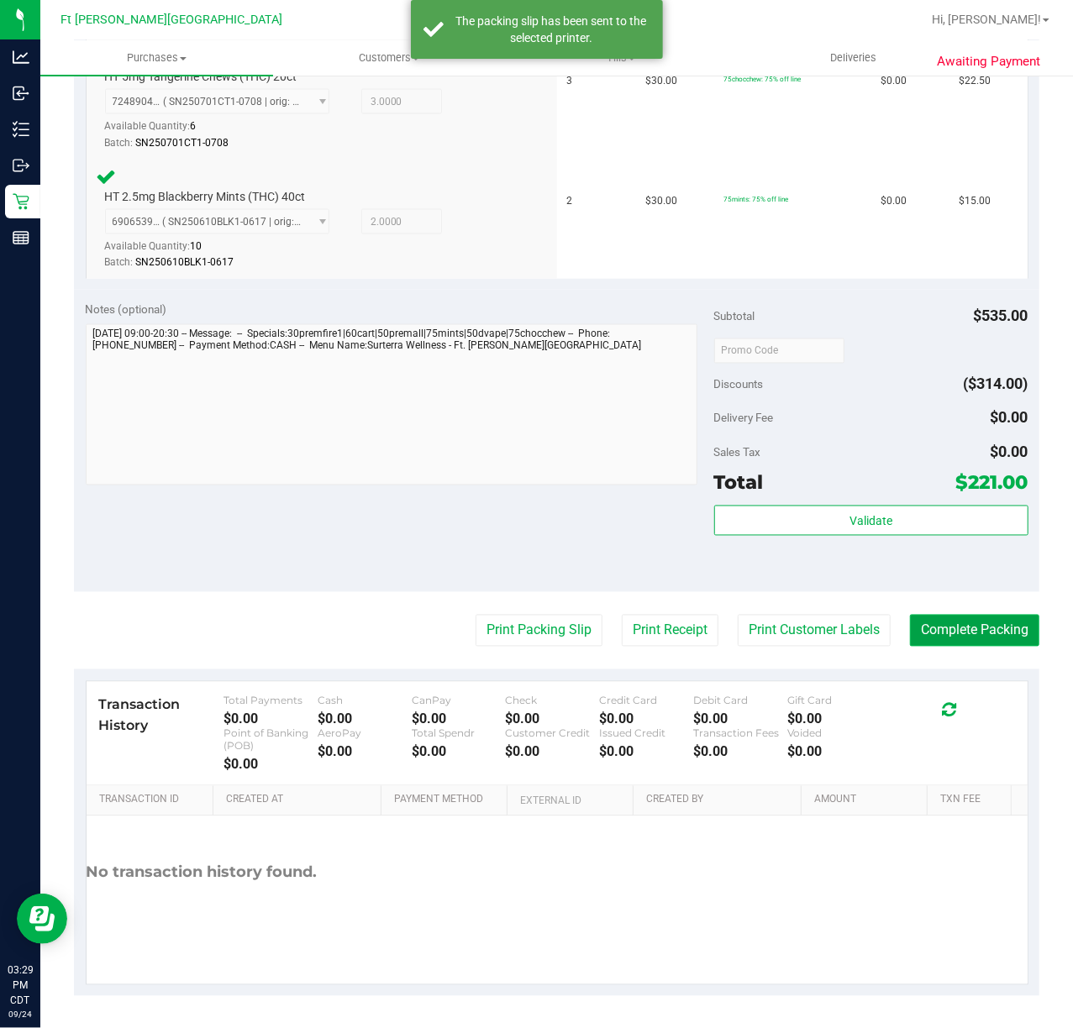
click at [965, 628] on button "Complete Packing" at bounding box center [974, 631] width 129 height 32
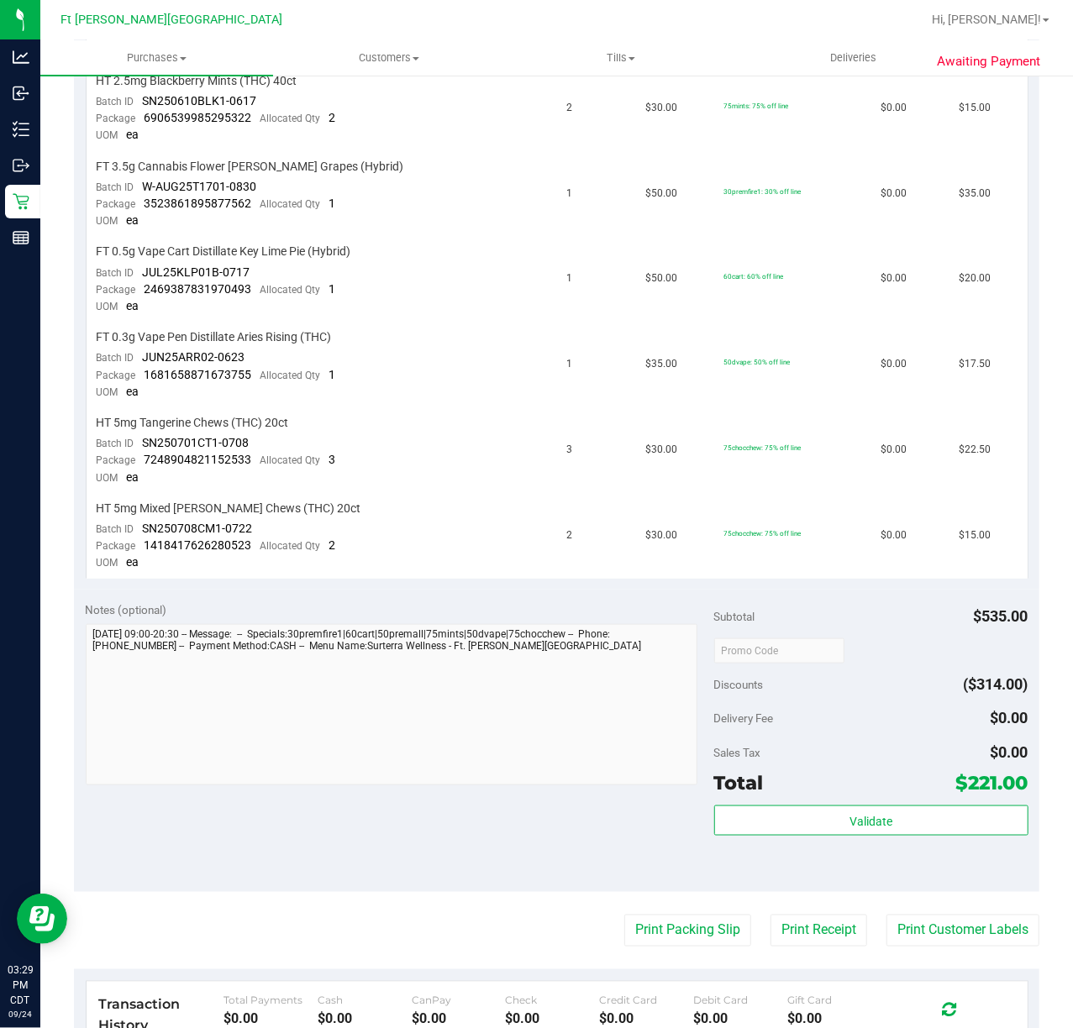
scroll to position [727, 0]
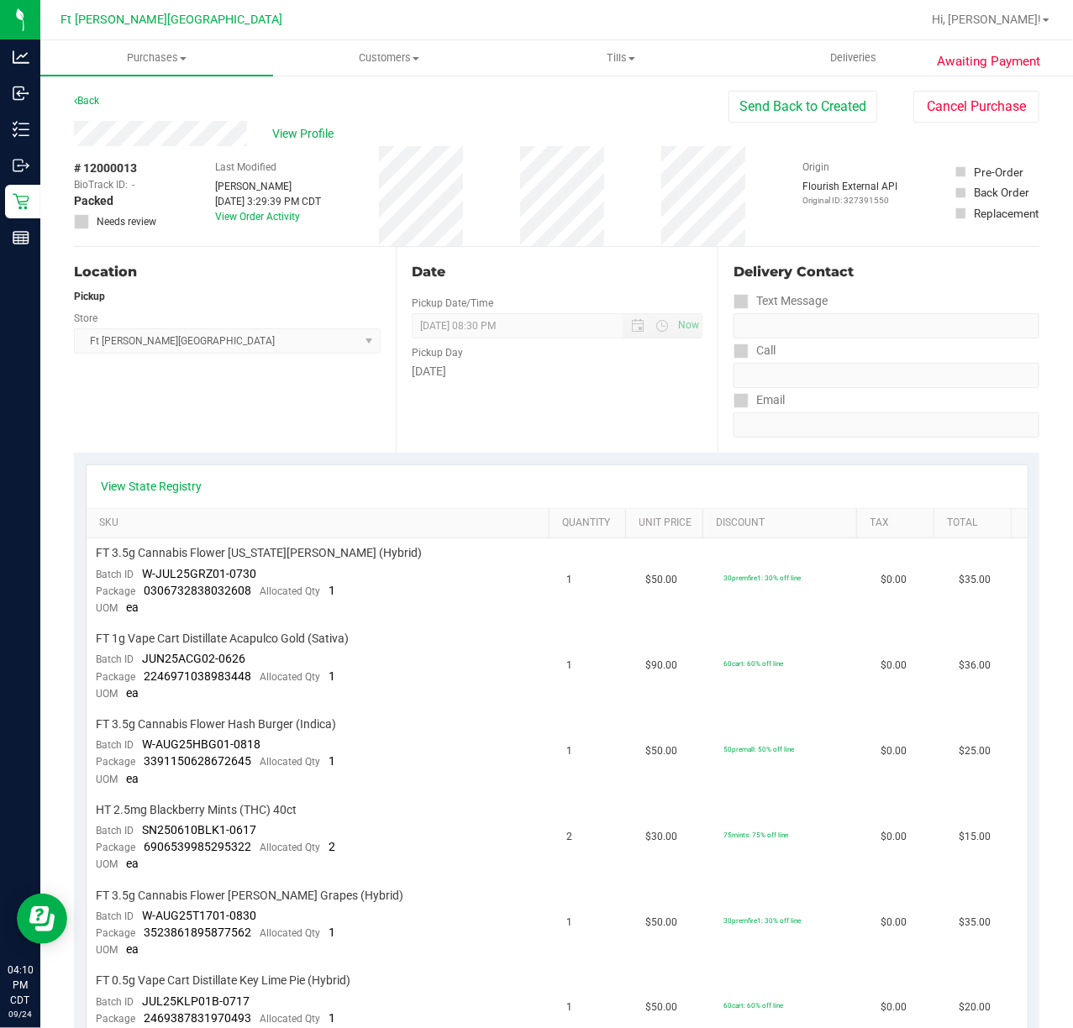
scroll to position [727, 0]
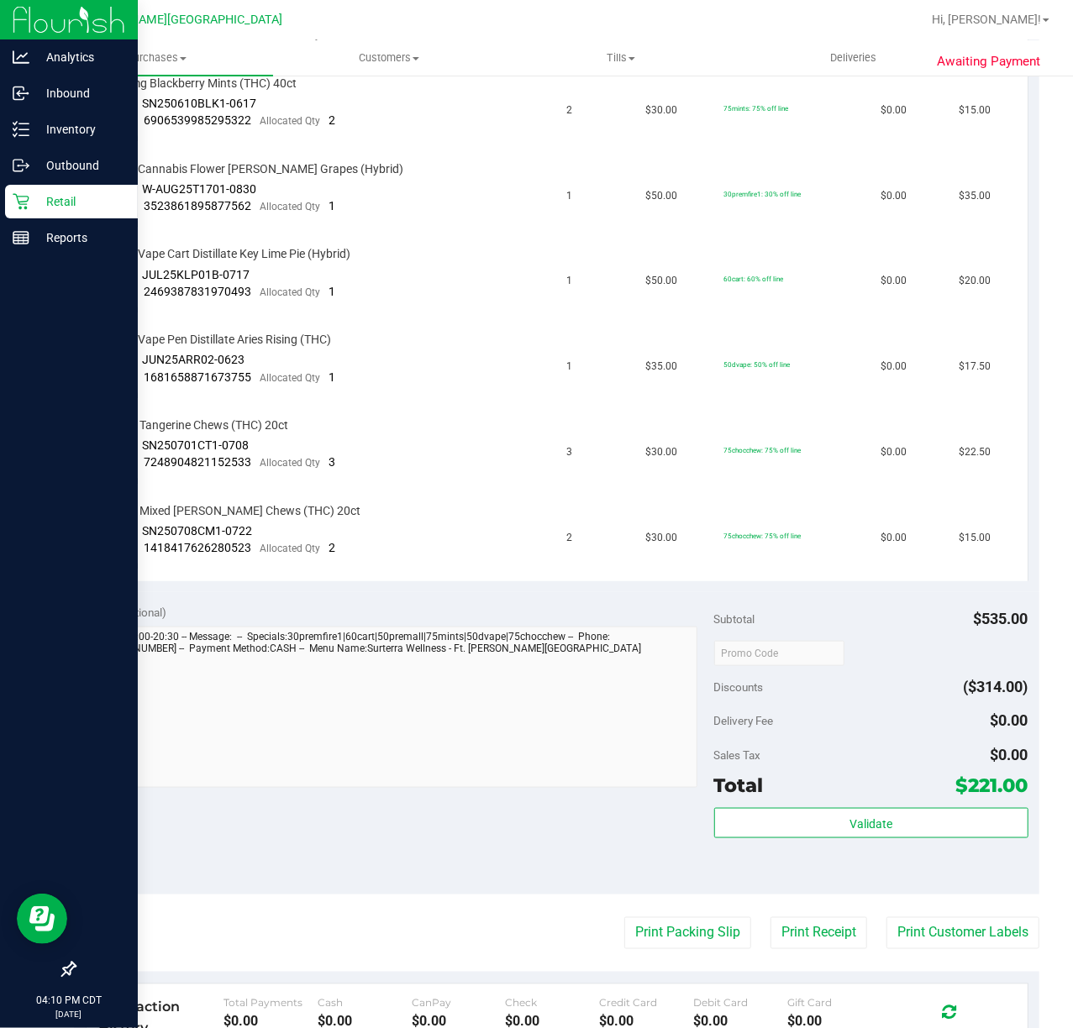
click at [20, 200] on icon at bounding box center [21, 201] width 17 height 17
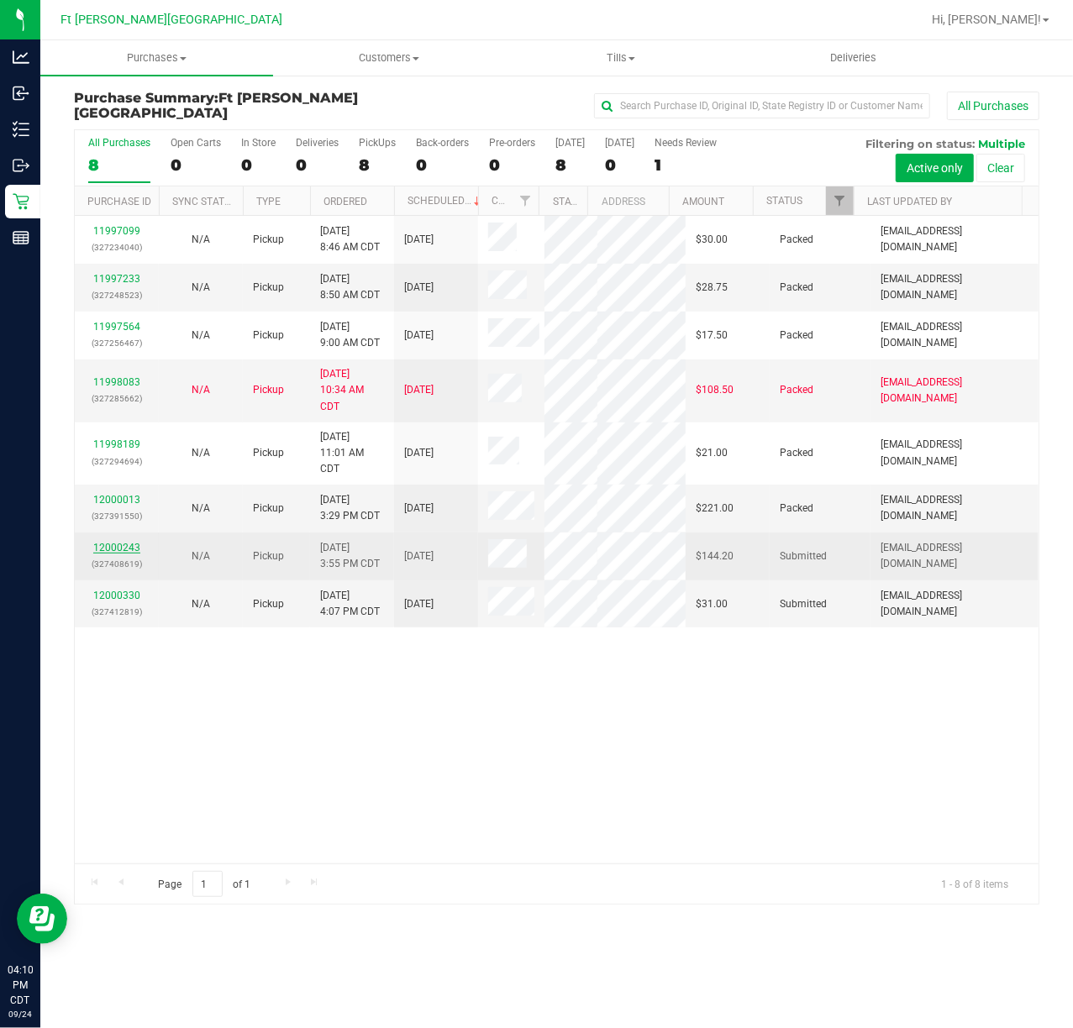
click at [119, 542] on link "12000243" at bounding box center [116, 548] width 47 height 12
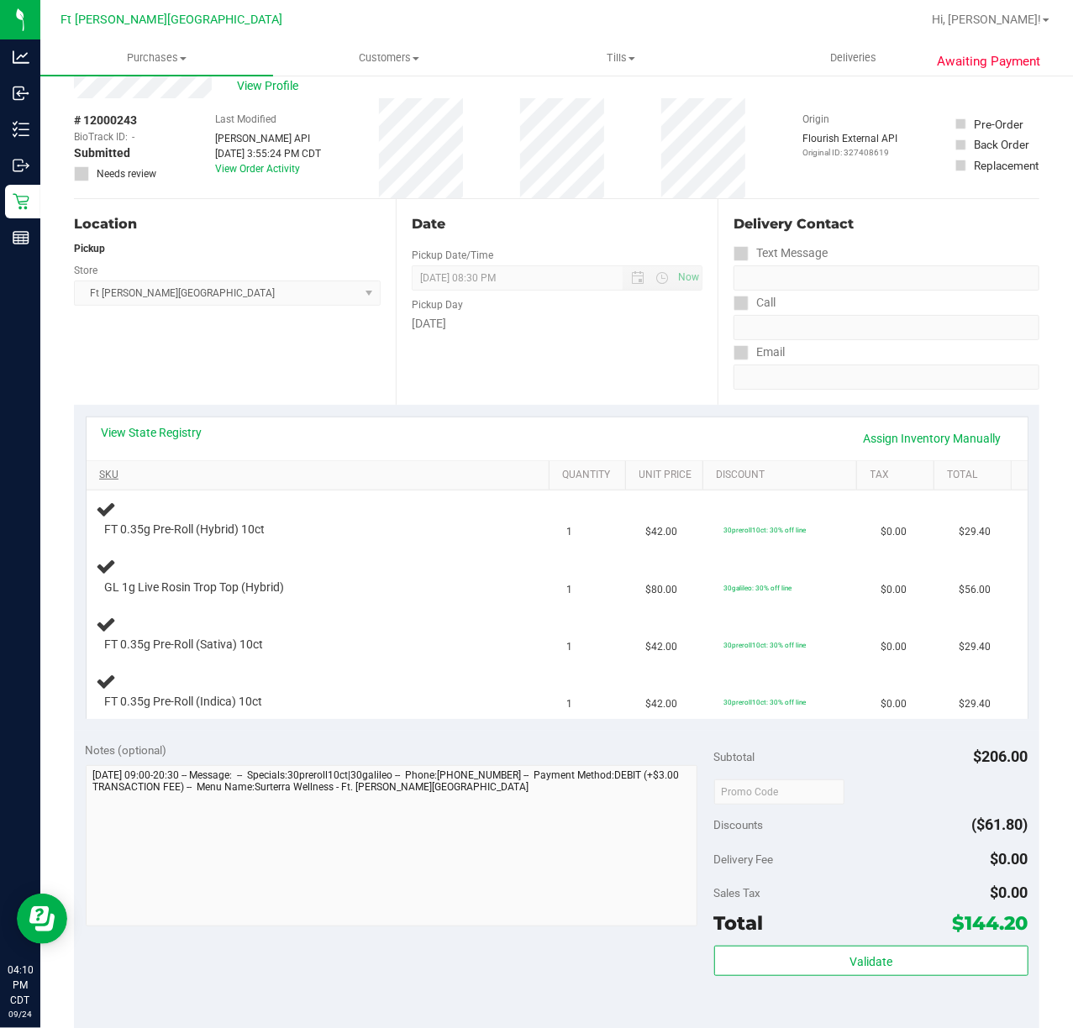
scroll to position [45, 0]
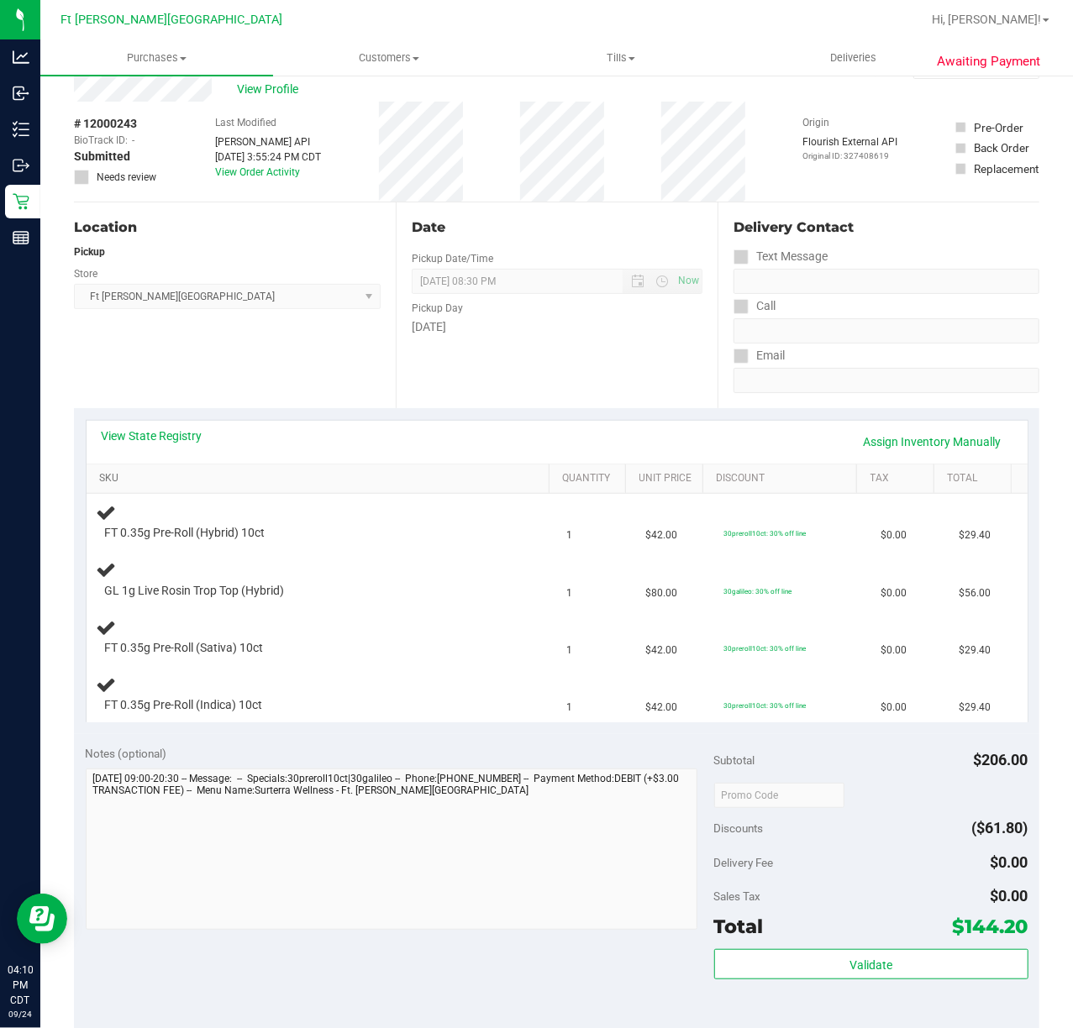
click at [116, 472] on link "SKU" at bounding box center [320, 478] width 443 height 13
click at [171, 435] on link "View State Registry" at bounding box center [152, 436] width 101 height 17
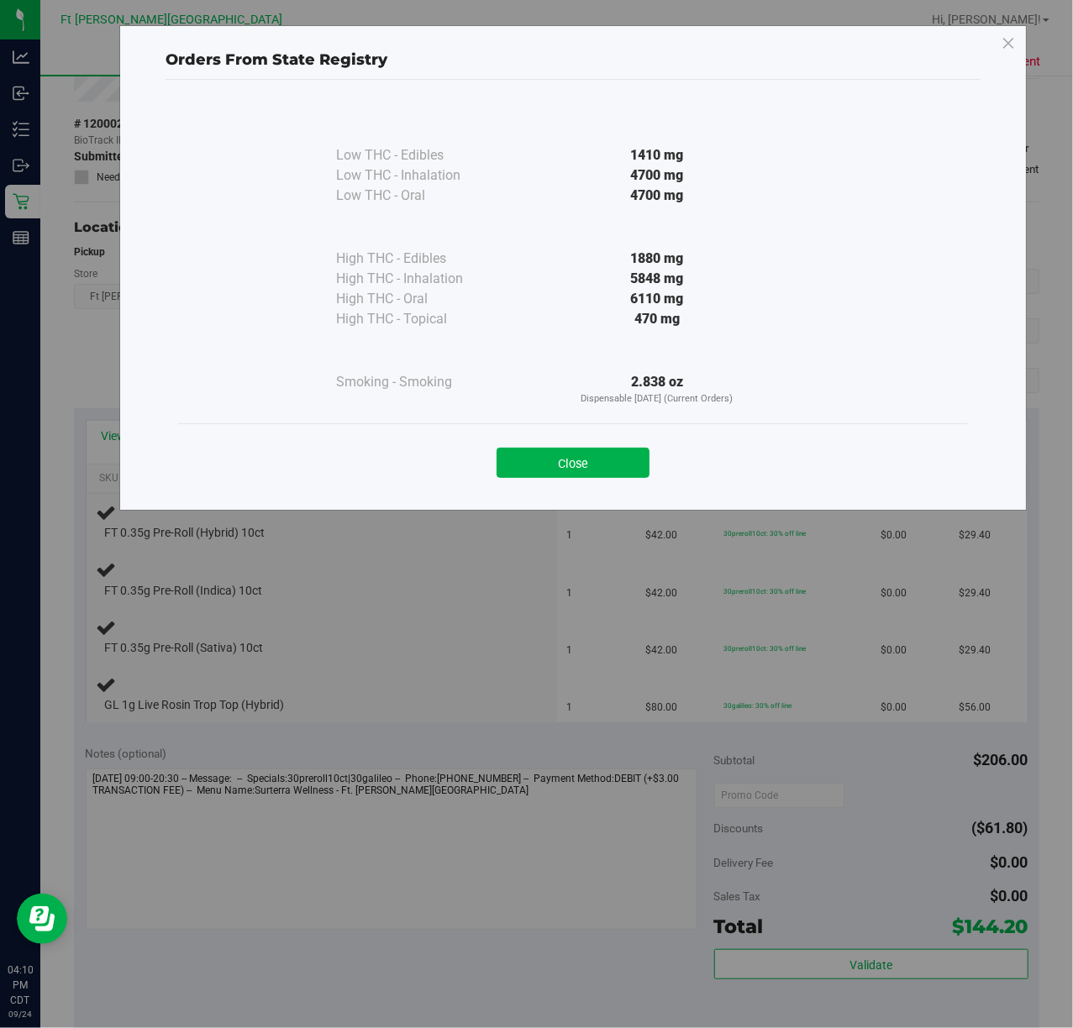
click at [593, 467] on button "Close" at bounding box center [572, 463] width 153 height 30
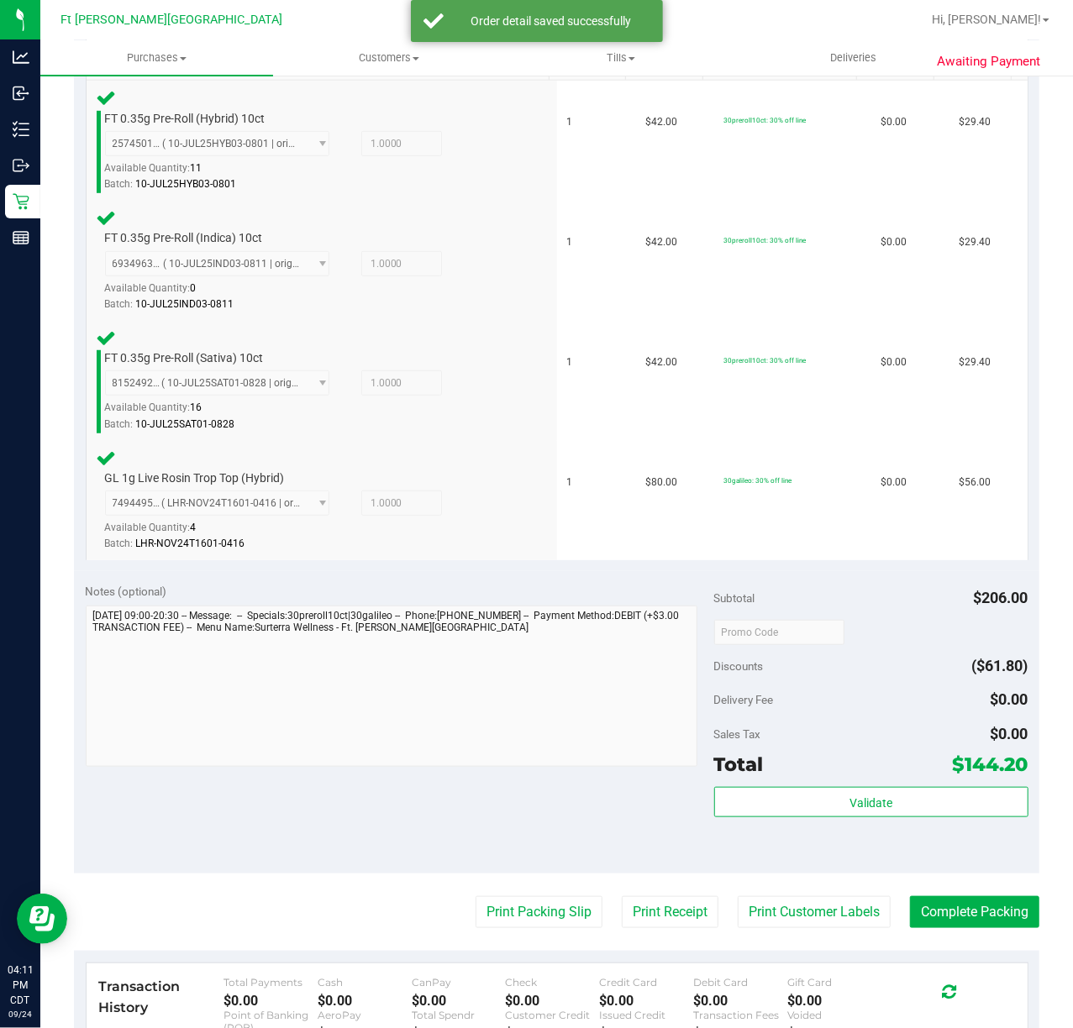
scroll to position [716, 0]
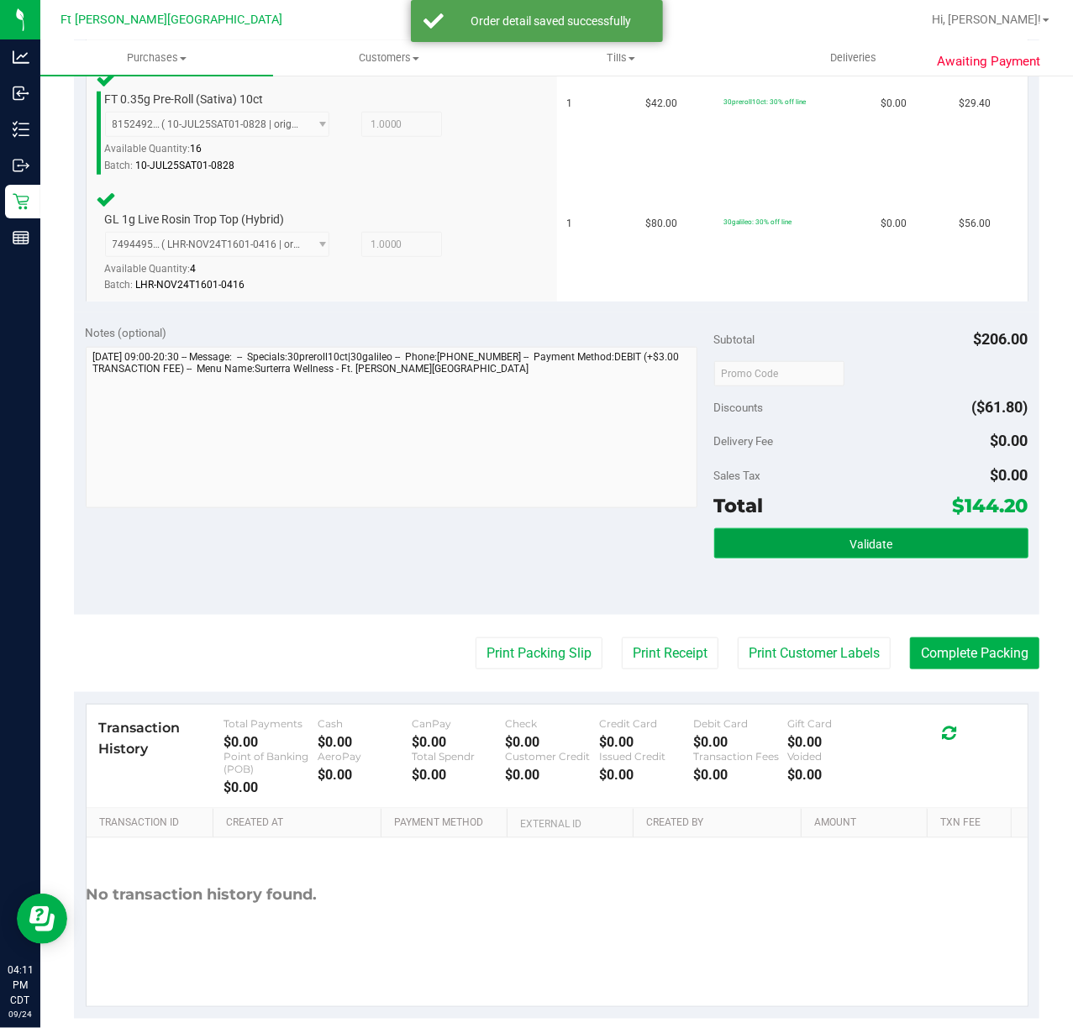
click at [834, 543] on button "Validate" at bounding box center [871, 543] width 314 height 30
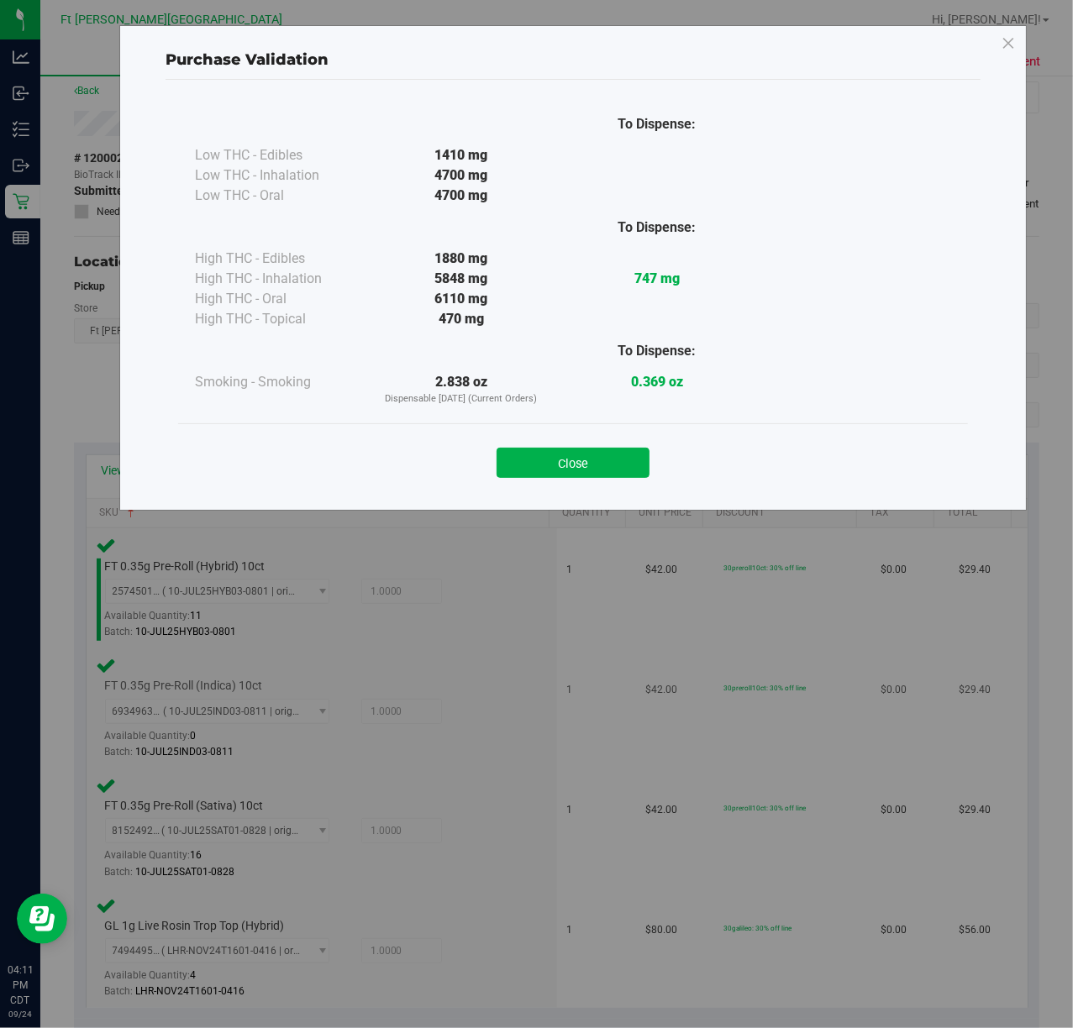
scroll to position [0, 0]
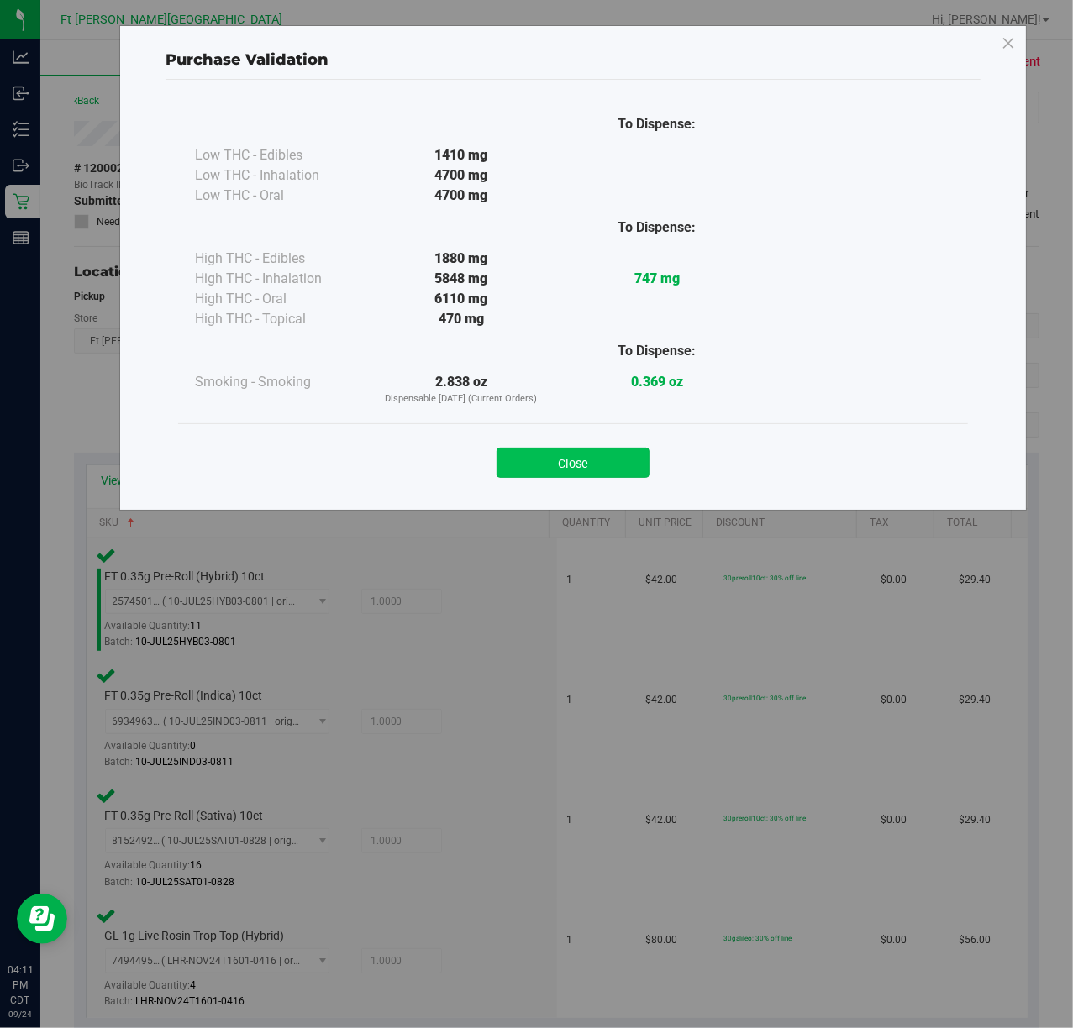
click at [610, 471] on button "Close" at bounding box center [572, 463] width 153 height 30
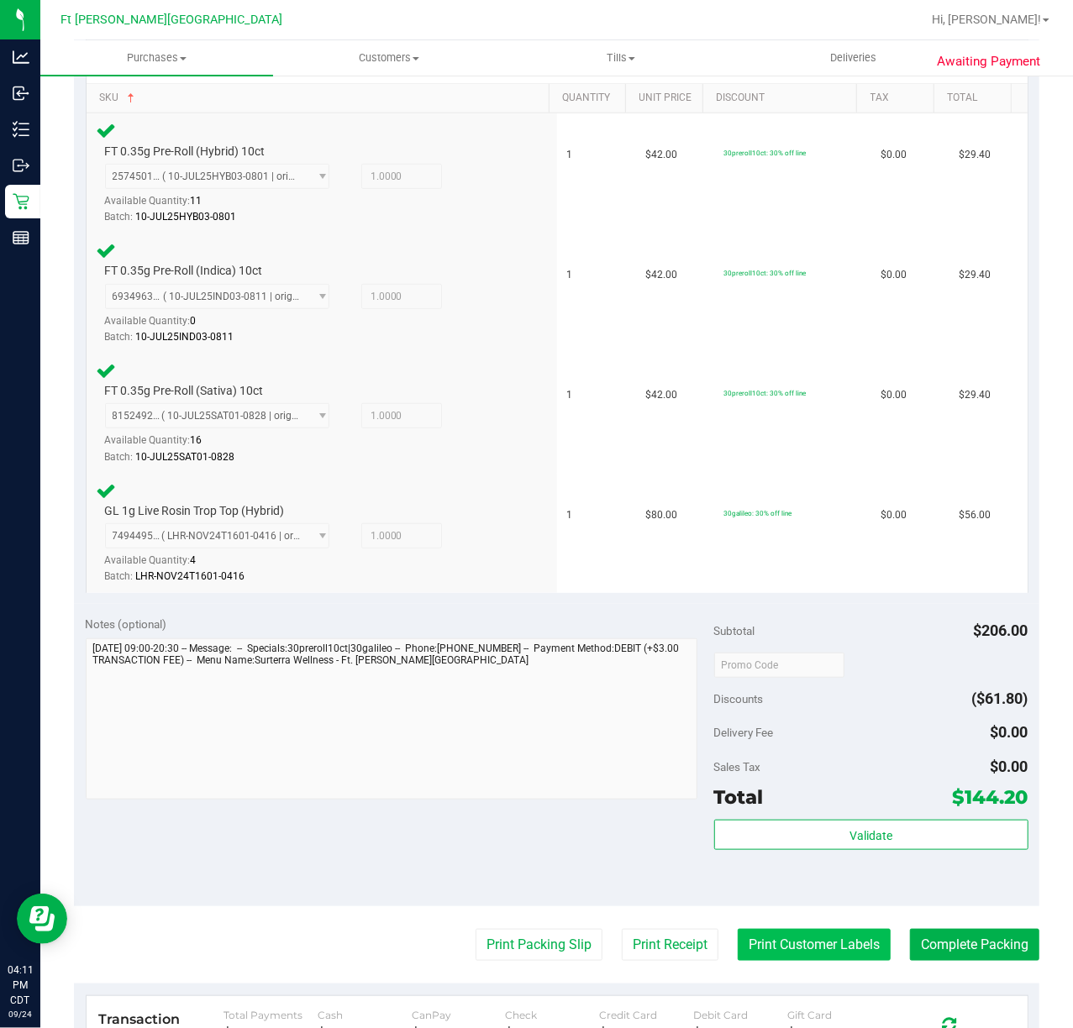
scroll to position [741, 0]
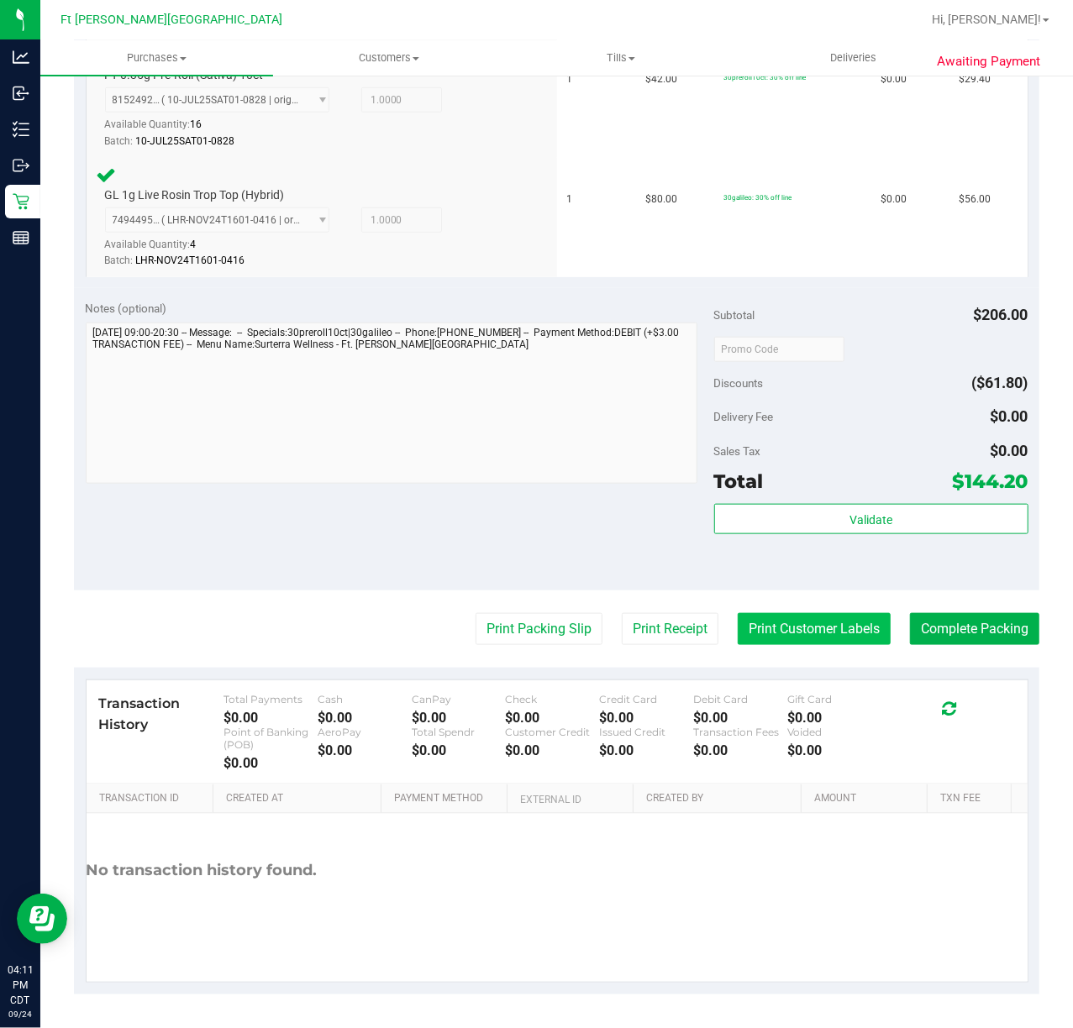
click at [808, 637] on button "Print Customer Labels" at bounding box center [813, 629] width 153 height 32
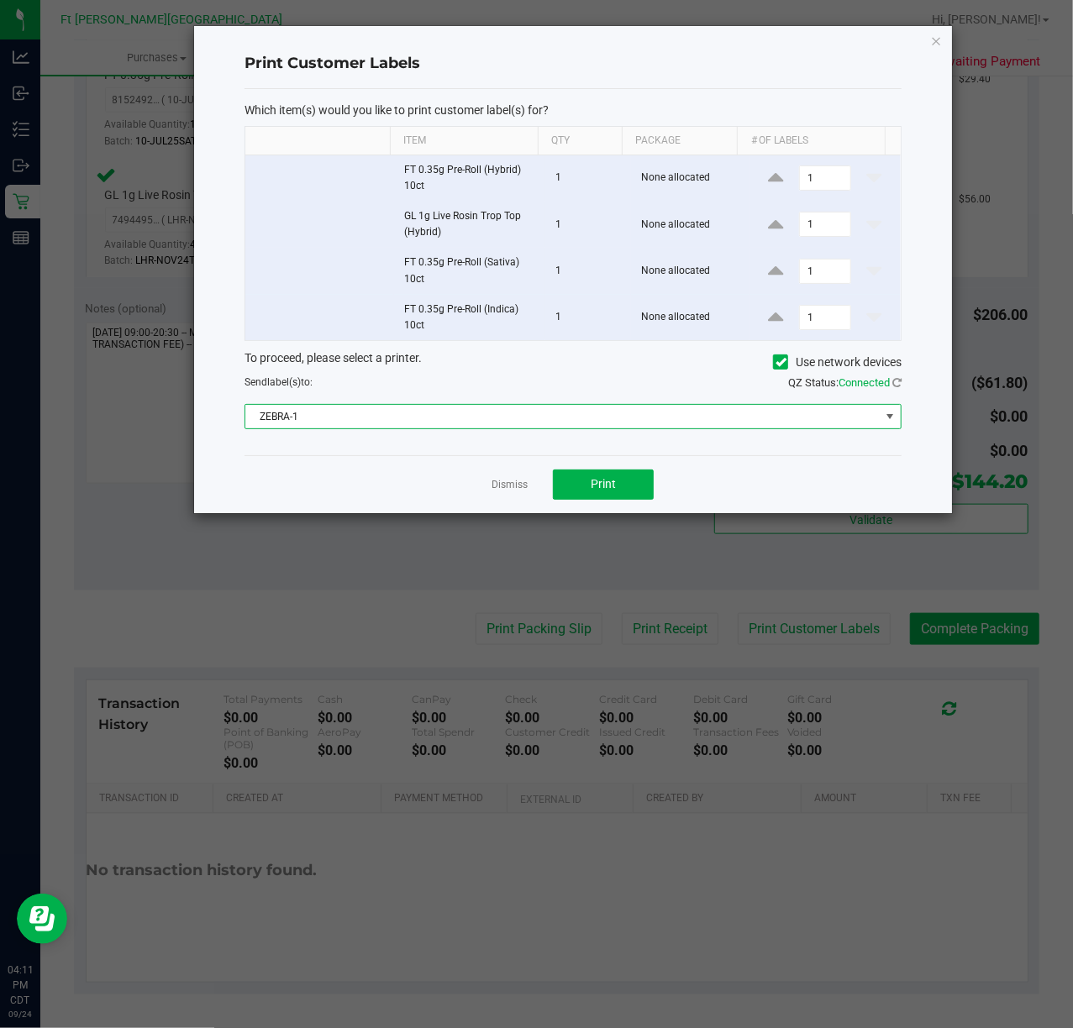
drag, startPoint x: 606, startPoint y: 414, endPoint x: 611, endPoint y: 427, distance: 13.6
click at [611, 427] on span "ZEBRA-1" at bounding box center [562, 417] width 634 height 24
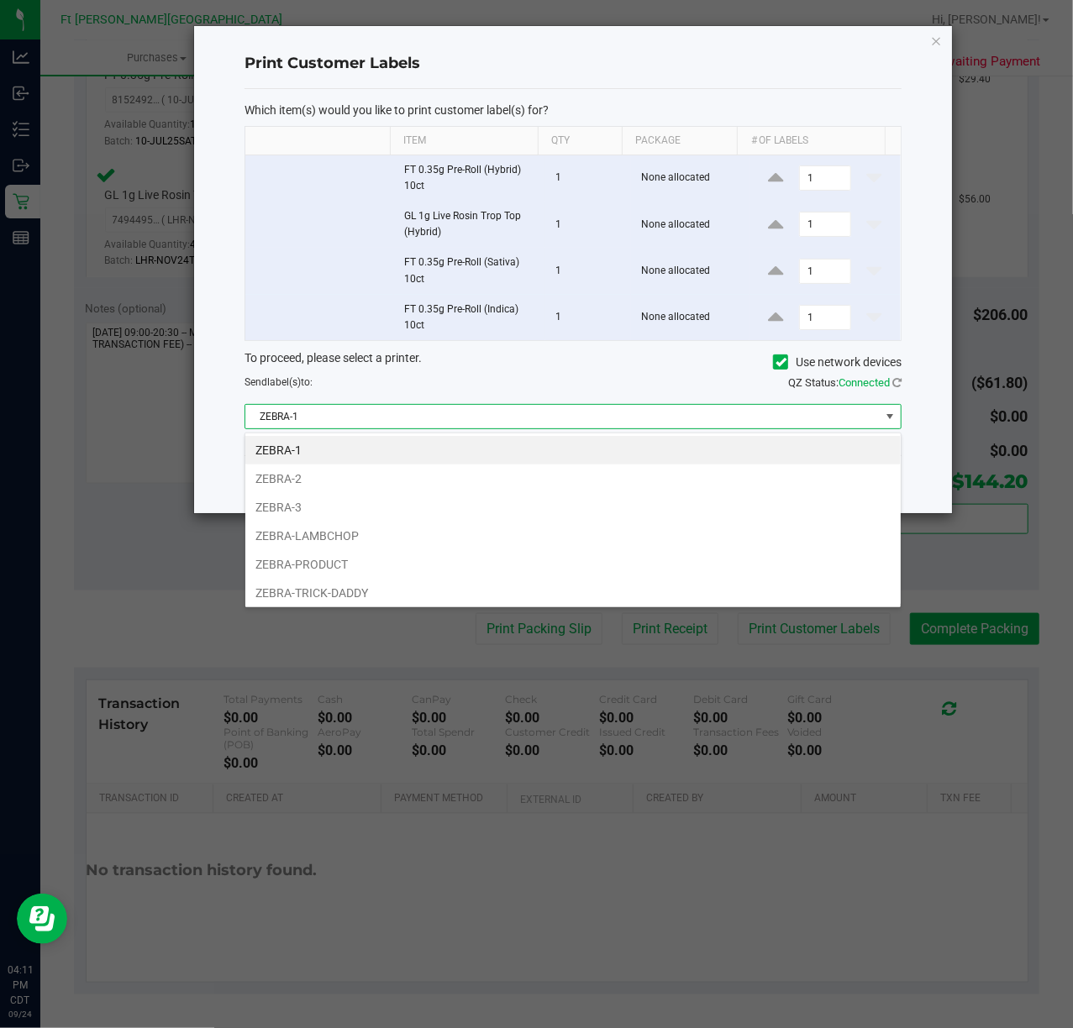
scroll to position [35, 0]
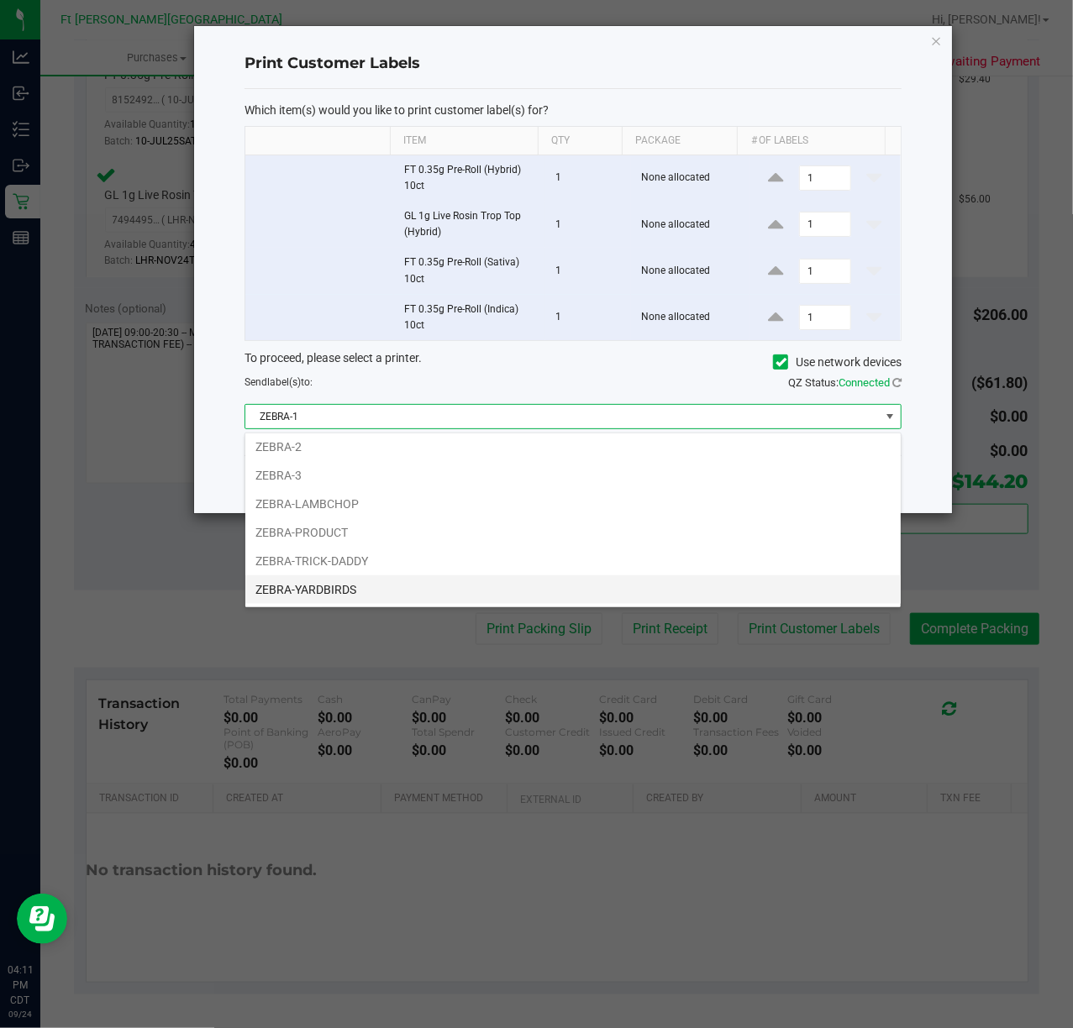
click at [373, 579] on li "ZEBRA-YARDBIRDS" at bounding box center [572, 589] width 655 height 29
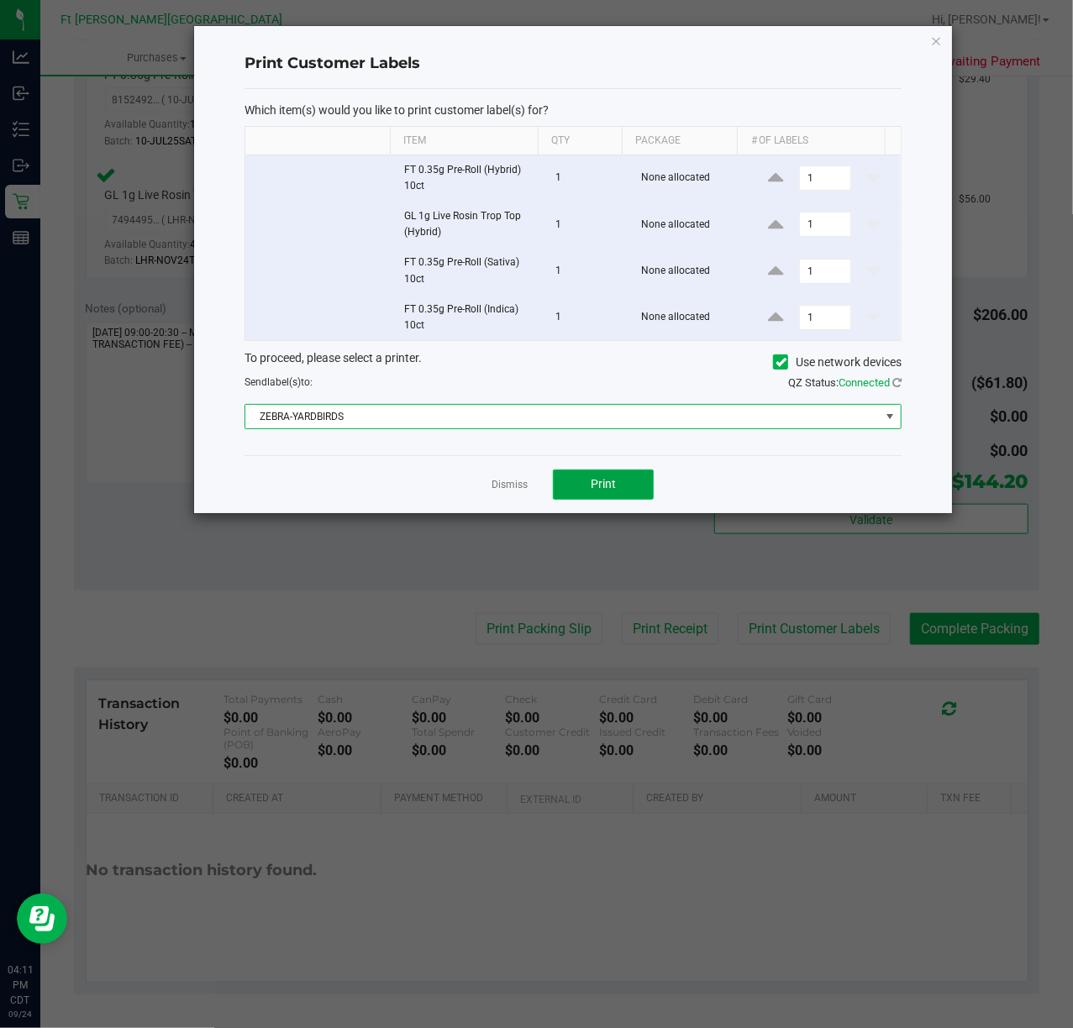
click at [620, 499] on button "Print" at bounding box center [603, 485] width 101 height 30
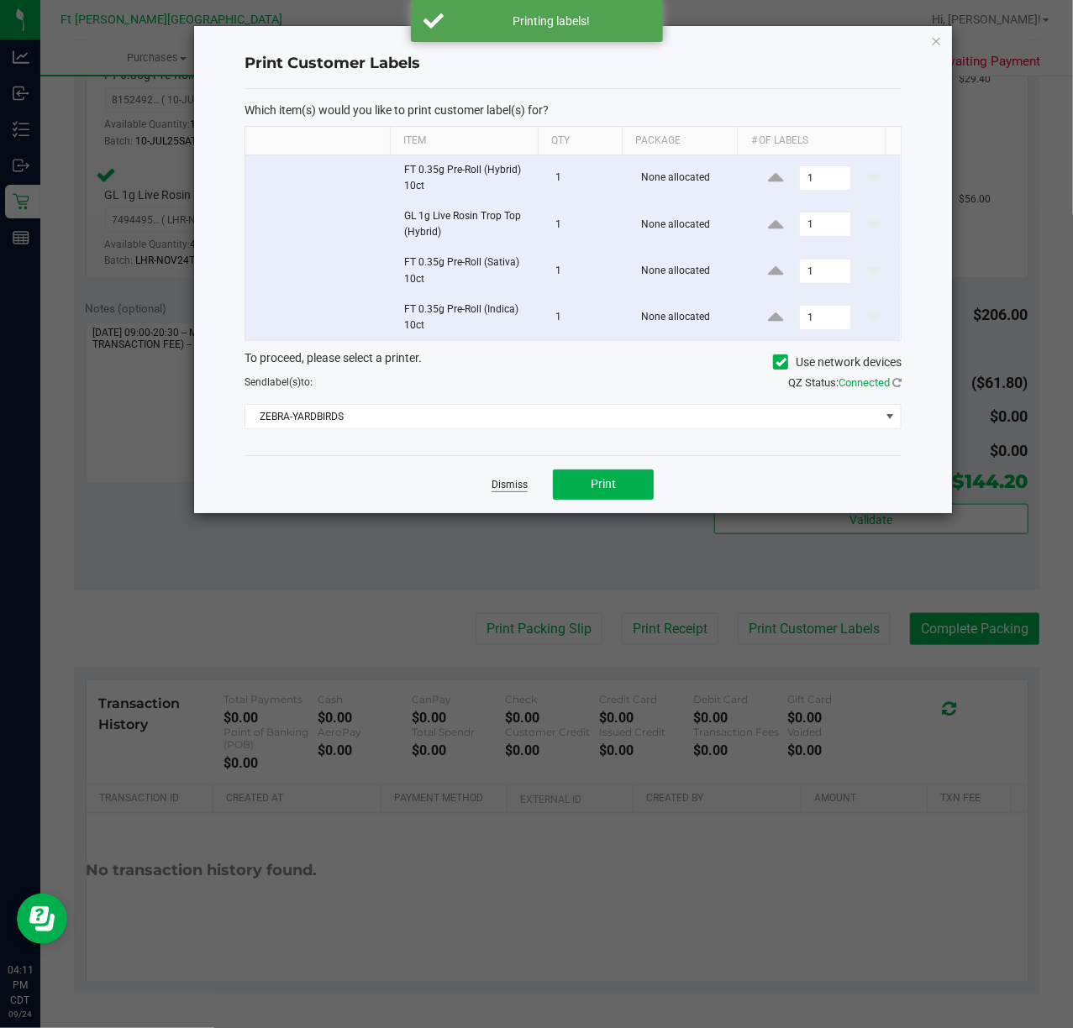
click at [515, 492] on link "Dismiss" at bounding box center [509, 485] width 36 height 14
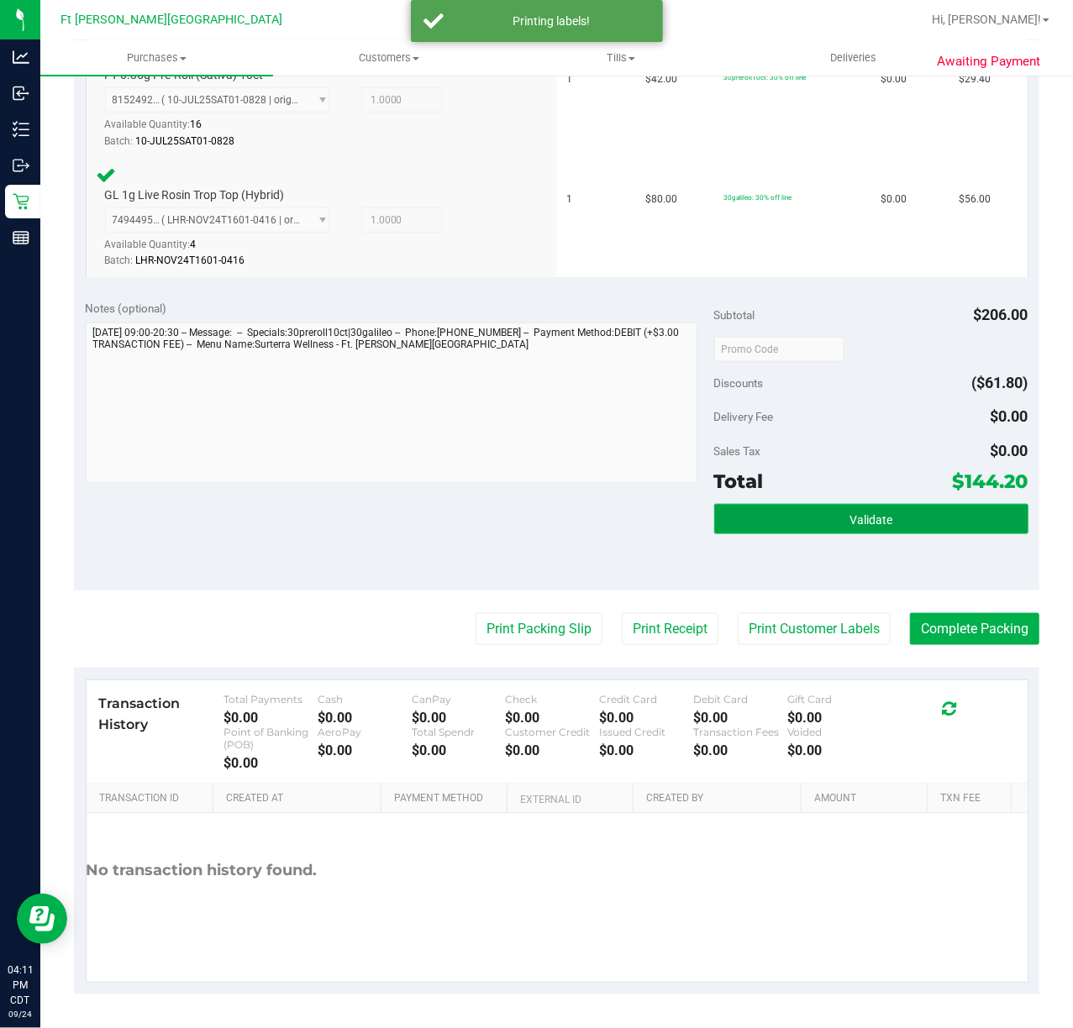
click at [753, 504] on button "Validate" at bounding box center [871, 519] width 314 height 30
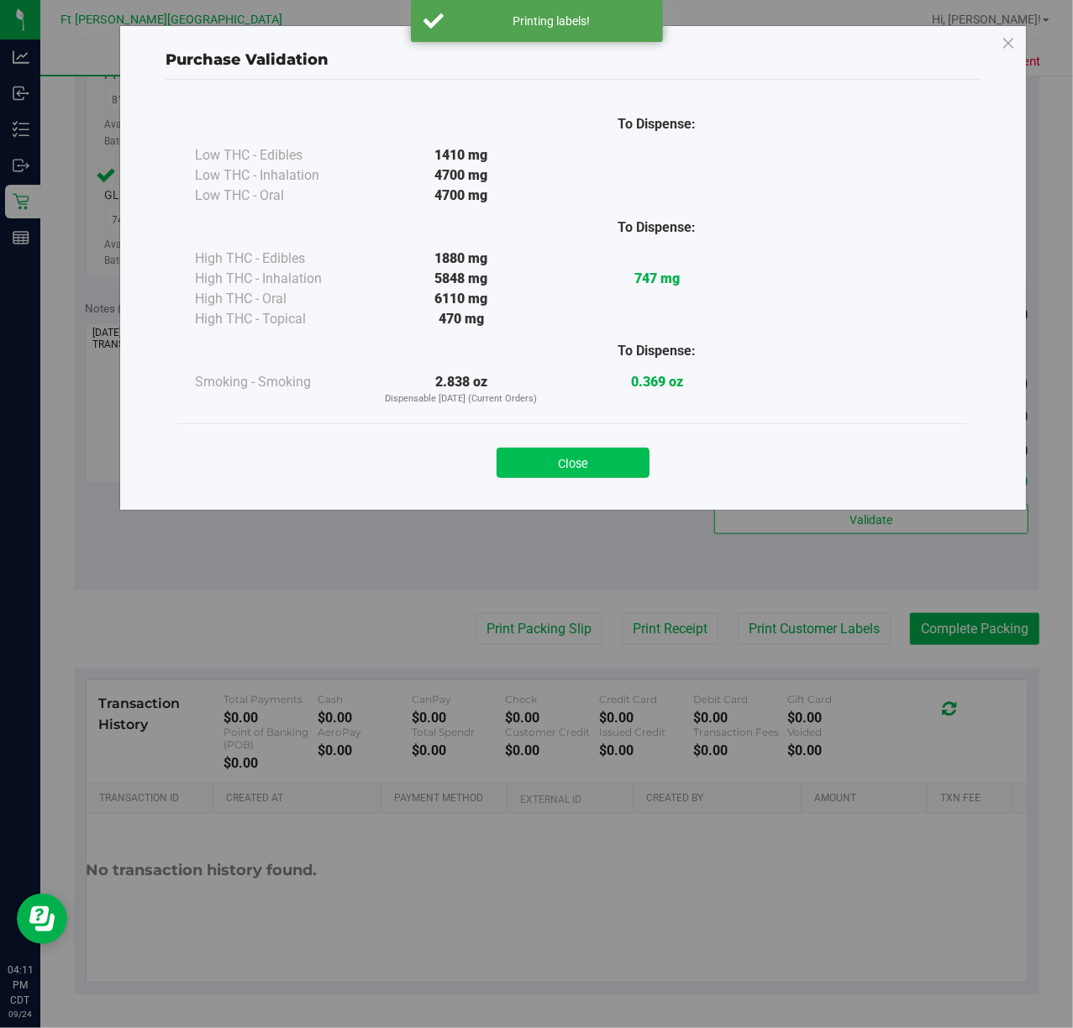
click at [582, 461] on button "Close" at bounding box center [572, 463] width 153 height 30
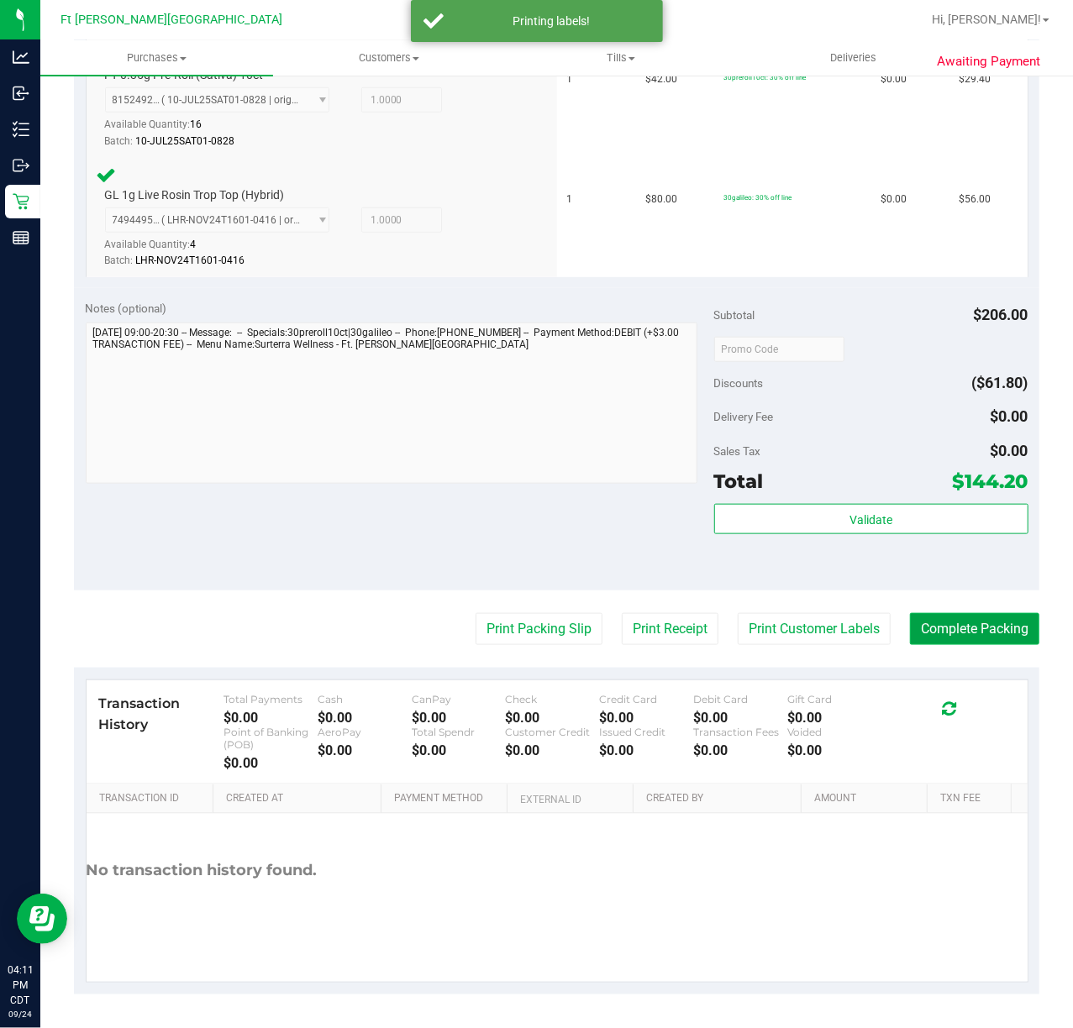
click at [941, 627] on button "Complete Packing" at bounding box center [974, 629] width 129 height 32
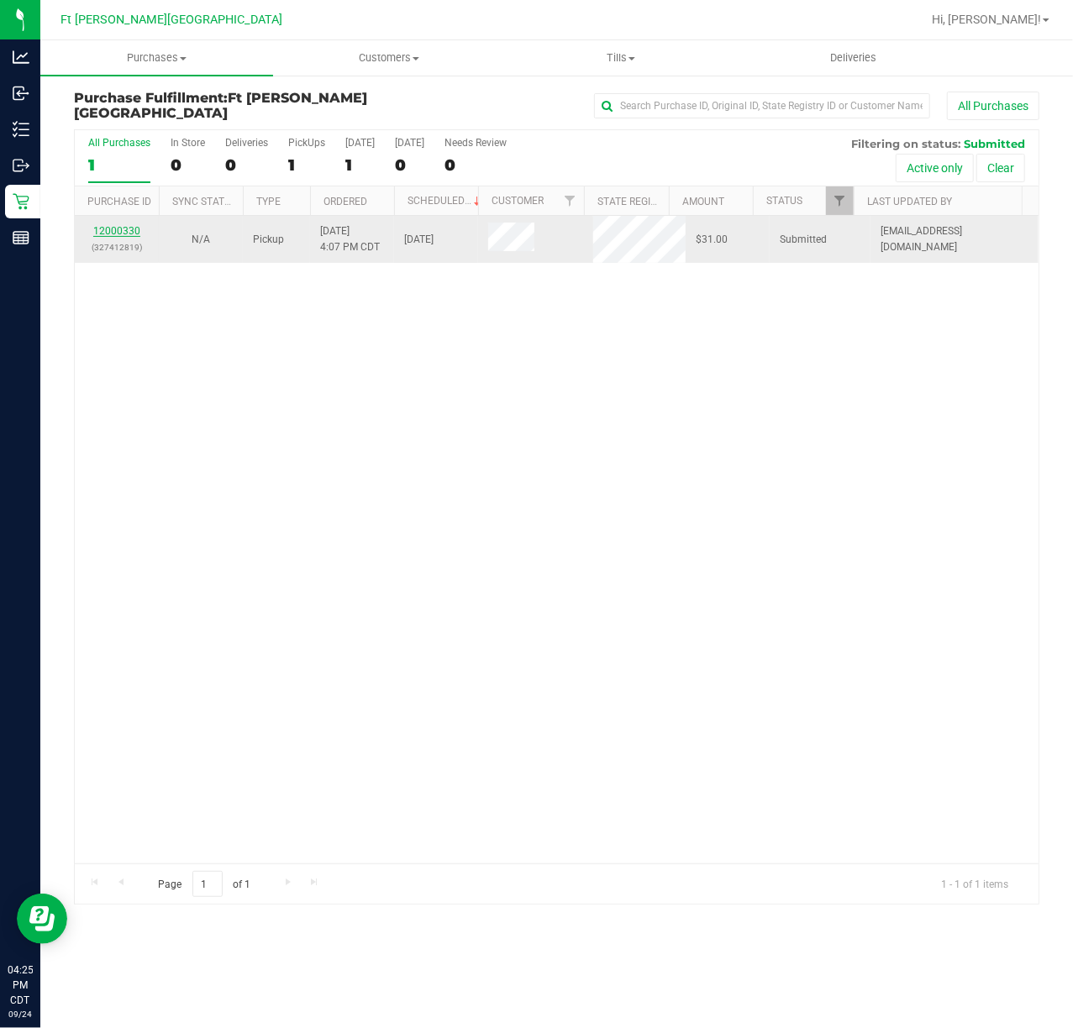
click at [121, 227] on link "12000330" at bounding box center [116, 231] width 47 height 12
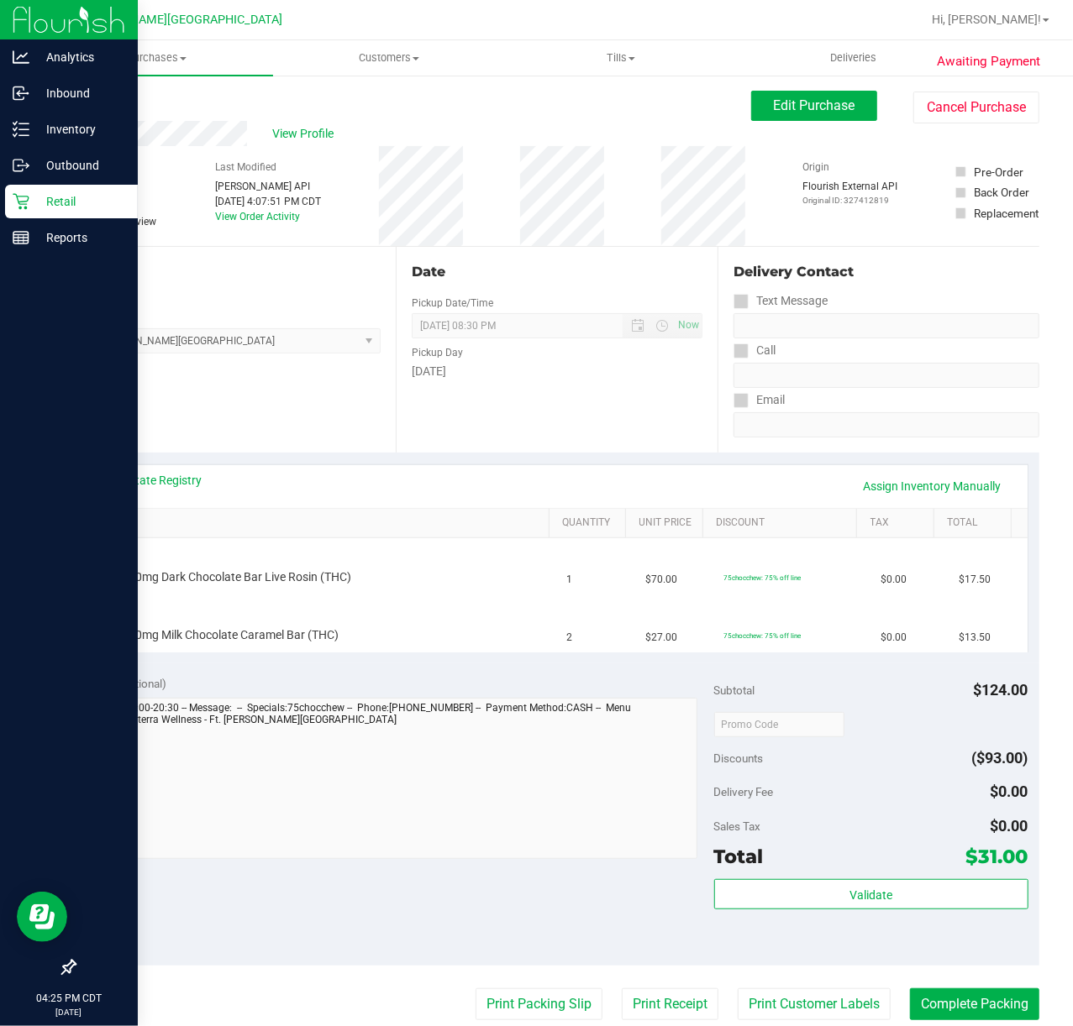
click at [22, 200] on icon at bounding box center [21, 201] width 17 height 17
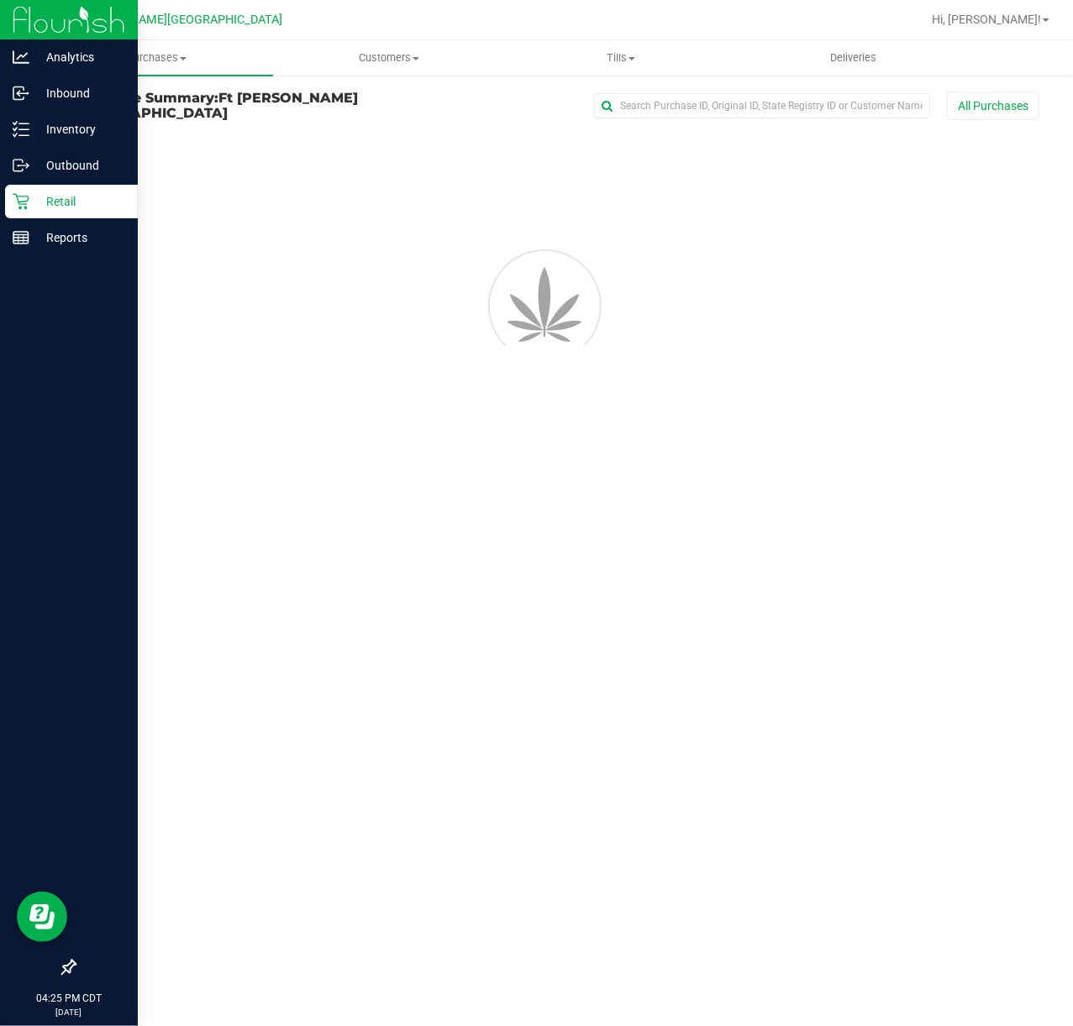
click at [24, 200] on icon at bounding box center [21, 201] width 17 height 17
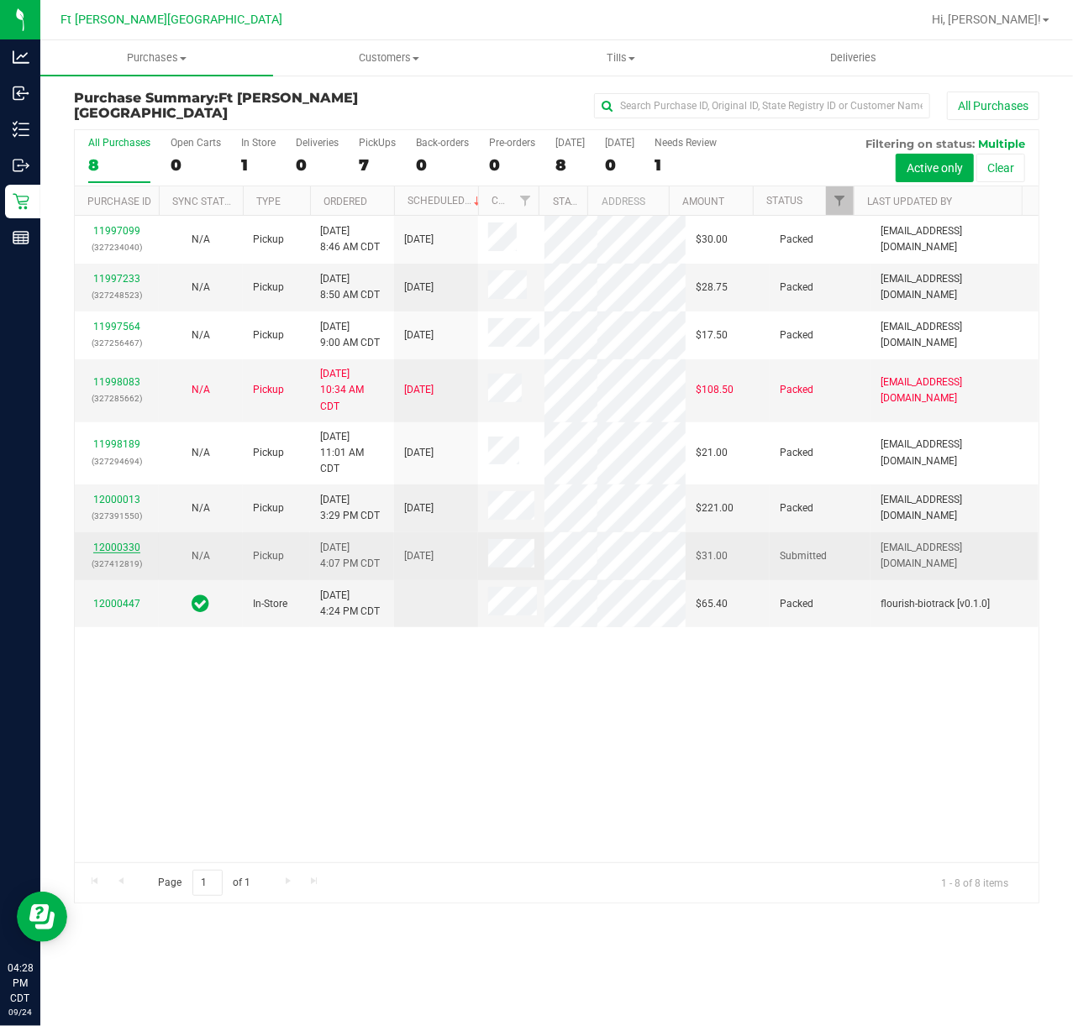
click at [132, 542] on link "12000330" at bounding box center [116, 548] width 47 height 12
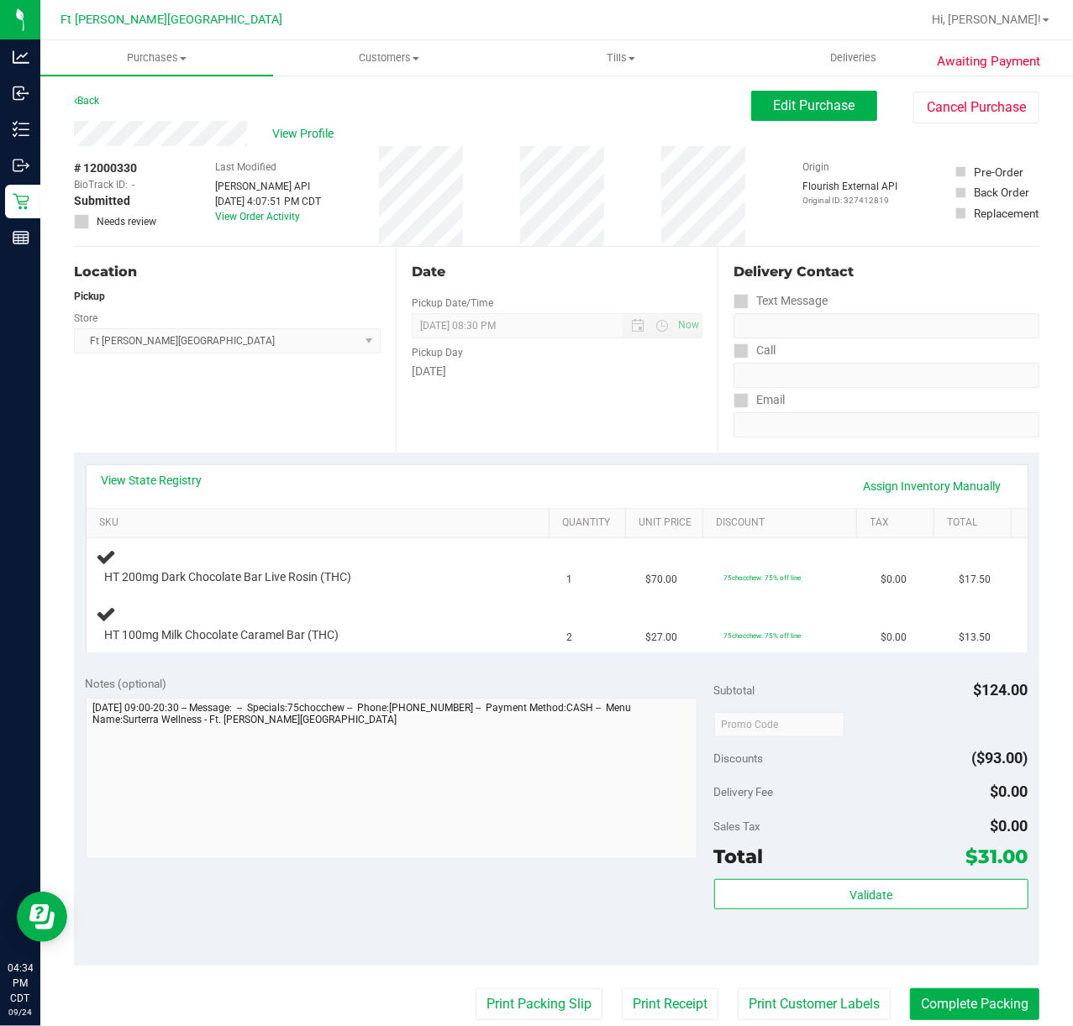
click at [982, 85] on div "Awaiting Payment Back Edit Purchase Cancel Purchase View Profile # 12000330 Bio…" at bounding box center [556, 739] width 1032 height 1330
click at [978, 108] on button "Cancel Purchase" at bounding box center [976, 108] width 126 height 32
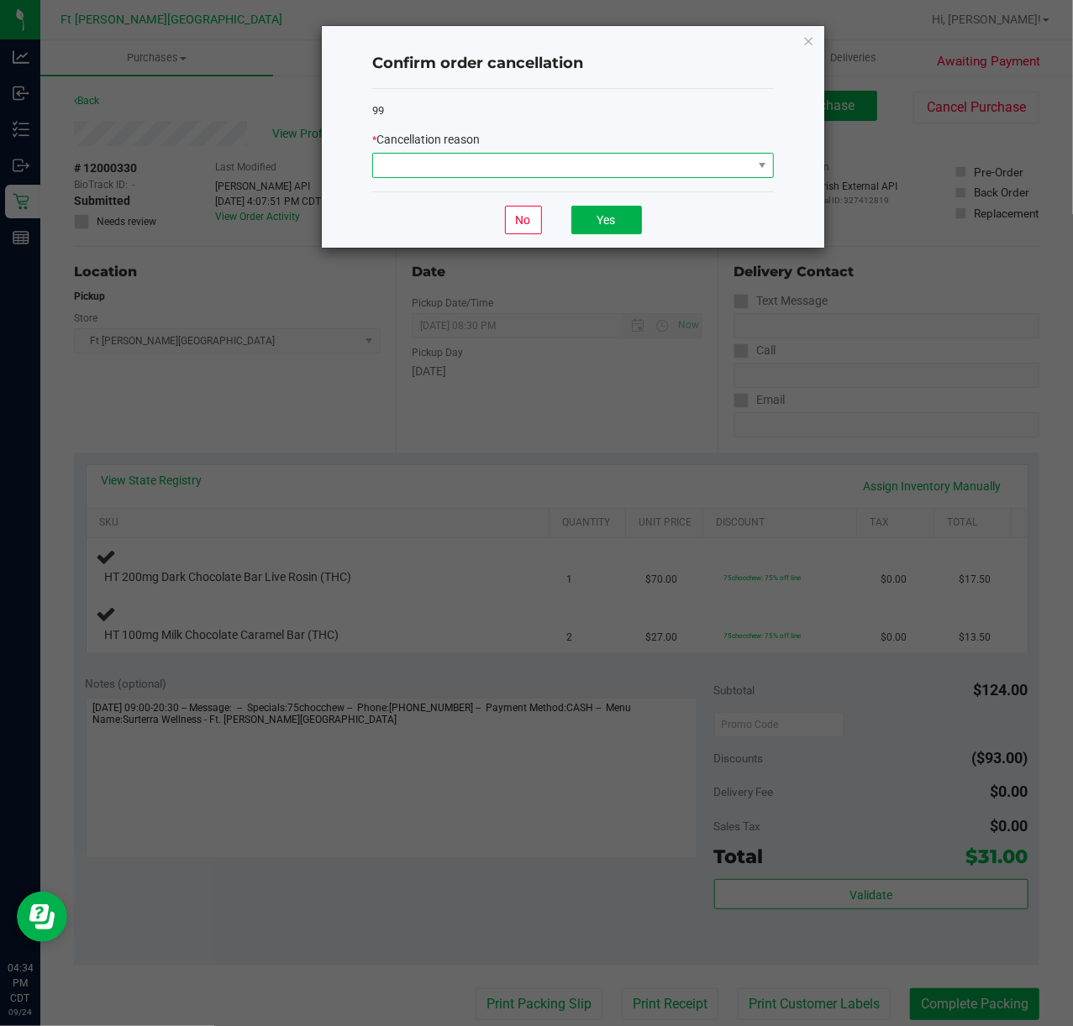
click at [578, 153] on span at bounding box center [572, 165] width 401 height 25
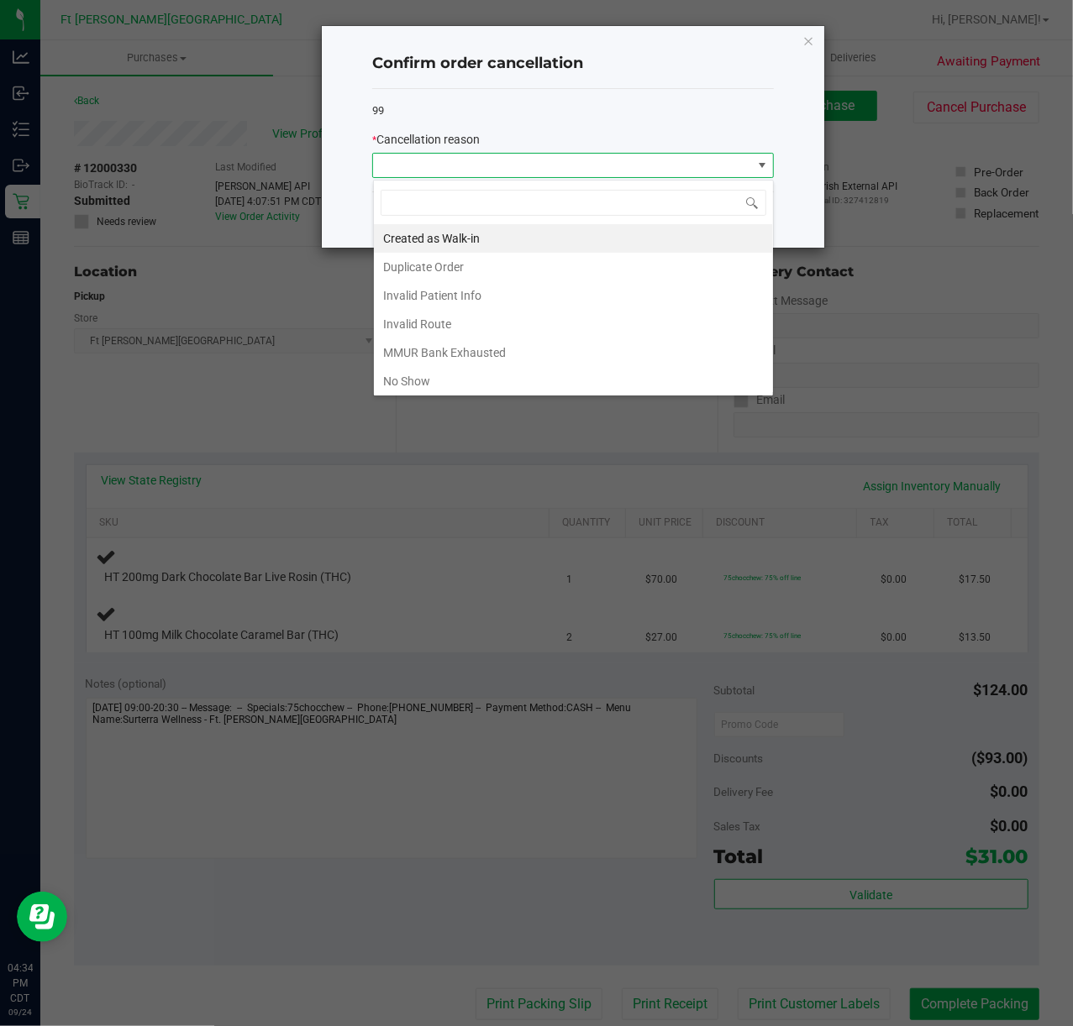
click at [485, 262] on li "Duplicate Order" at bounding box center [573, 267] width 399 height 29
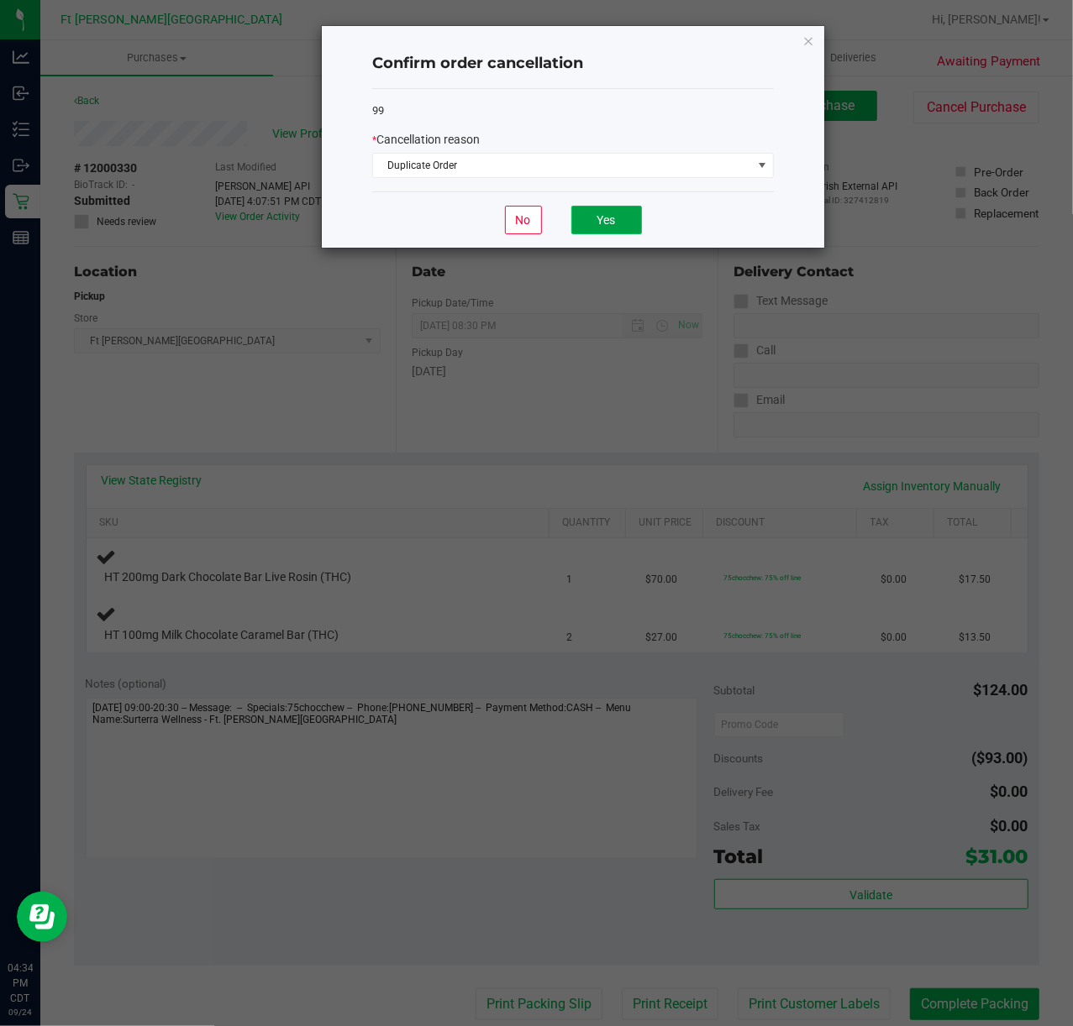
click at [601, 225] on button "Yes" at bounding box center [606, 220] width 71 height 29
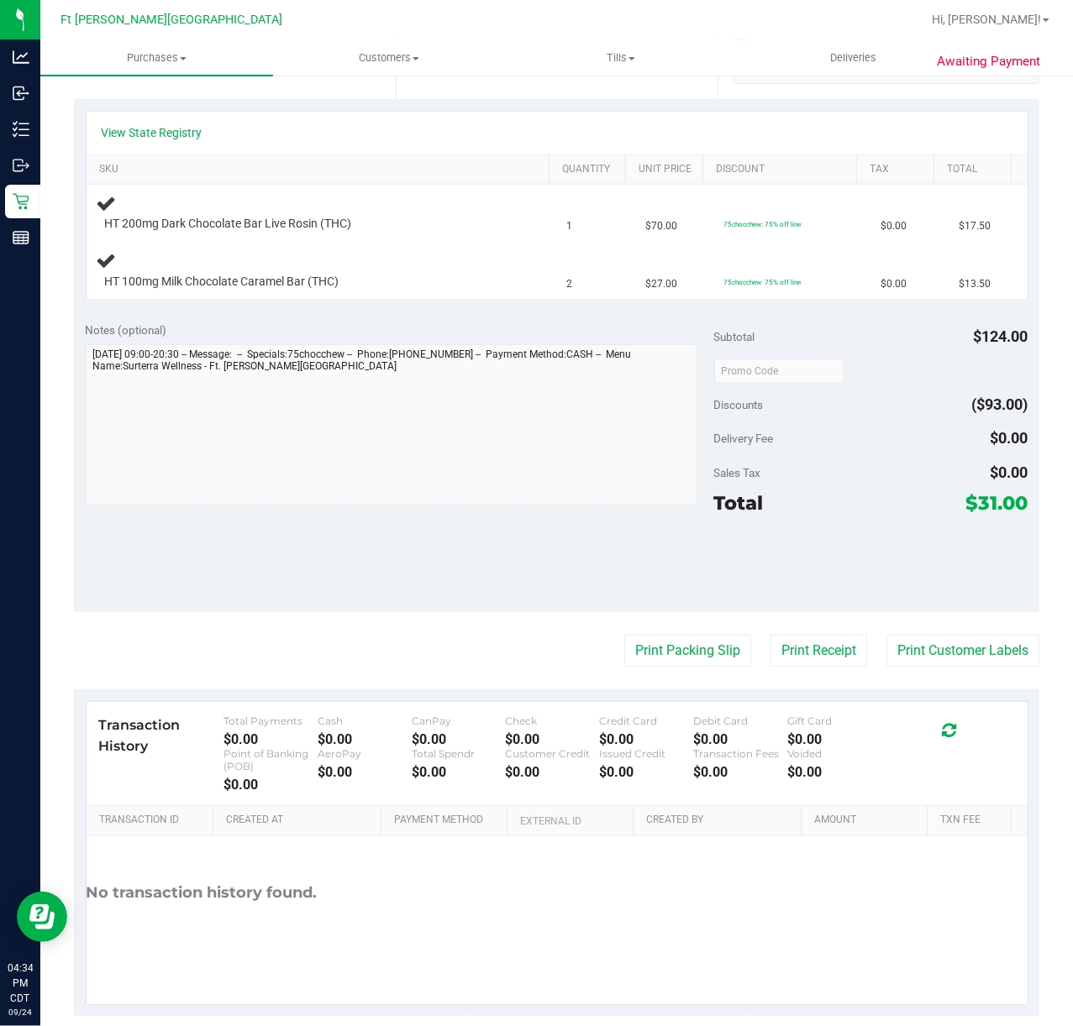
scroll to position [378, 0]
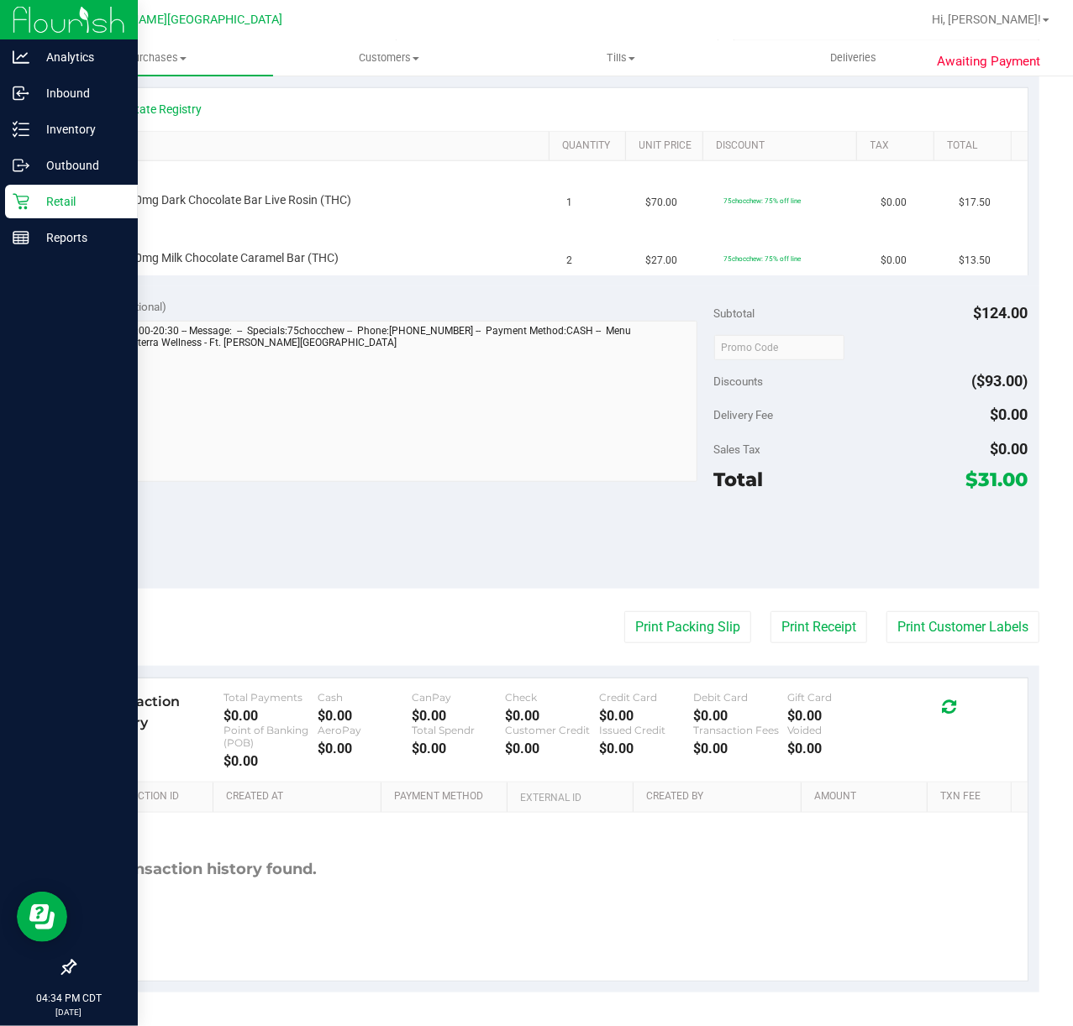
click at [59, 196] on p "Retail" at bounding box center [79, 201] width 101 height 20
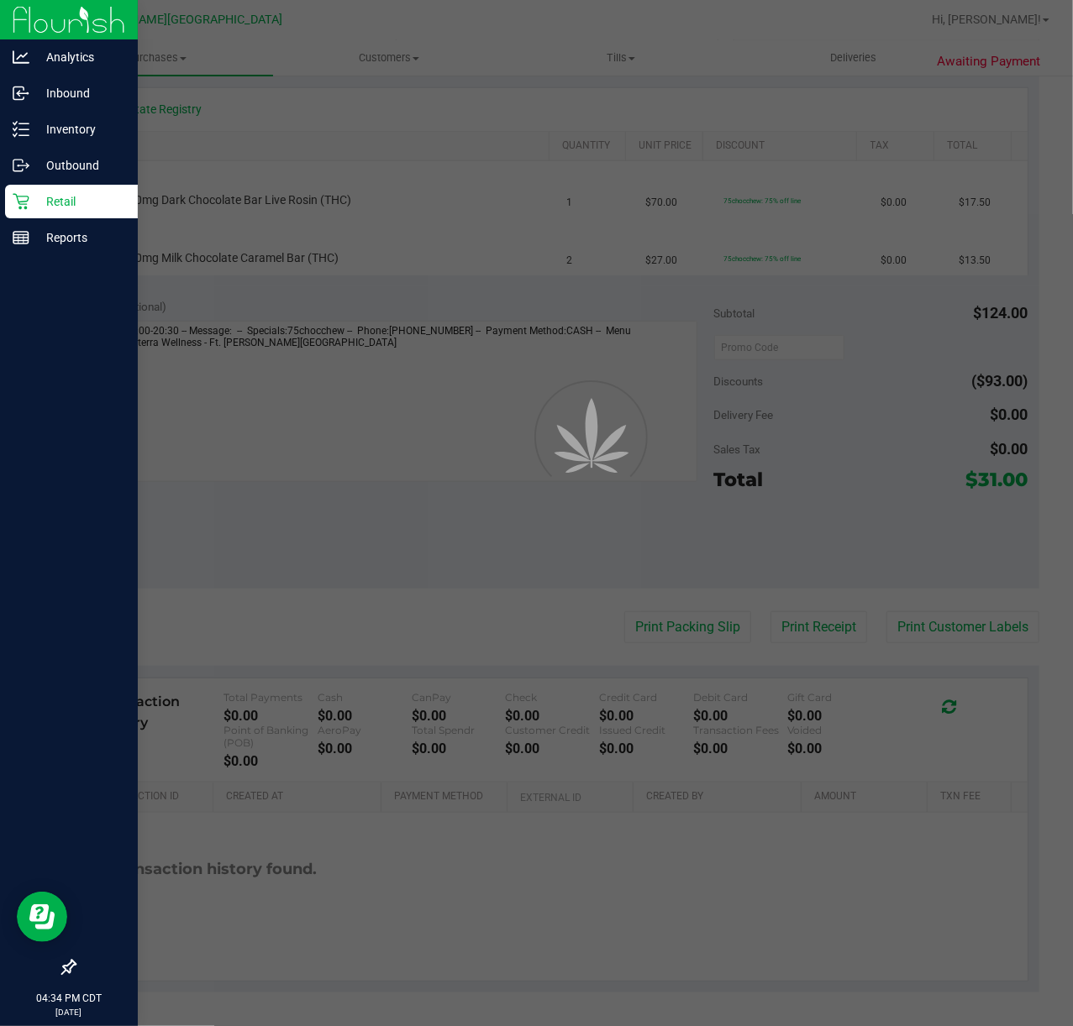
drag, startPoint x: 59, startPoint y: 196, endPoint x: 68, endPoint y: 197, distance: 9.3
click at [60, 196] on p "Retail" at bounding box center [79, 201] width 101 height 20
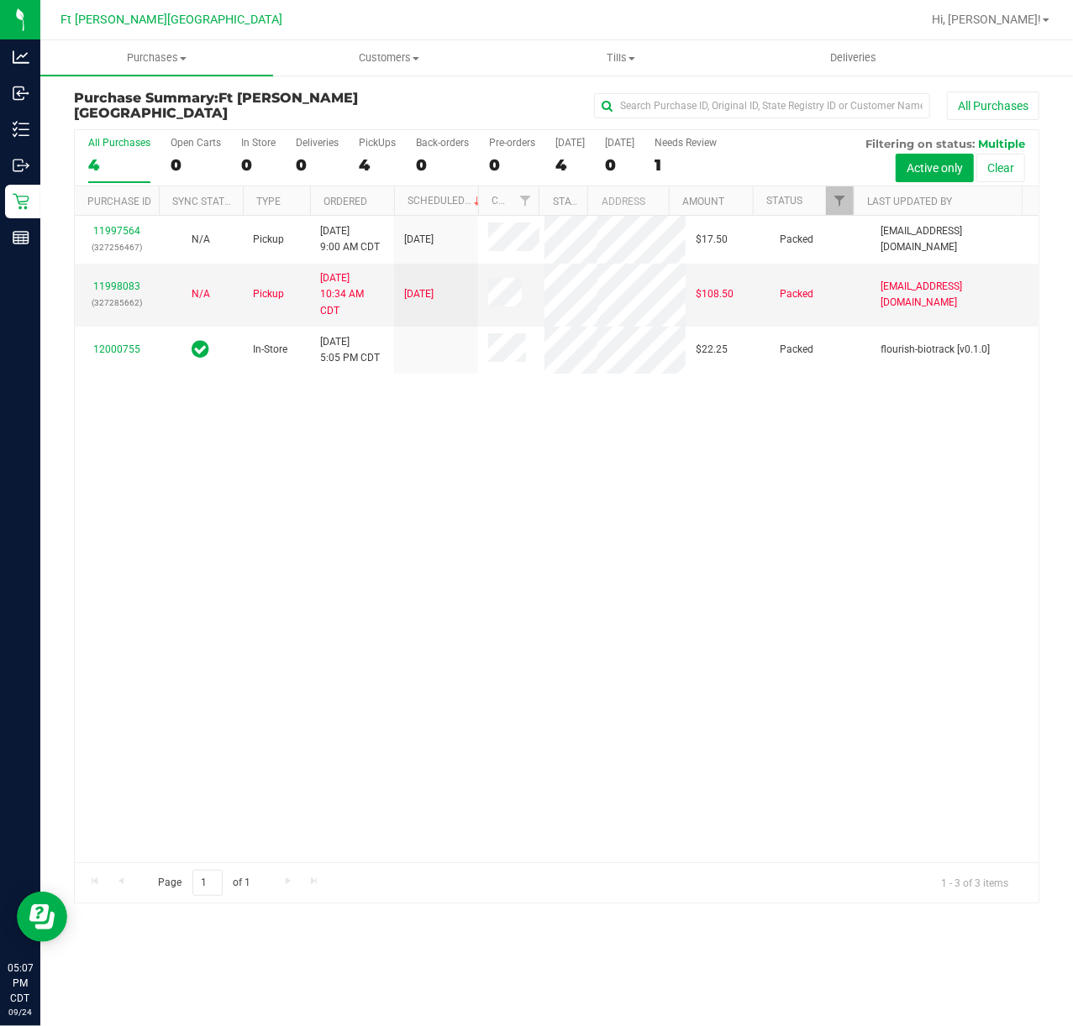
click at [444, 543] on div "11997564 (327256467) N/A Pickup [DATE] 9:00 AM CDT 9/24/2025 $17.50 Packed [EMA…" at bounding box center [556, 539] width 963 height 647
click at [868, 445] on div "11997564 (327256467) N/A Pickup [DATE] 9:00 AM CDT 9/24/2025 $17.50 Packed [EMA…" at bounding box center [556, 539] width 963 height 647
